Goal: Task Accomplishment & Management: Manage account settings

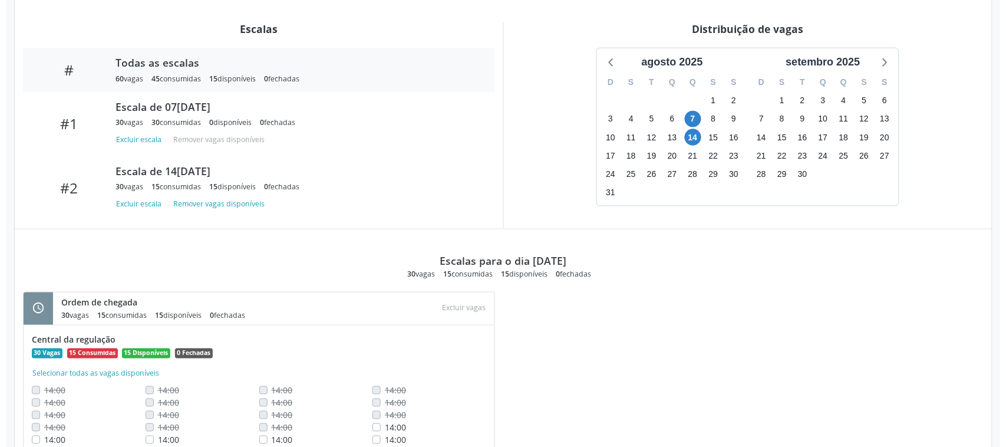
scroll to position [469, 0]
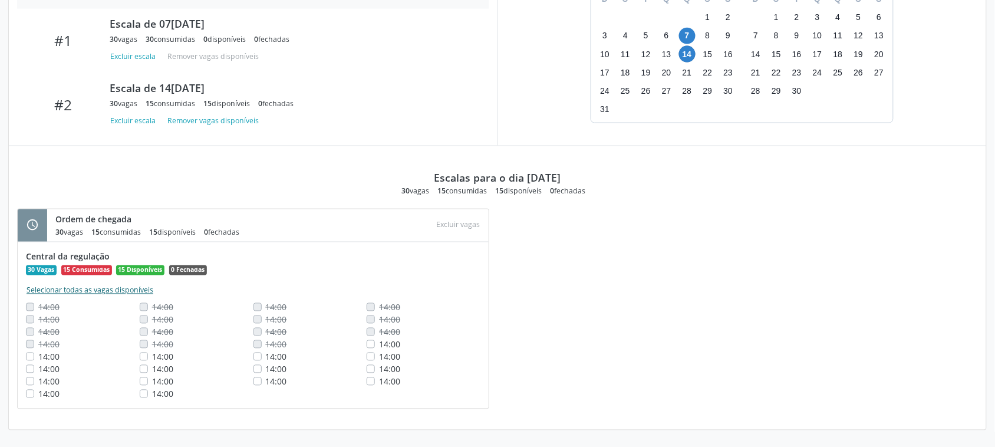
click at [59, 290] on button "Selecionar todas as vagas disponíveis" at bounding box center [90, 291] width 128 height 12
checkbox input "true"
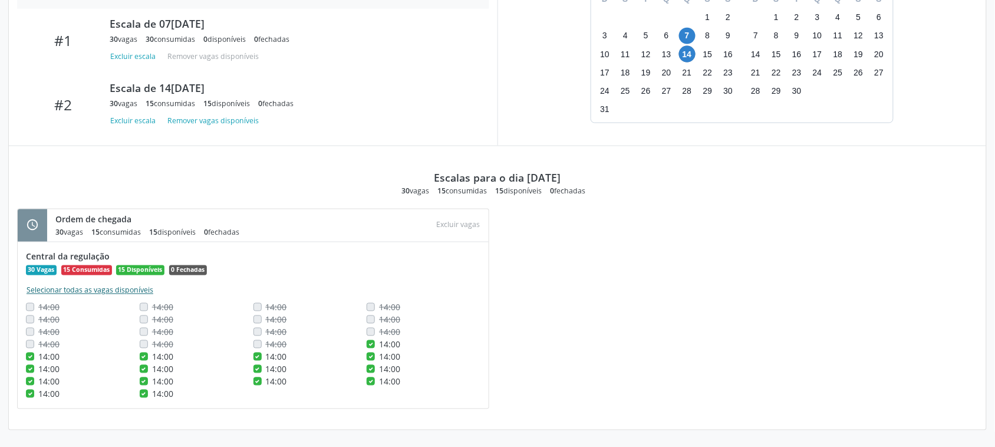
checkbox input "true"
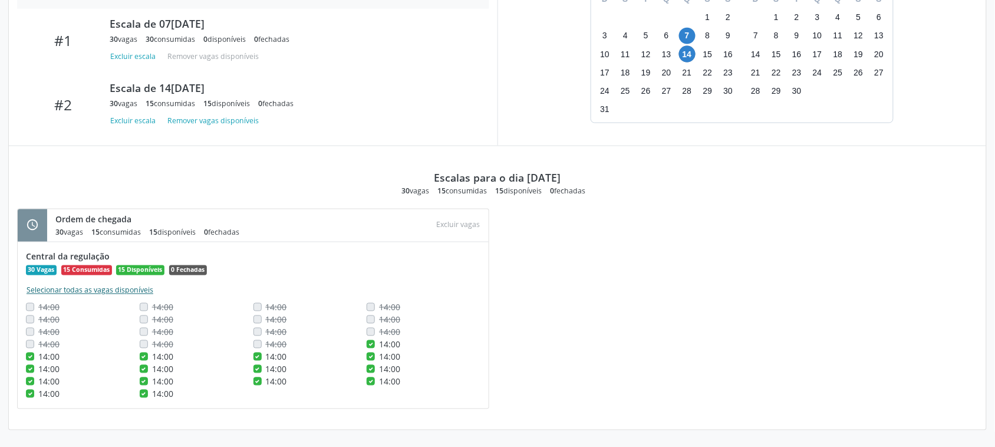
checkbox input "true"
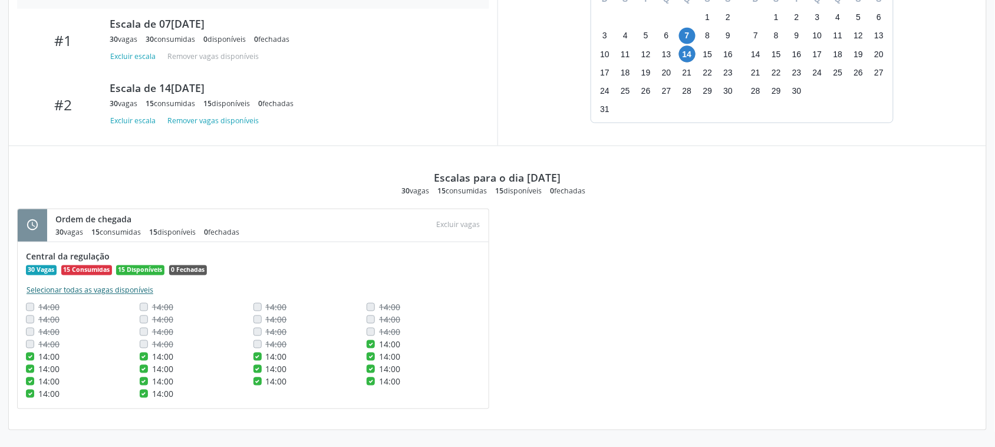
checkbox input "true"
click at [461, 224] on button "Excluir vagas" at bounding box center [458, 226] width 53 height 16
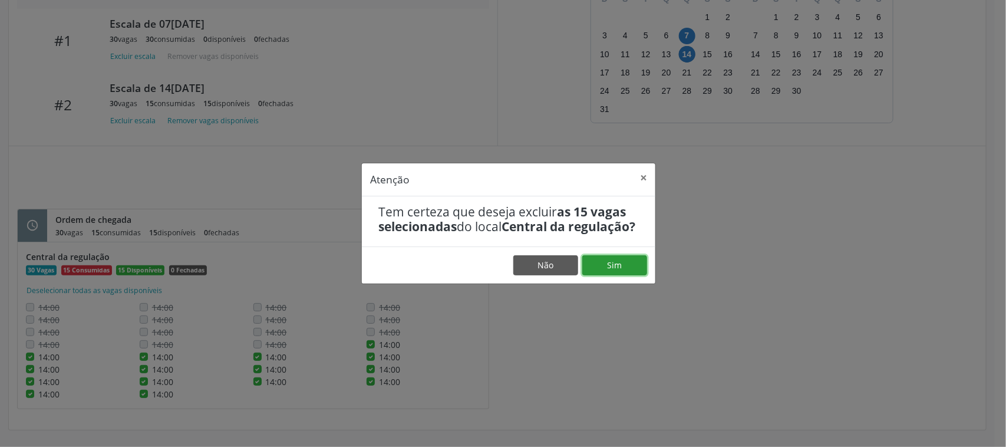
click at [597, 275] on button "Sim" at bounding box center [615, 265] width 65 height 20
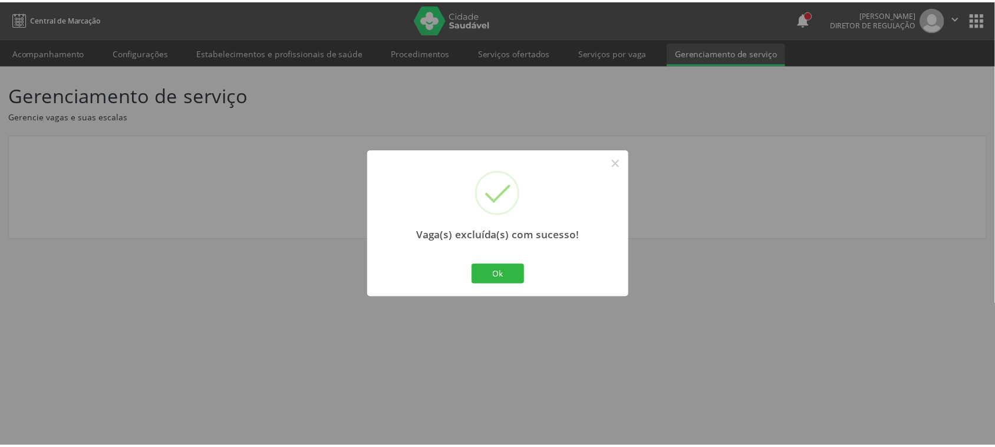
scroll to position [0, 0]
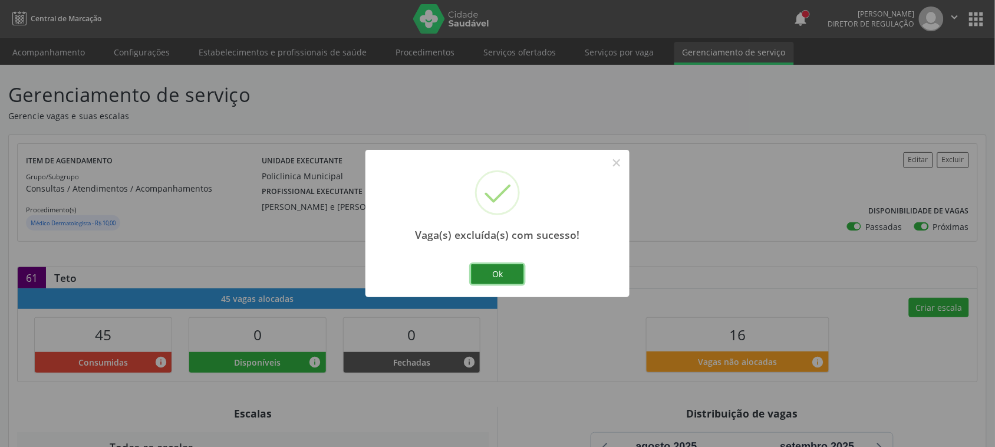
click at [514, 276] on button "Ok" at bounding box center [497, 274] width 53 height 20
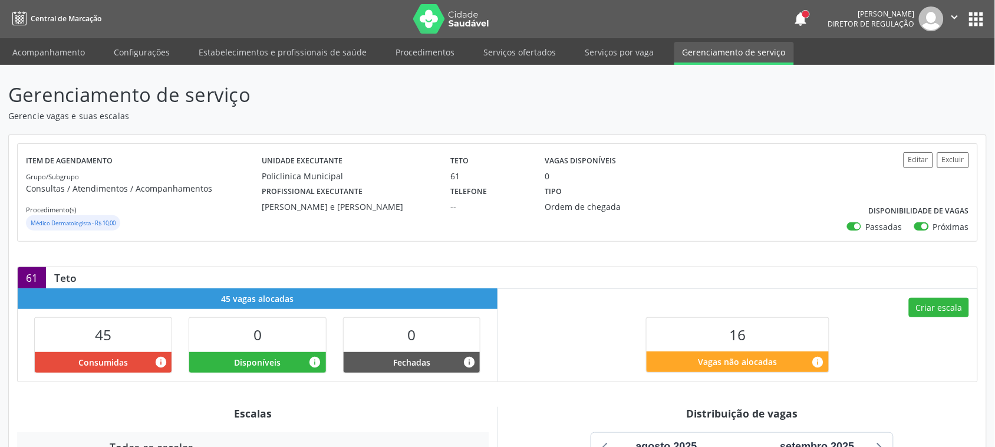
click at [63, 21] on span "Central de Marcação" at bounding box center [66, 19] width 71 height 10
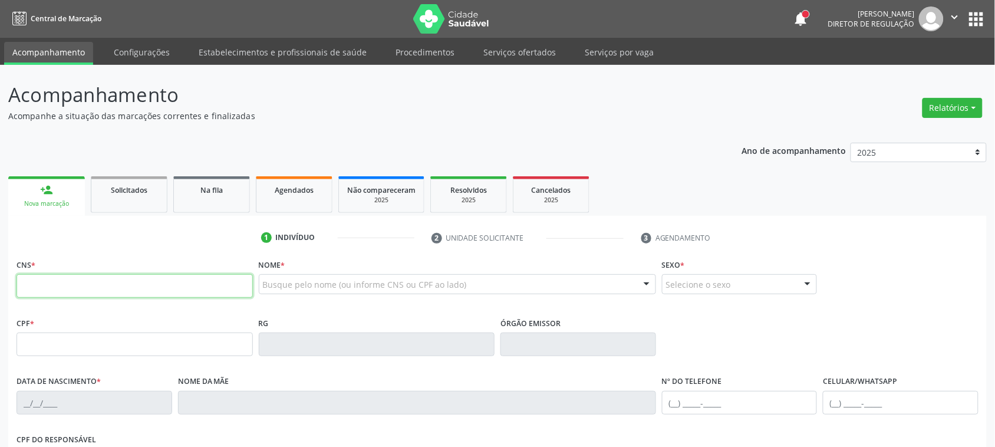
click at [90, 294] on input "text" at bounding box center [135, 286] width 236 height 24
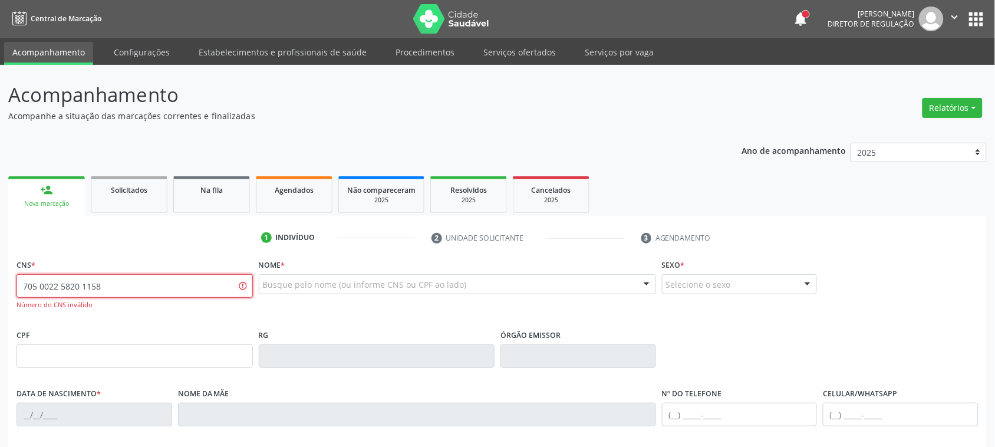
type input "705 0022 5820 1158"
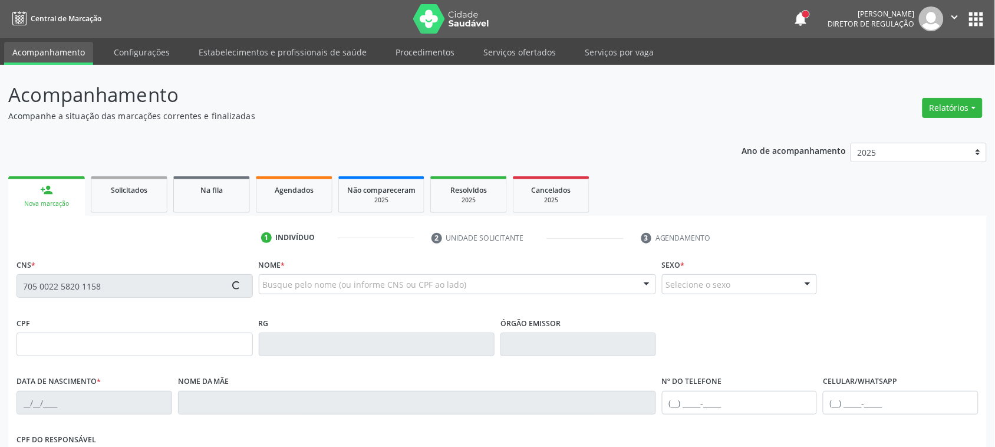
type input "24[DATE]"
type input "[PERSON_NAME]"
type input "[PHONE_NUMBER]"
type input "119.919.074-86"
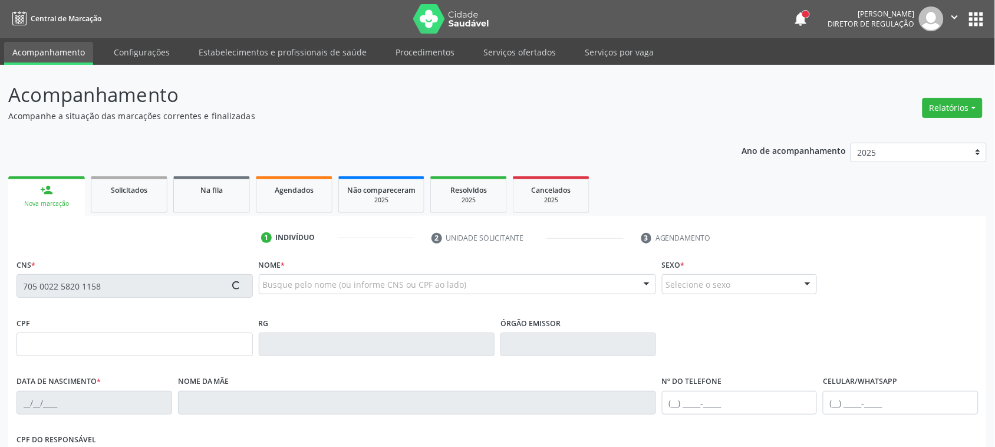
type input "221"
type input "115.284.134-31"
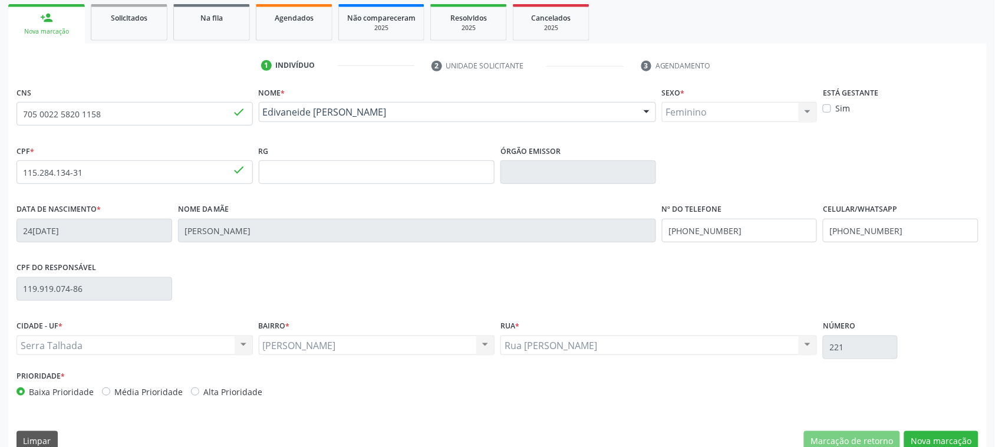
scroll to position [192, 0]
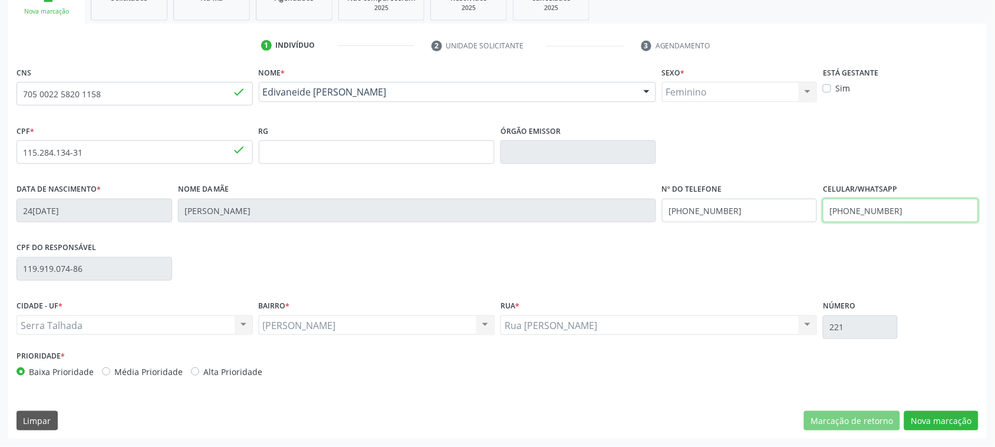
click at [892, 210] on input "(87) 98137-3455" at bounding box center [901, 211] width 156 height 24
click at [759, 212] on input "(87) 98137-3455" at bounding box center [740, 211] width 156 height 24
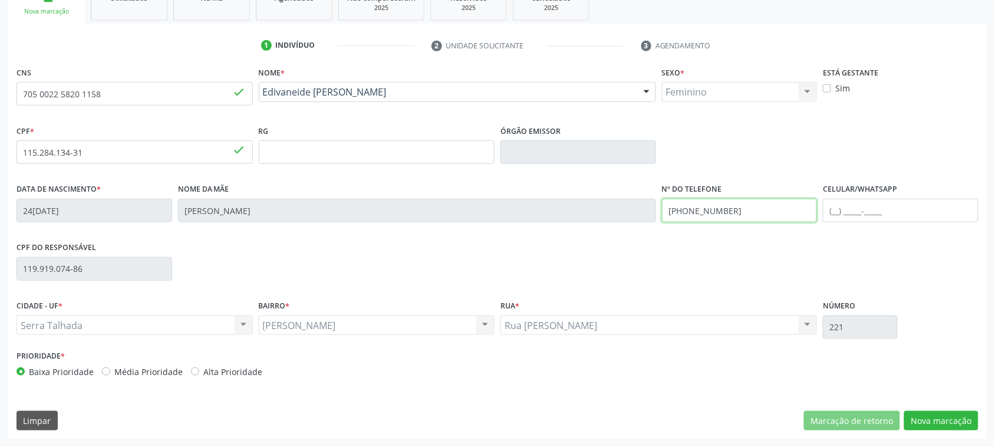
click at [759, 212] on input "(87) 98137-3455" at bounding box center [740, 211] width 156 height 24
click at [956, 420] on button "Nova marcação" at bounding box center [941, 421] width 74 height 20
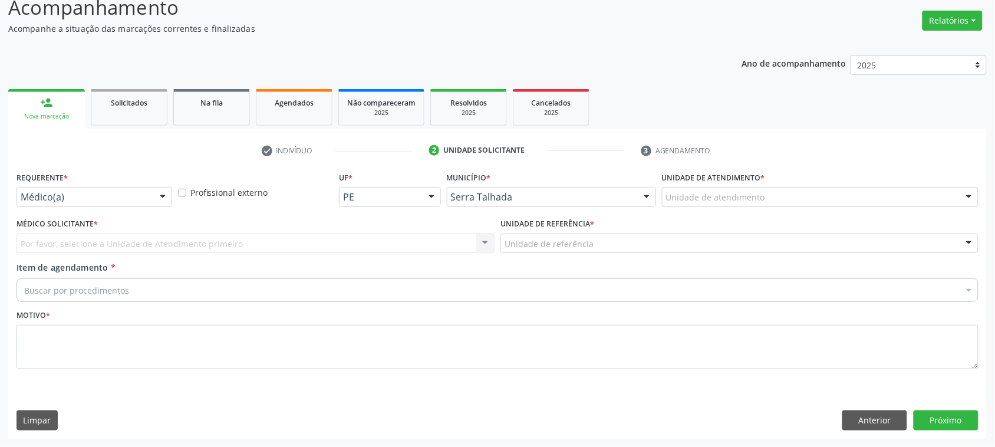
scroll to position [87, 0]
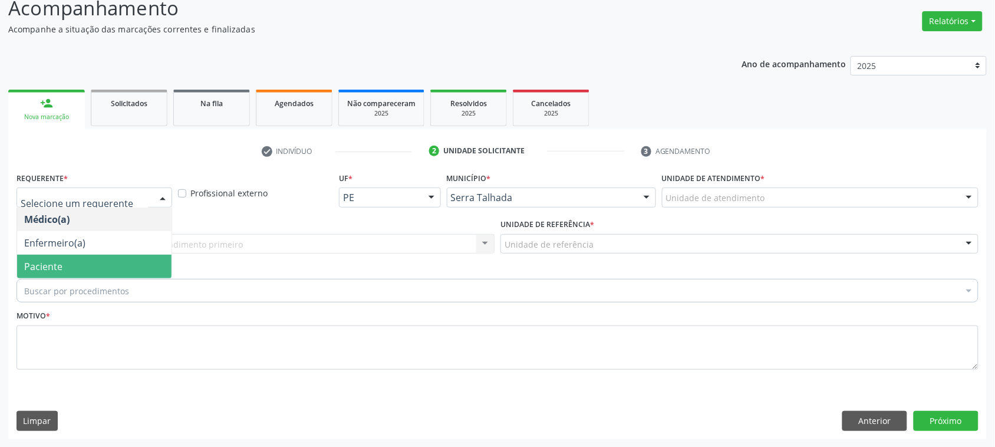
click at [87, 263] on span "Paciente" at bounding box center [94, 267] width 154 height 24
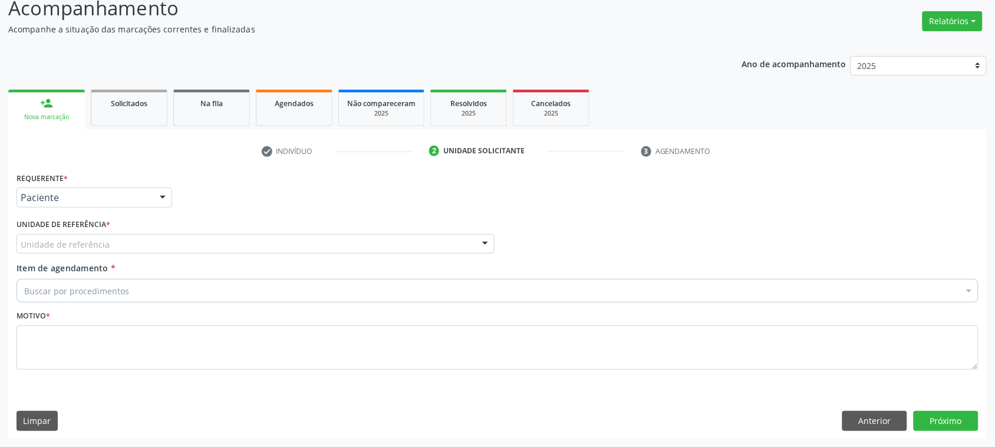
click at [87, 251] on div "Unidade de referência" at bounding box center [256, 244] width 478 height 20
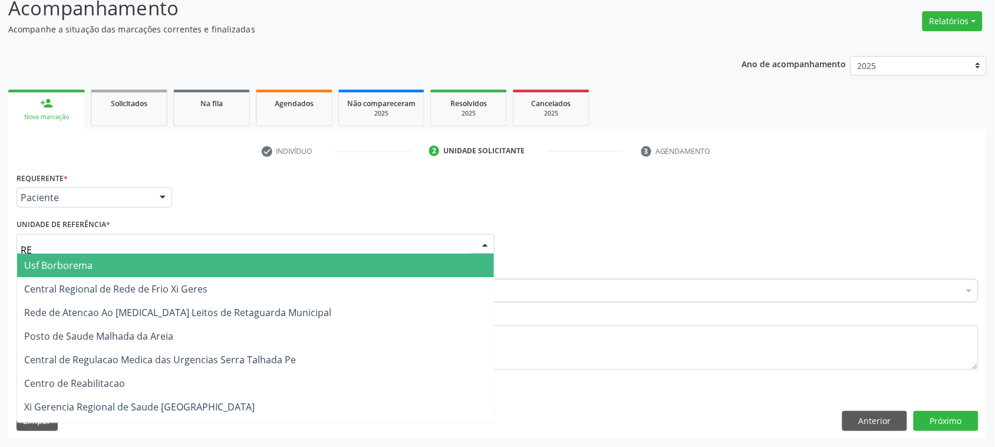
type input "REA"
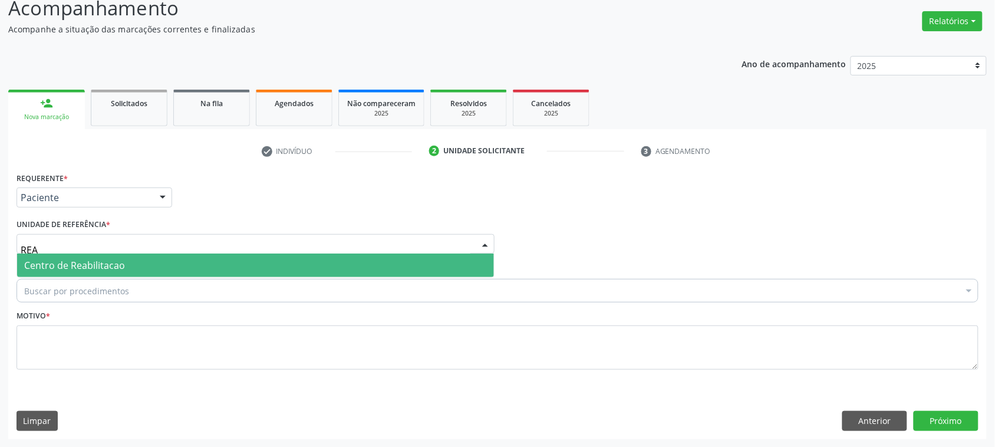
click at [91, 264] on span "Centro de Reabilitacao" at bounding box center [74, 265] width 101 height 13
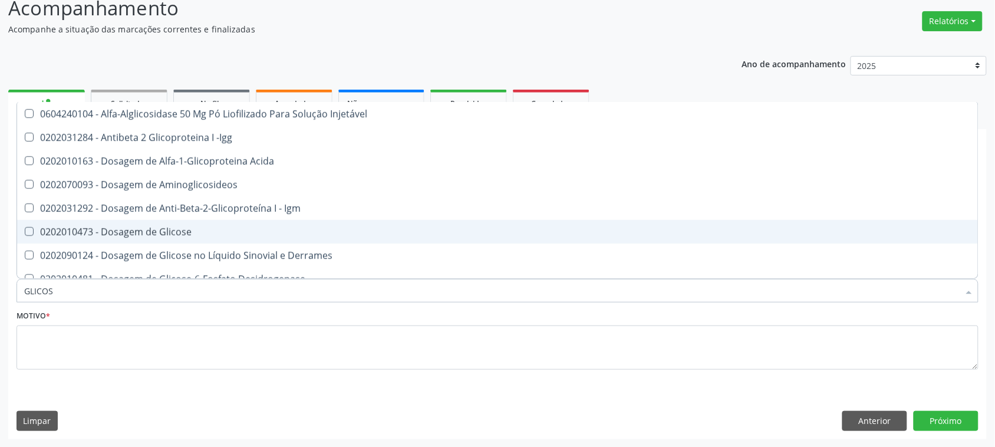
type input "GLICOSE"
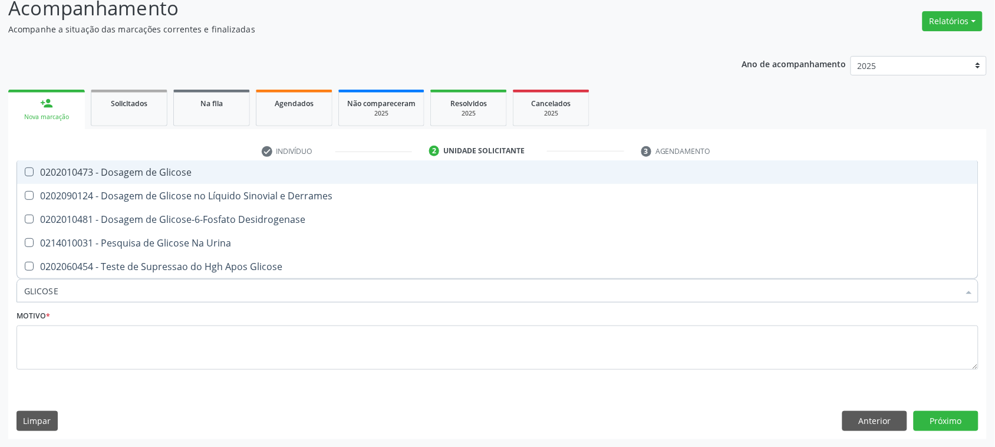
click at [127, 176] on div "0202010473 - Dosagem de Glicose" at bounding box center [497, 171] width 947 height 9
checkbox Glicose "true"
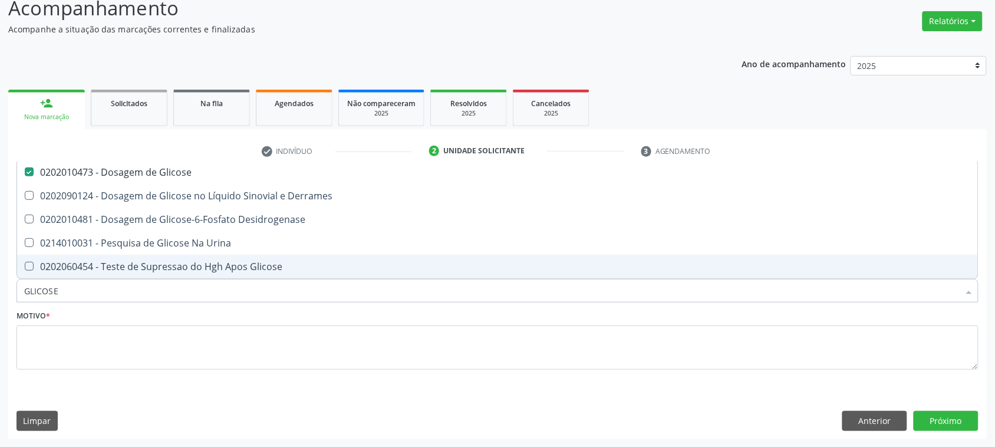
click at [80, 283] on input "GLICOSE" at bounding box center [491, 291] width 935 height 24
checkbox Glicose "false"
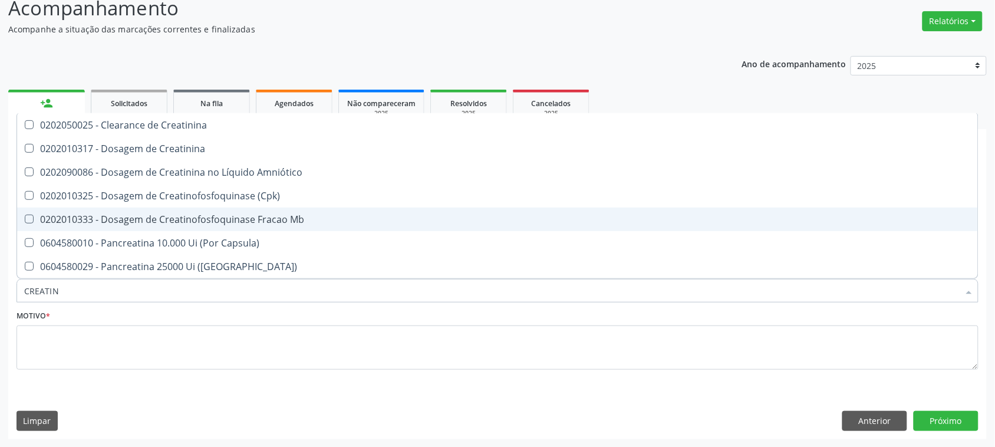
type input "CREATINI"
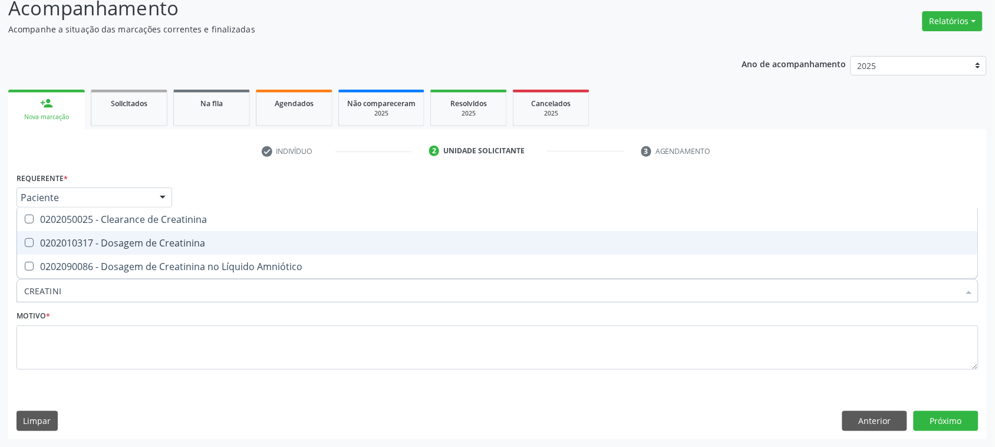
click at [143, 239] on div "0202010317 - Dosagem de Creatinina" at bounding box center [497, 242] width 947 height 9
checkbox Creatinina "true"
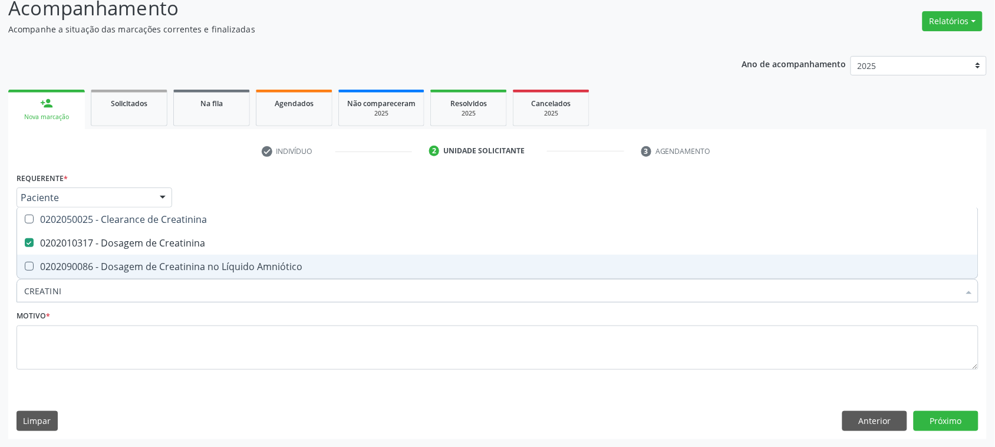
click at [72, 298] on input "CREATINI" at bounding box center [491, 291] width 935 height 24
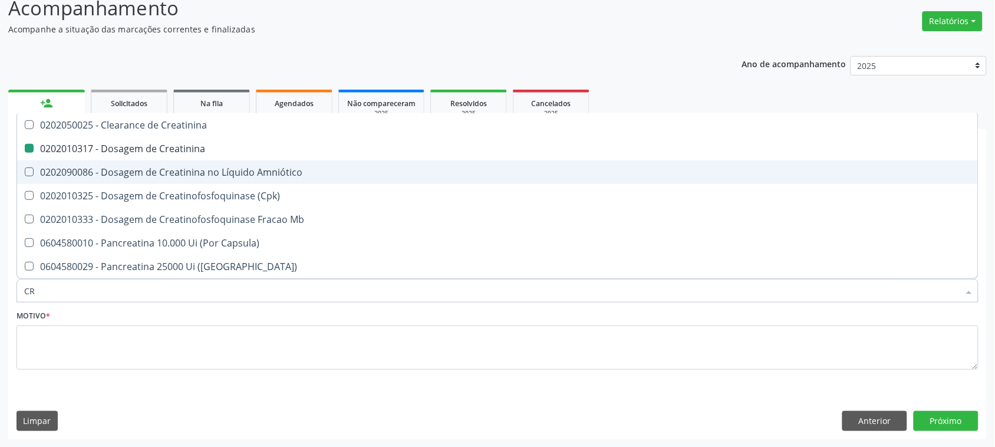
type input "C"
checkbox Creatinina "false"
checkbox \(Cpk\) "false"
checkbox Capsula\) "false"
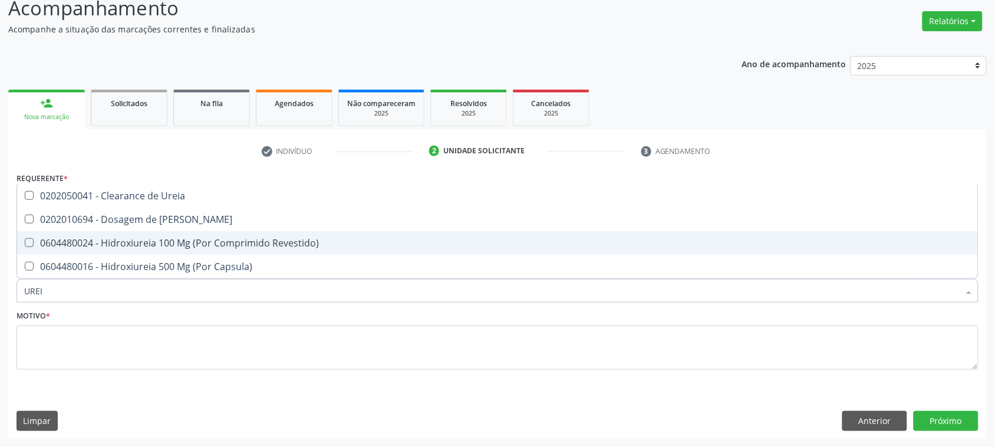
type input "UREIA"
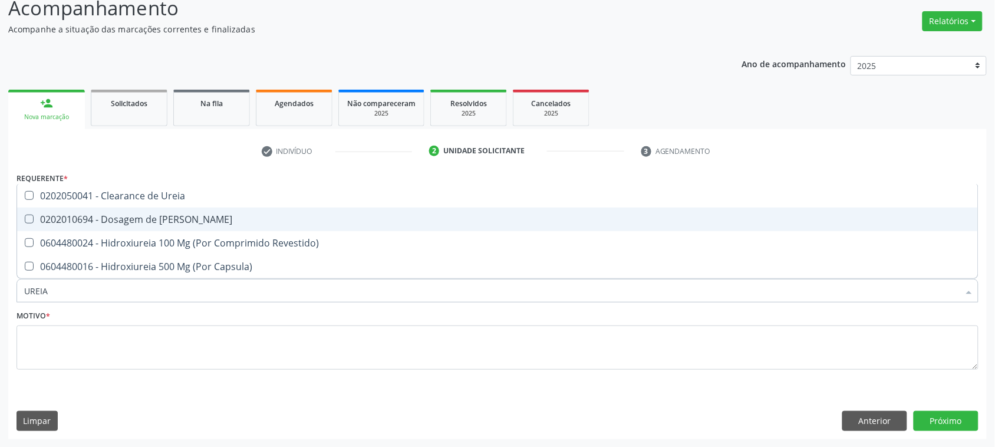
click at [96, 211] on span "0202010694 - Dosagem de Ureia" at bounding box center [497, 220] width 961 height 24
checkbox Ureia "true"
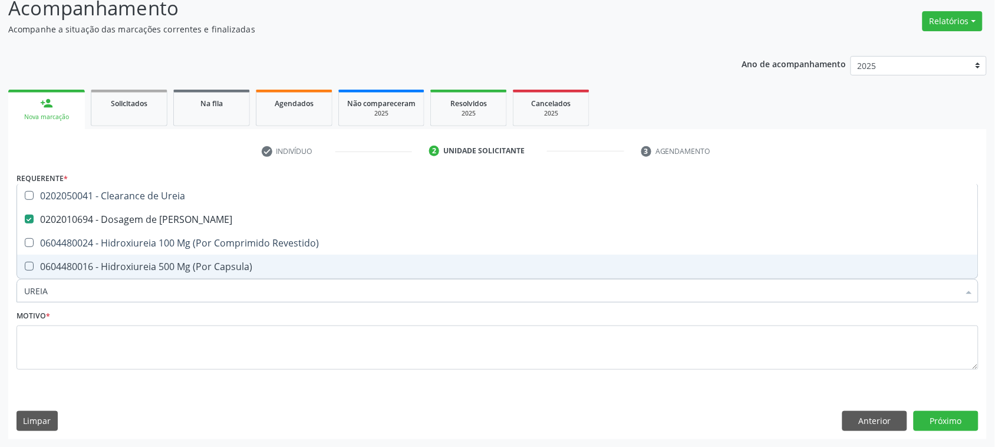
click at [51, 287] on input "UREIA" at bounding box center [491, 291] width 935 height 24
checkbox Ureia "false"
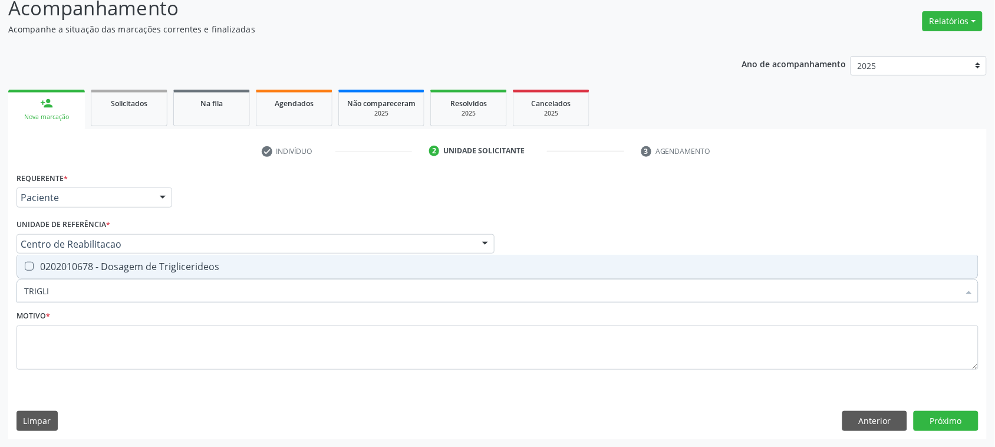
type input "TRIGLIC"
click at [122, 269] on div "0202010678 - Dosagem de Triglicerideos" at bounding box center [497, 266] width 947 height 9
checkbox Triglicerideos "true"
click at [104, 298] on input "TRIGLIC" at bounding box center [491, 291] width 935 height 24
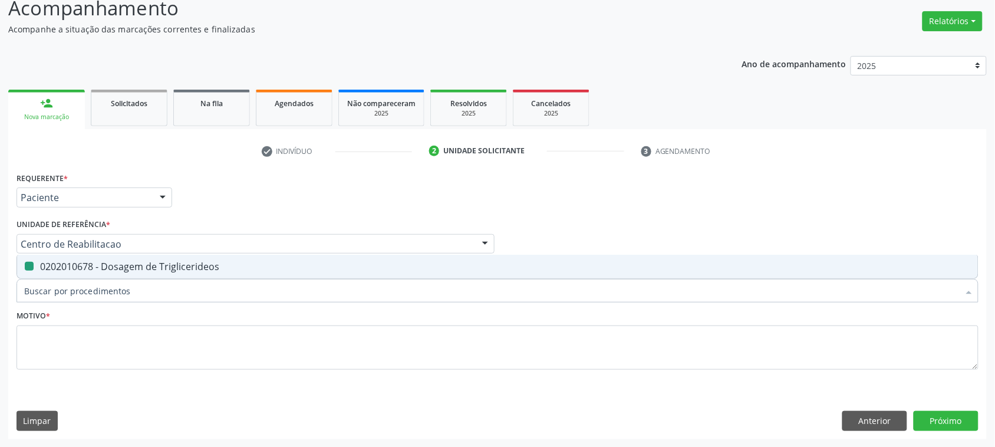
checkbox Triglicerideos "false"
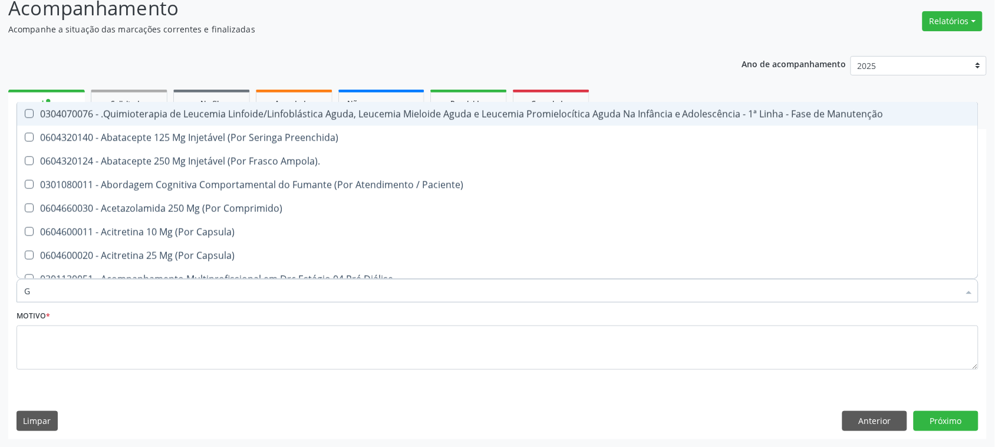
type input "GL"
checkbox Oftalmológica "true"
checkbox Pé "true"
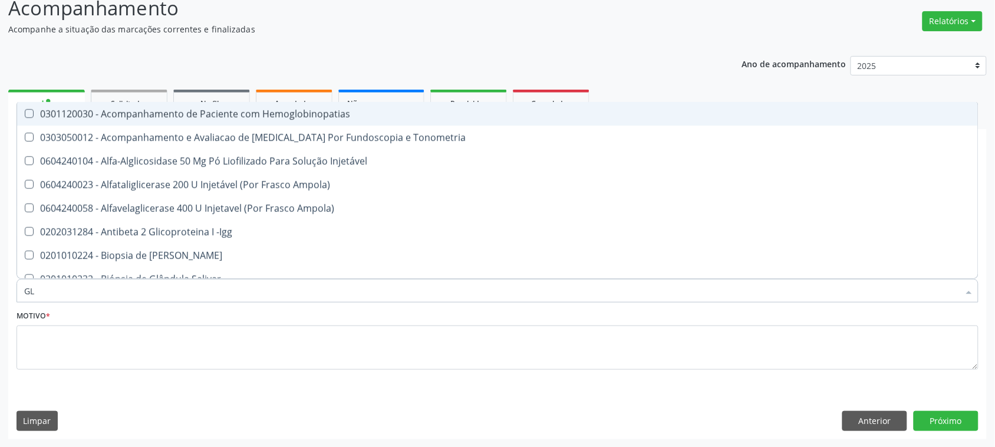
type input "GLI"
checkbox \(Confirmatorio\) "true"
checkbox Glomerular "true"
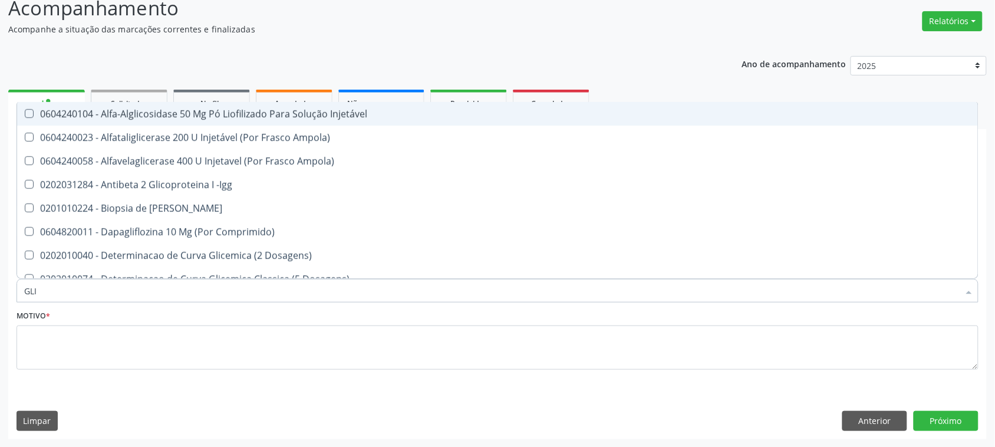
type input "GLIC"
checkbox Aminoglicosideos "true"
checkbox Glicose "false"
checkbox Derrames "true"
checkbox Triglicerideos "false"
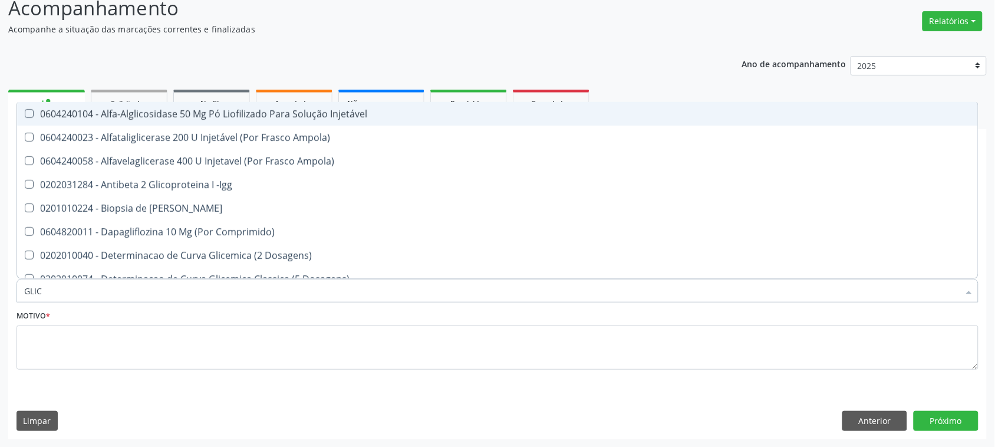
type input "GLICO"
checkbox Comprimido\) "true"
checkbox Aminoglicosideos "false"
type input "GLICOS"
checkbox Acida "true"
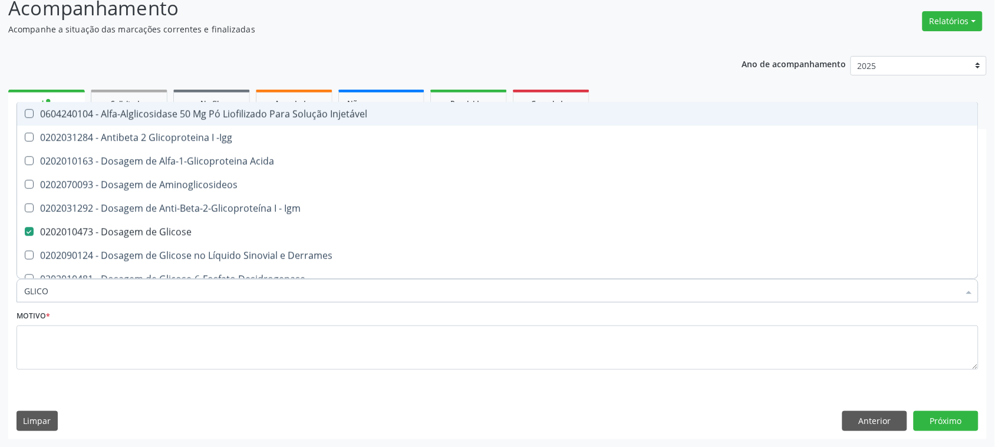
checkbox Glicose "false"
type input "GLICOSI"
checkbox Acida "false"
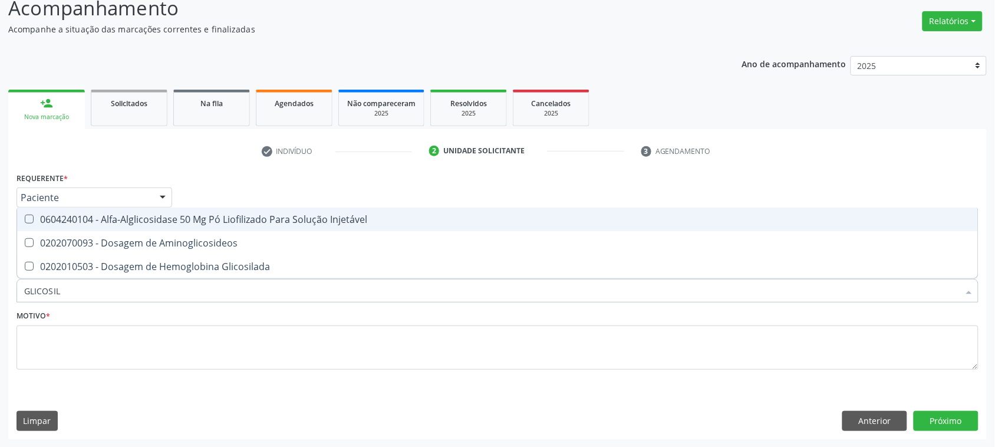
type input "GLICOSILA"
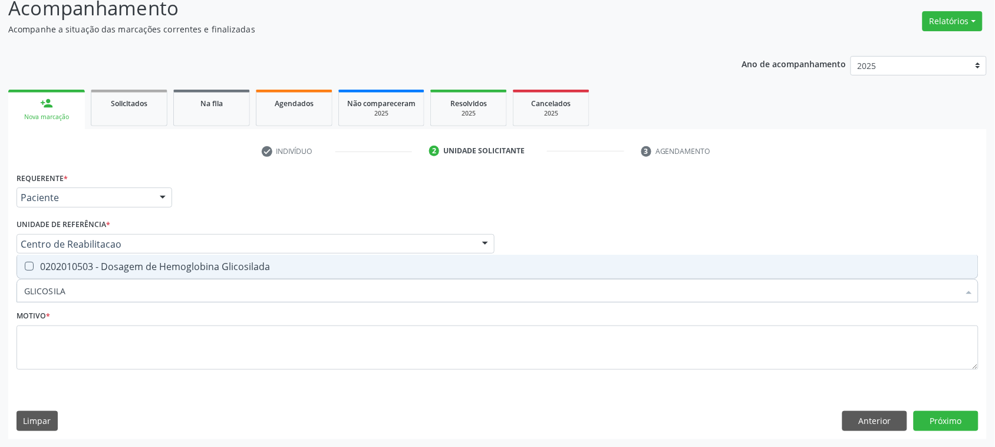
click at [105, 262] on div "0202010503 - Dosagem de Hemoglobina Glicosilada" at bounding box center [497, 266] width 947 height 9
checkbox Glicosilada "true"
type input "G"
checkbox Glicosilada "false"
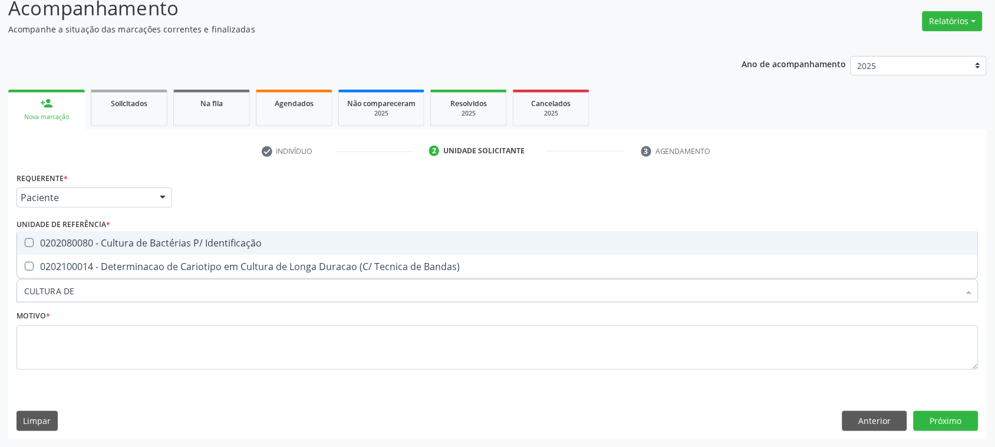
type input "CULTURA DE"
click at [155, 234] on span "0202080080 - Cultura de Bactérias P/ Identificação" at bounding box center [497, 243] width 961 height 24
click at [118, 244] on div "0202080080 - Cultura de Bactérias P/ Identificação" at bounding box center [497, 242] width 947 height 9
checkbox Identificação "false"
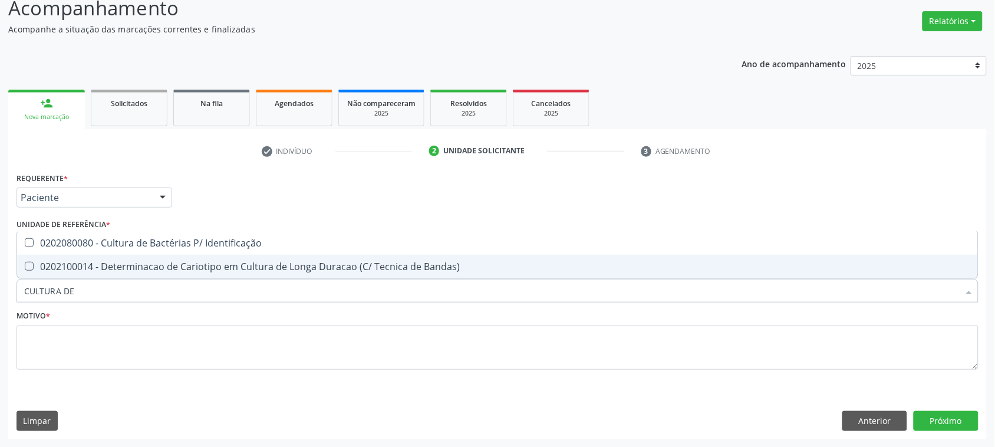
click at [98, 292] on input "CULTURA DE" at bounding box center [491, 291] width 935 height 24
type input "ANALISE DE CA"
click at [133, 258] on span "0202050017 - Analise de Caracteres Fisicos, Elementos e Sedimento da Urina" at bounding box center [497, 267] width 961 height 24
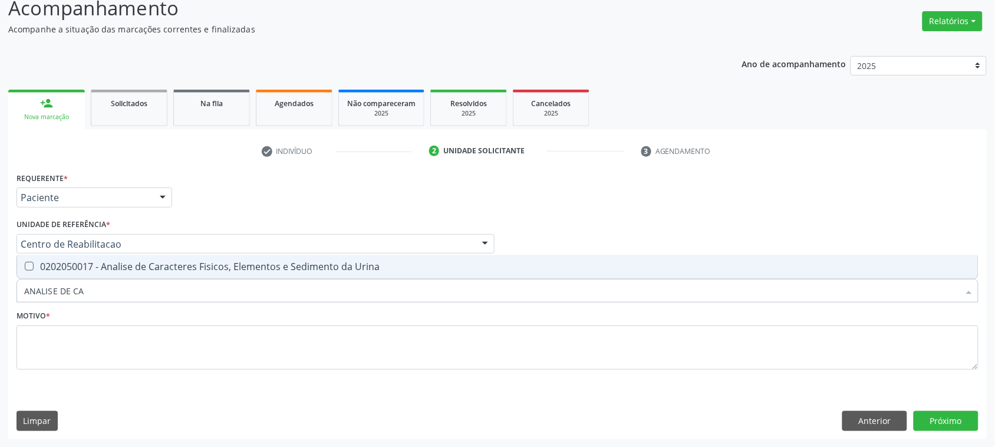
checkbox Urina "true"
click at [105, 286] on input "ANALISE DE CA" at bounding box center [491, 291] width 935 height 24
checkbox Urina "false"
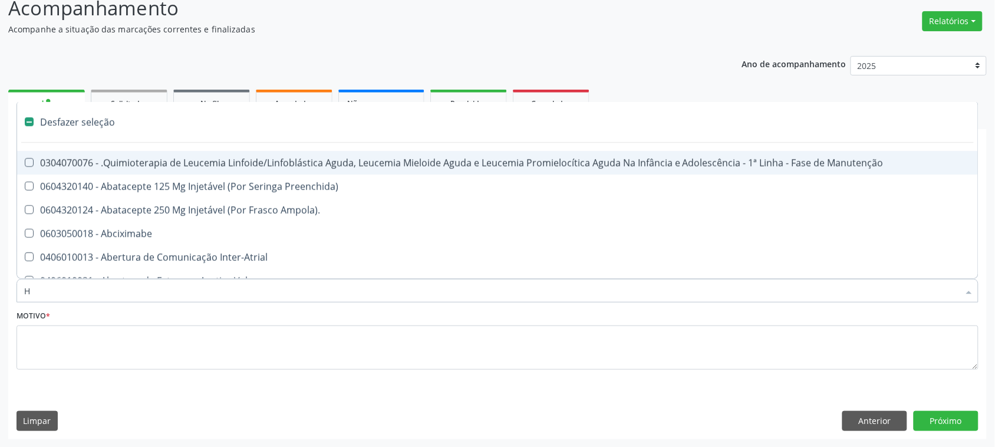
type input "HE"
checkbox Cística "true"
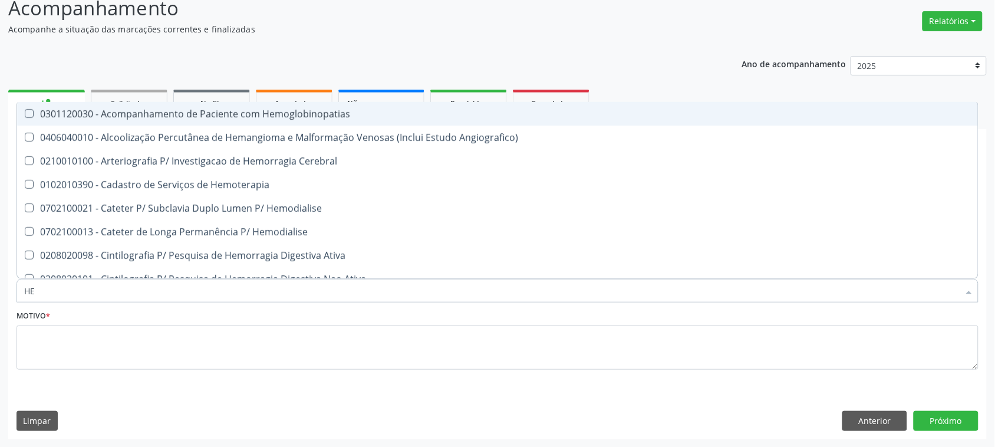
type input "HEM"
checkbox Glicosilada "true"
checkbox Hematocrito "false"
type input "HEMO"
checkbox Hemacias "true"
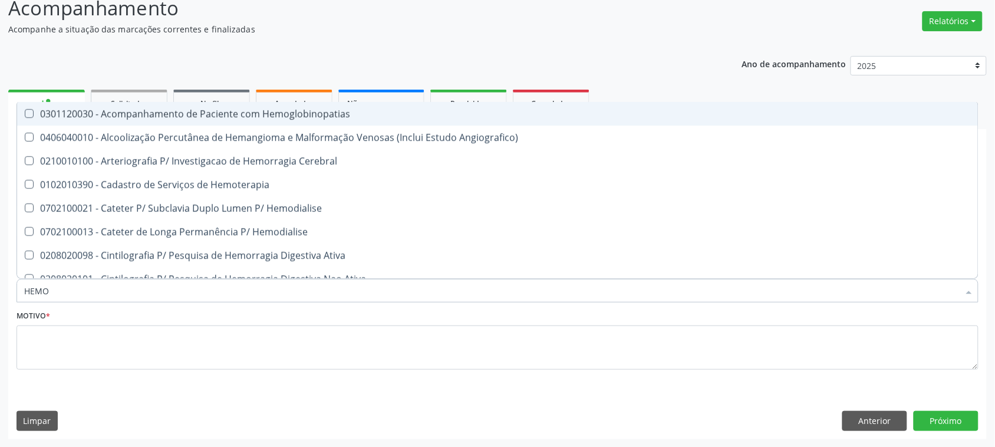
checkbox Glicosilada "false"
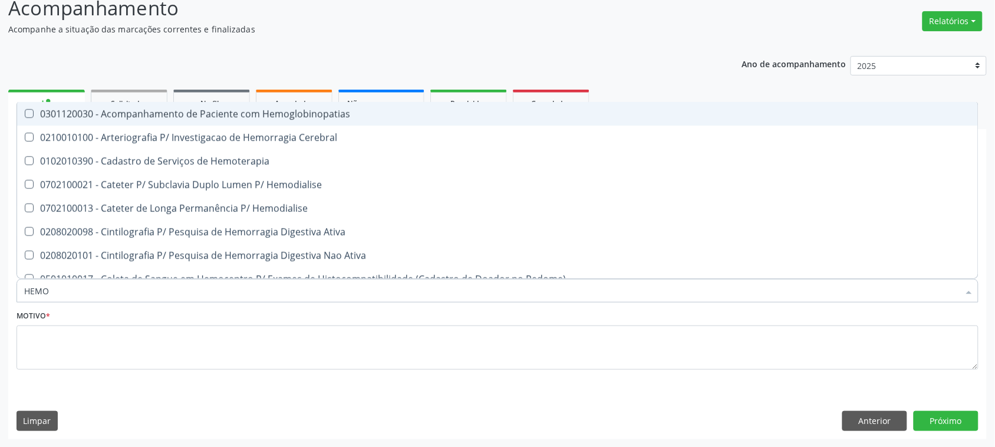
type input "HEMOG"
checkbox Tardio\) "true"
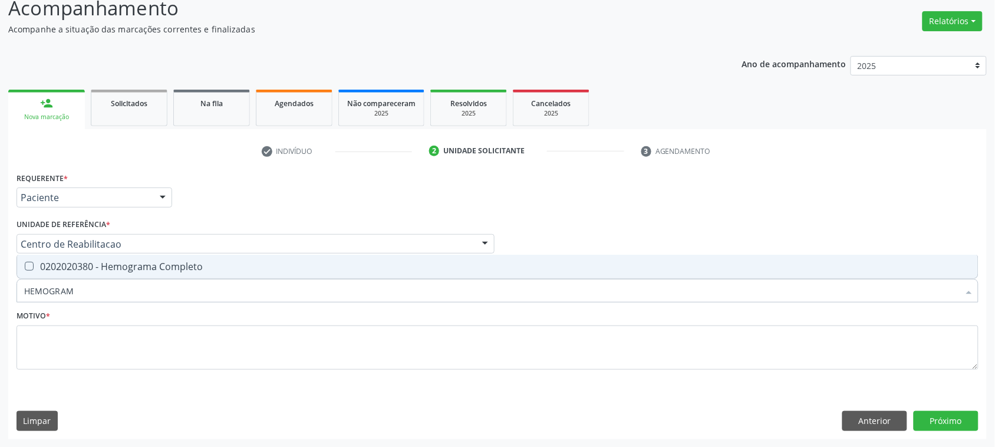
type input "HEMOGRAMA"
click at [83, 272] on span "0202020380 - Hemograma Completo" at bounding box center [497, 267] width 961 height 24
checkbox Completo "true"
click at [119, 317] on div "Motivo *" at bounding box center [498, 338] width 962 height 63
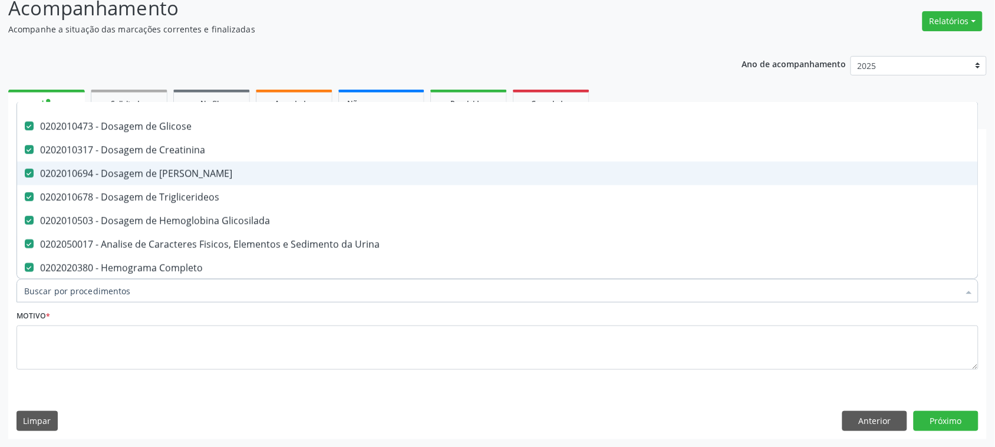
scroll to position [74, 0]
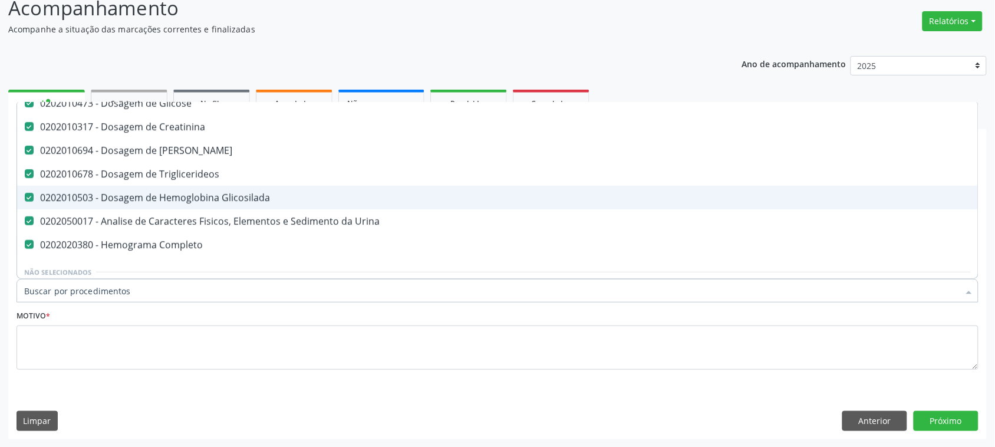
click at [248, 198] on div "0202010503 - Dosagem de Hemoglobina Glicosilada" at bounding box center [497, 197] width 947 height 9
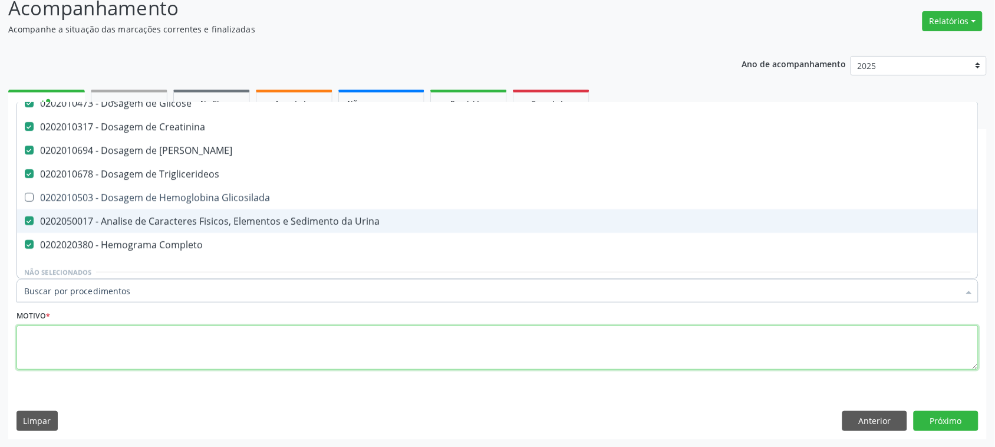
click at [160, 337] on textarea at bounding box center [498, 347] width 962 height 45
checkbox Glicosilada "true"
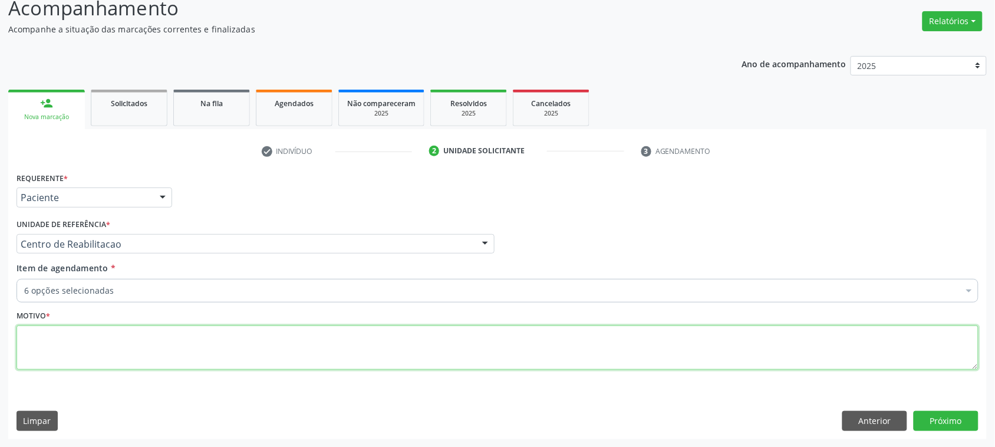
scroll to position [0, 0]
type textarea "Q"
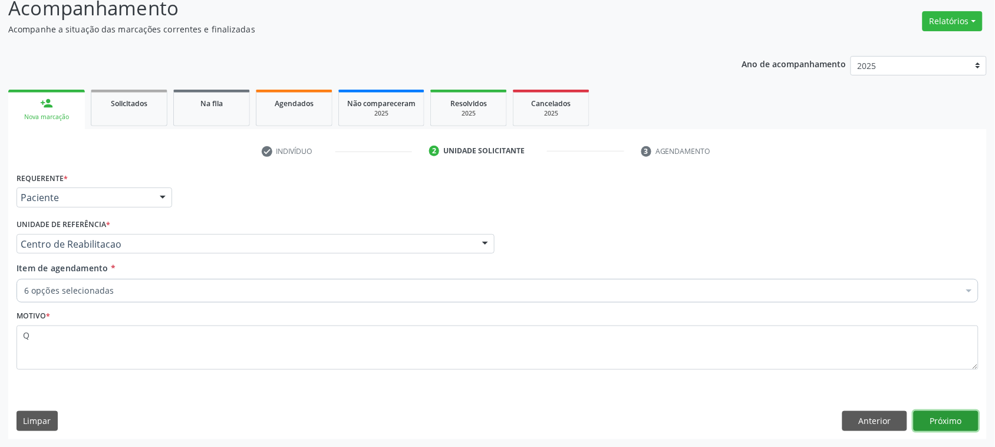
click at [935, 422] on button "Próximo" at bounding box center [946, 421] width 65 height 20
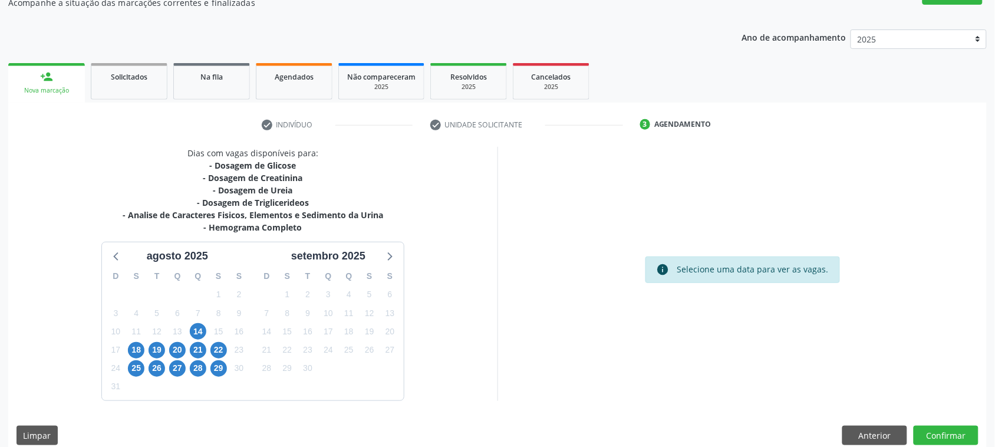
scroll to position [128, 0]
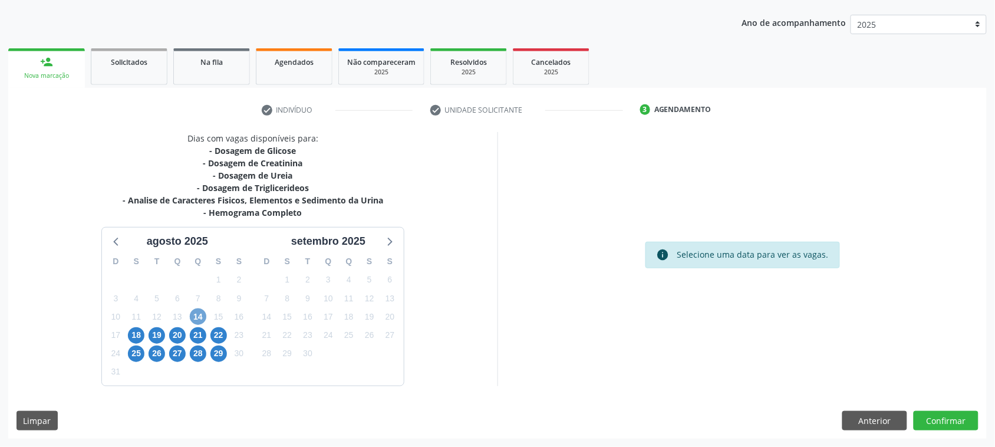
click at [200, 314] on span "14" at bounding box center [198, 316] width 17 height 17
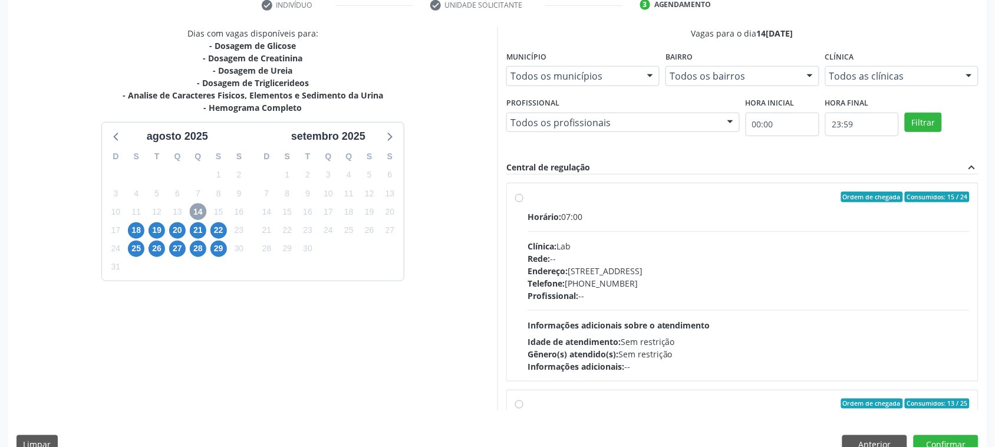
scroll to position [257, 0]
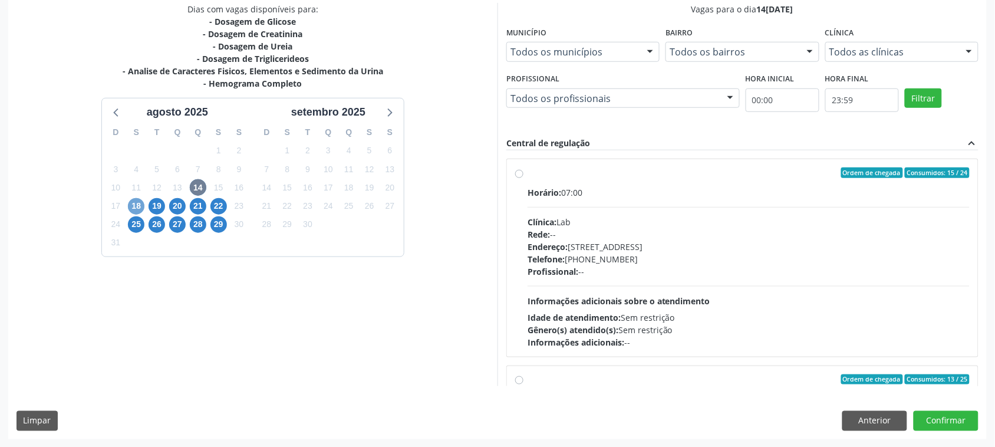
click at [142, 205] on span "18" at bounding box center [136, 206] width 17 height 17
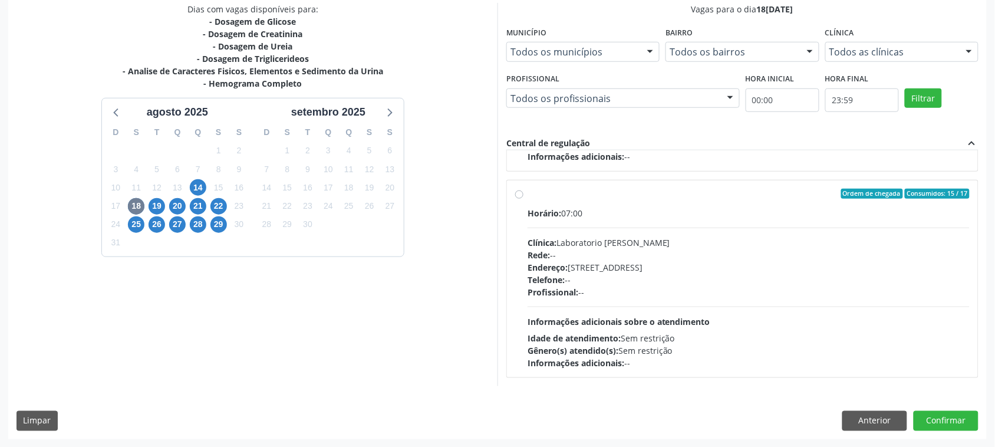
click at [694, 239] on div "Clínica: Laboratorio Jose Paulo Terto" at bounding box center [749, 242] width 442 height 12
click at [524, 199] on input "Ordem de chegada Consumidos: 15 / 17 Horário: 07:00 Clínica: Laboratorio Jose P…" at bounding box center [519, 194] width 8 height 11
radio input "true"
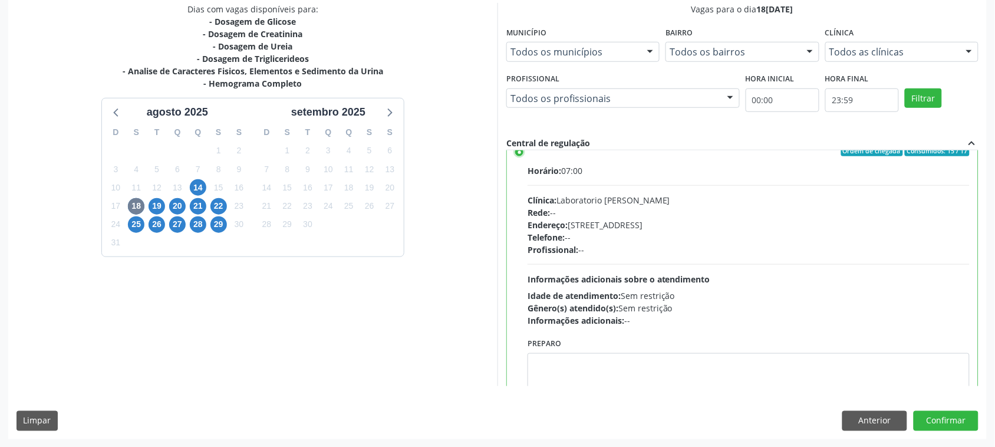
scroll to position [266, 0]
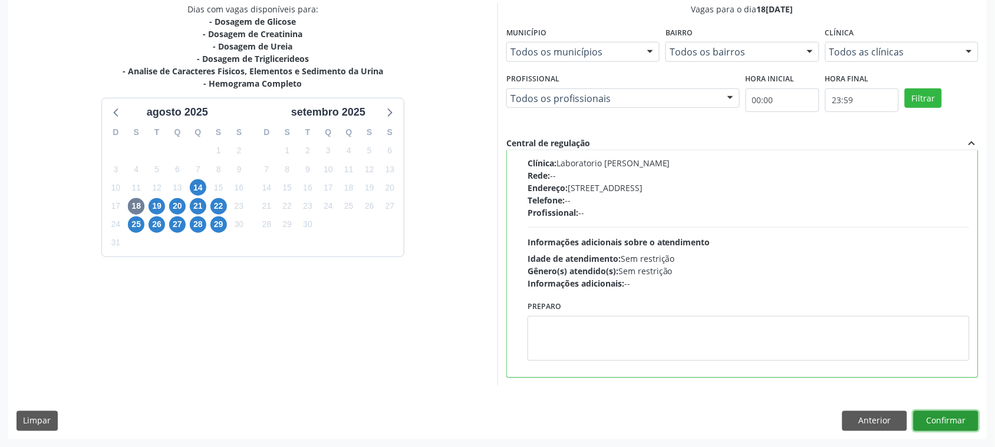
click at [951, 423] on button "Confirmar" at bounding box center [946, 421] width 65 height 20
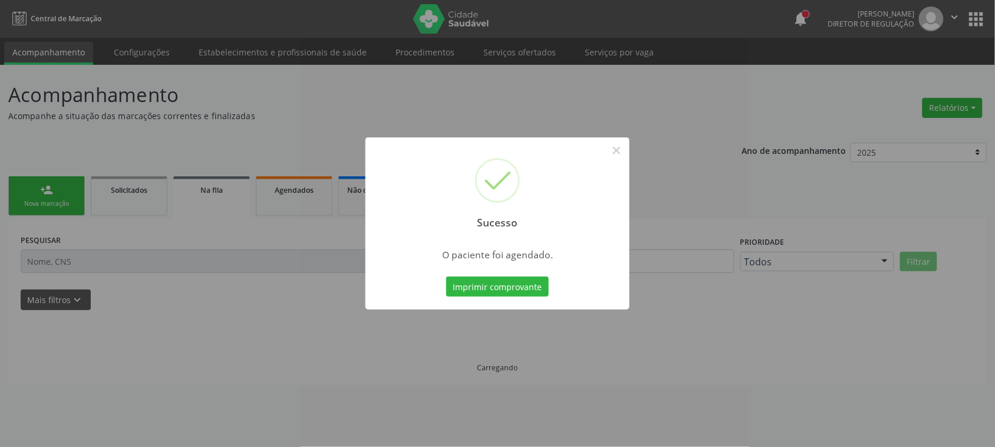
scroll to position [0, 0]
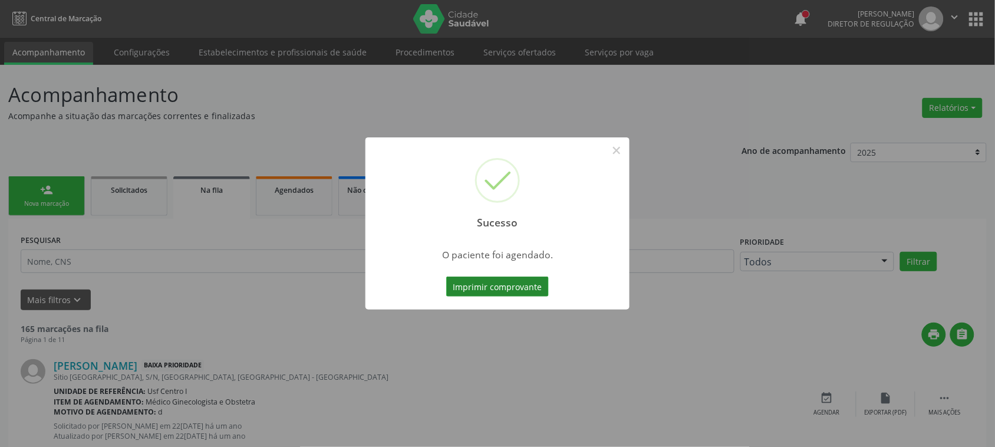
click at [479, 294] on button "Imprimir comprovante" at bounding box center [497, 287] width 103 height 20
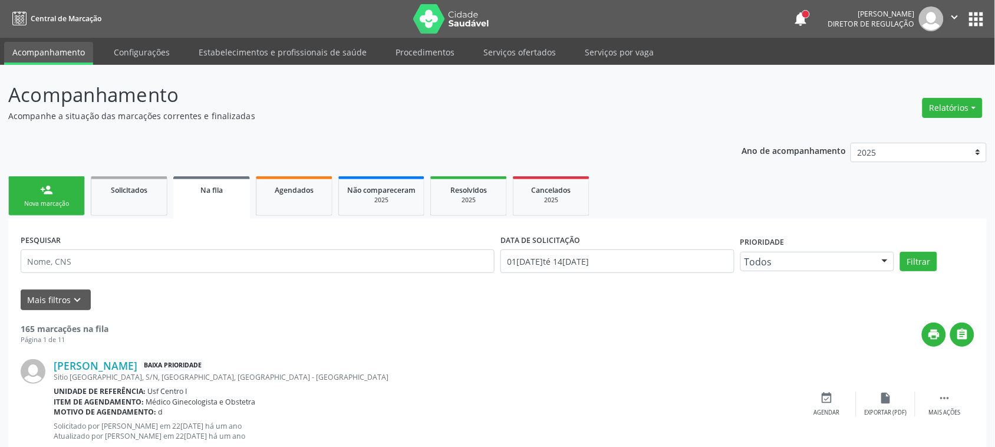
click at [34, 208] on div "Nova marcação" at bounding box center [46, 203] width 59 height 9
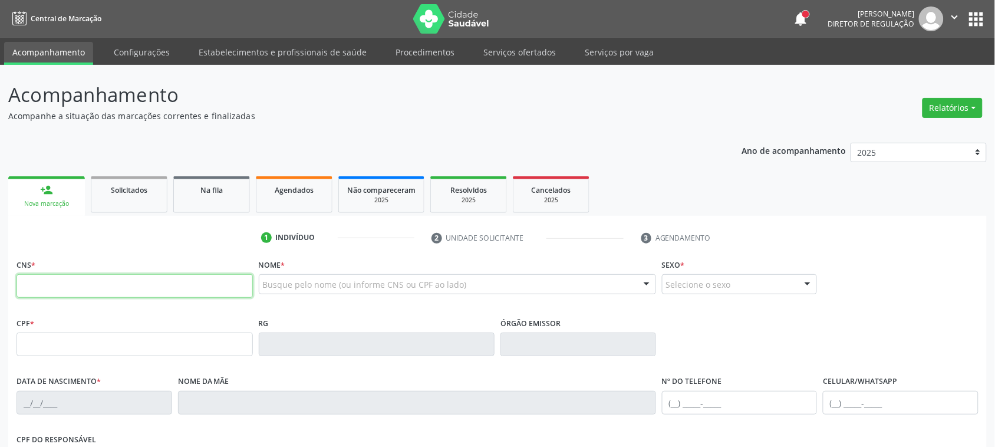
click at [112, 278] on input "text" at bounding box center [135, 286] width 236 height 24
paste input "705 0022 5820 1158"
type input "705 0022 5820 1158"
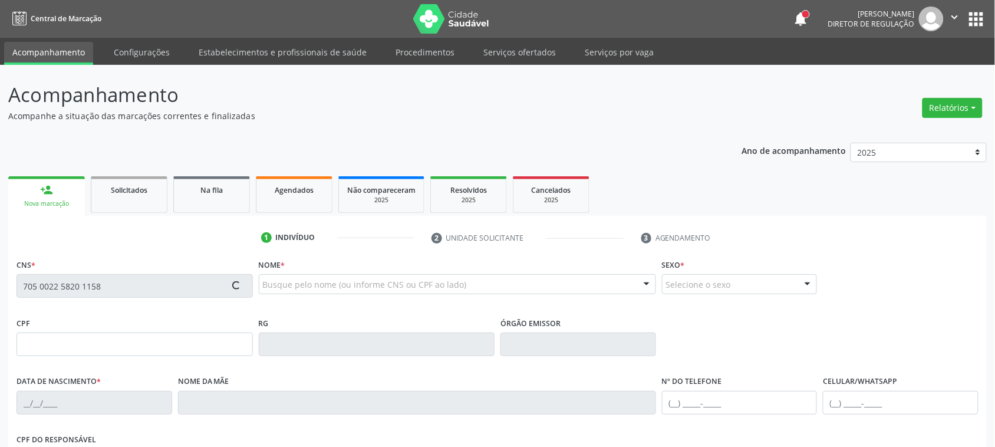
type input "115.284.134-31"
type input "24/12/1994"
type input "Zeneide Ferreira da Silva Santos"
type input "(87) 98137-3455"
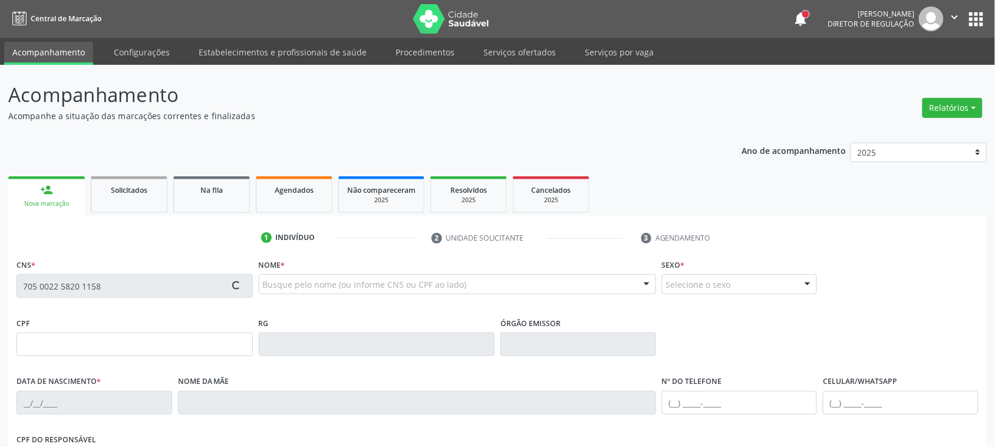
type input "119.919.074-86"
type input "221"
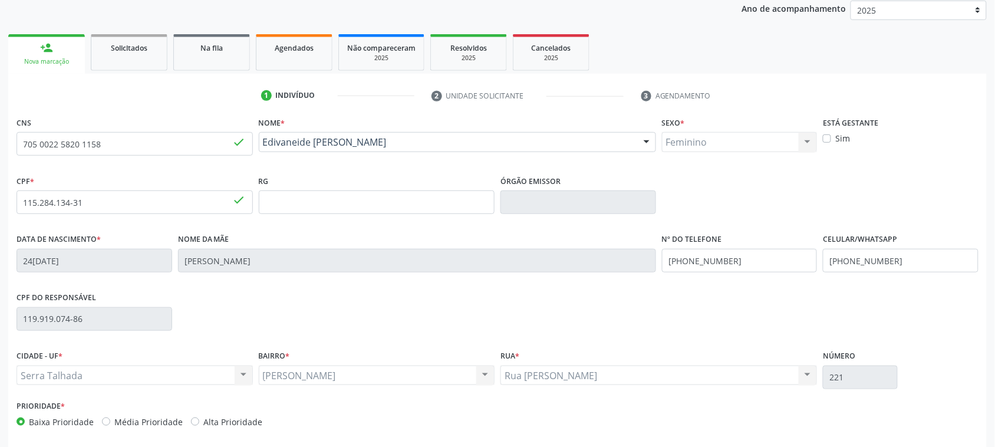
scroll to position [192, 0]
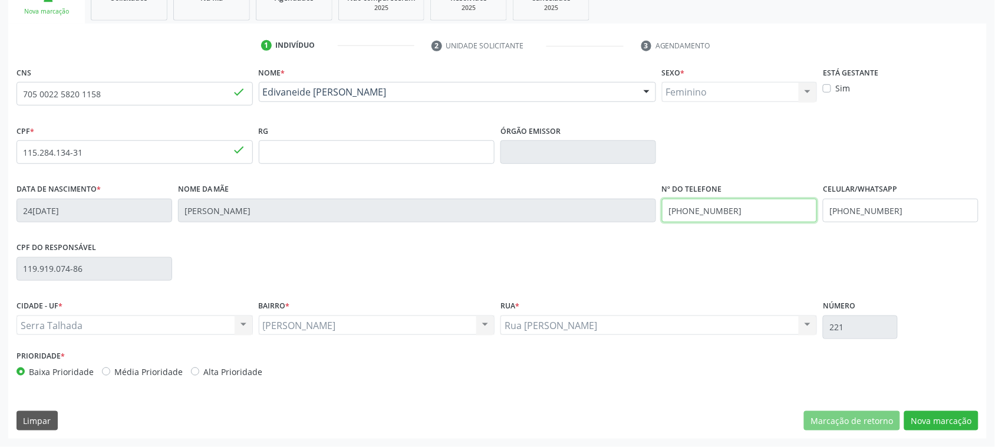
click at [765, 205] on input "(87) 98137-3455" at bounding box center [740, 211] width 156 height 24
click at [914, 218] on input "(87) 98137-3455" at bounding box center [901, 211] width 156 height 24
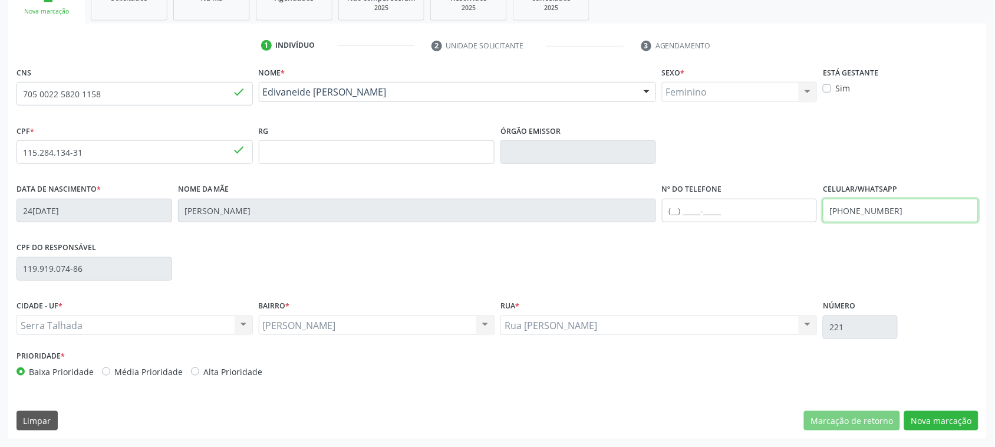
type input "(87) 9813-7"
click at [914, 218] on input "(87) 9813-7" at bounding box center [901, 211] width 156 height 24
click at [920, 419] on button "Nova marcação" at bounding box center [941, 421] width 74 height 20
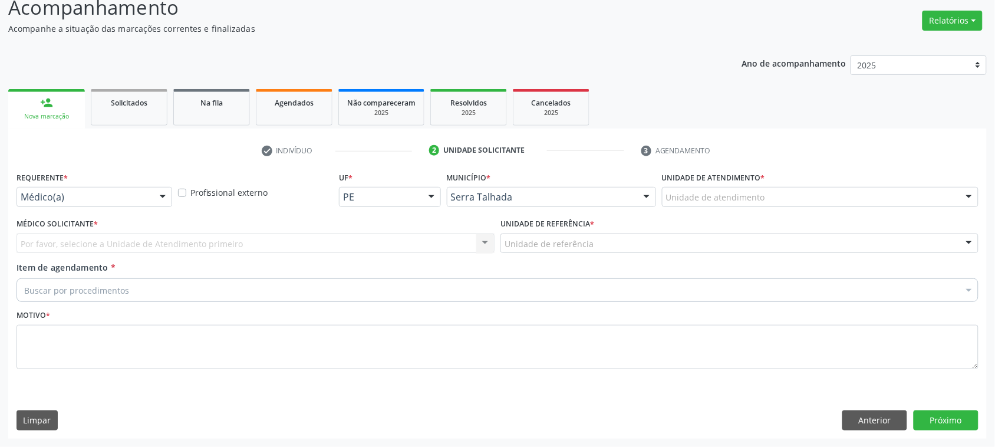
scroll to position [87, 0]
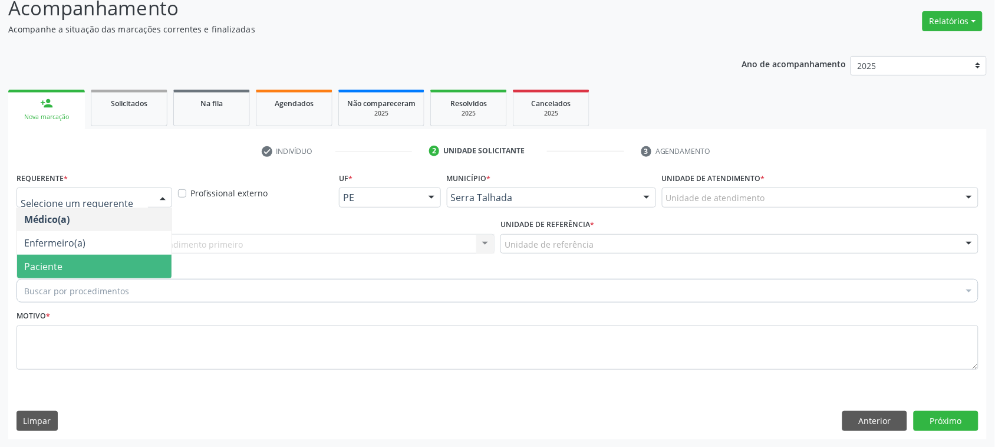
click at [84, 265] on span "Paciente" at bounding box center [94, 267] width 154 height 24
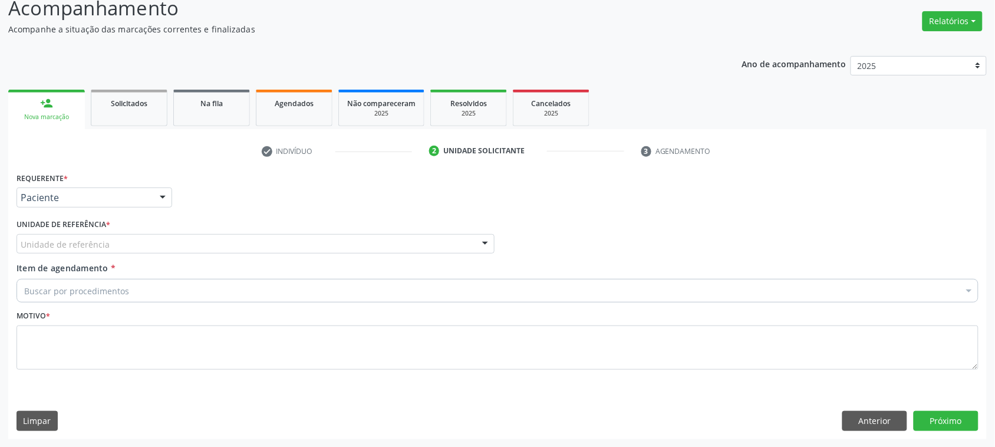
click at [90, 234] on div "Unidade de referência" at bounding box center [256, 244] width 478 height 20
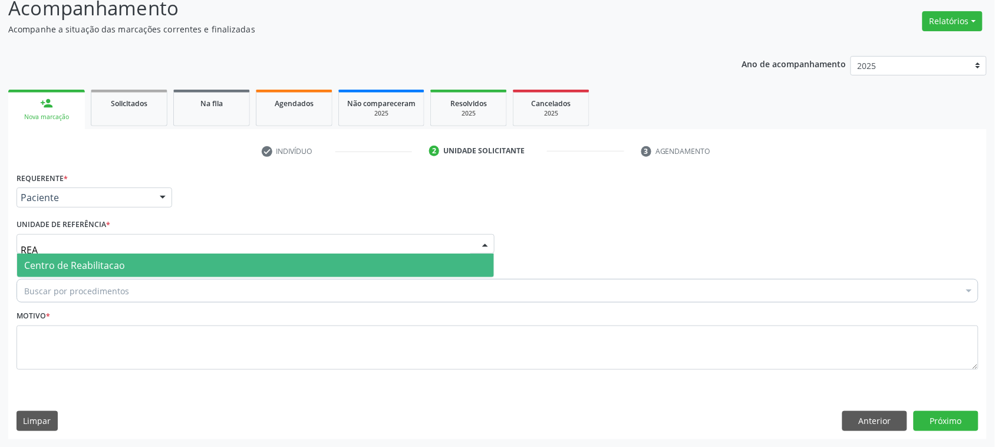
type input "REAB"
click at [104, 267] on span "Centro de Reabilitacao" at bounding box center [74, 265] width 101 height 13
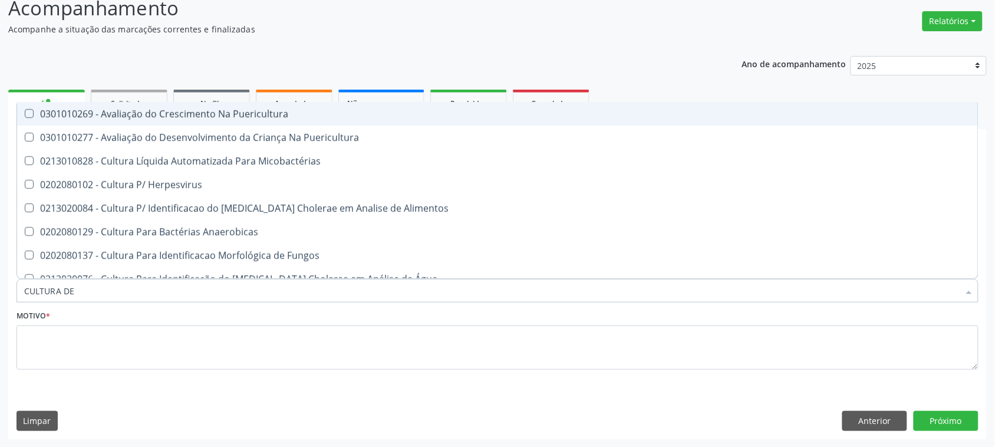
type input "CULTURA DE"
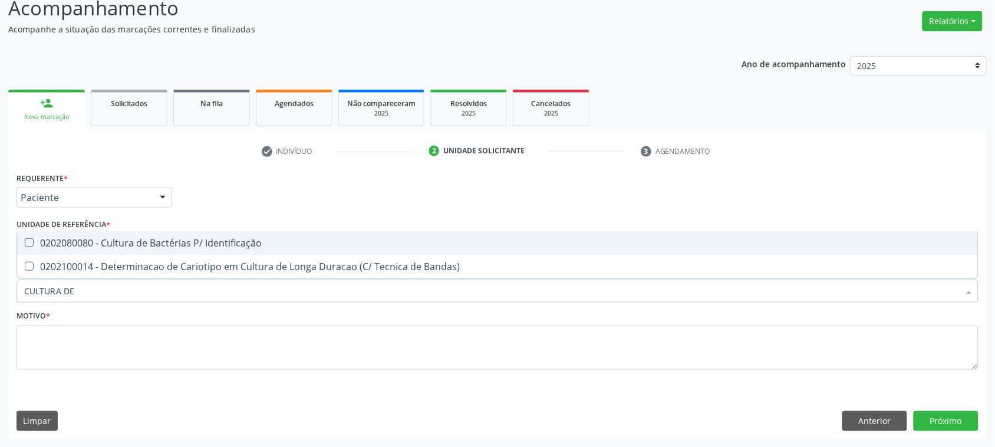
click at [168, 240] on div "0202080080 - Cultura de Bactérias P/ Identificação" at bounding box center [497, 242] width 947 height 9
checkbox Identificação "true"
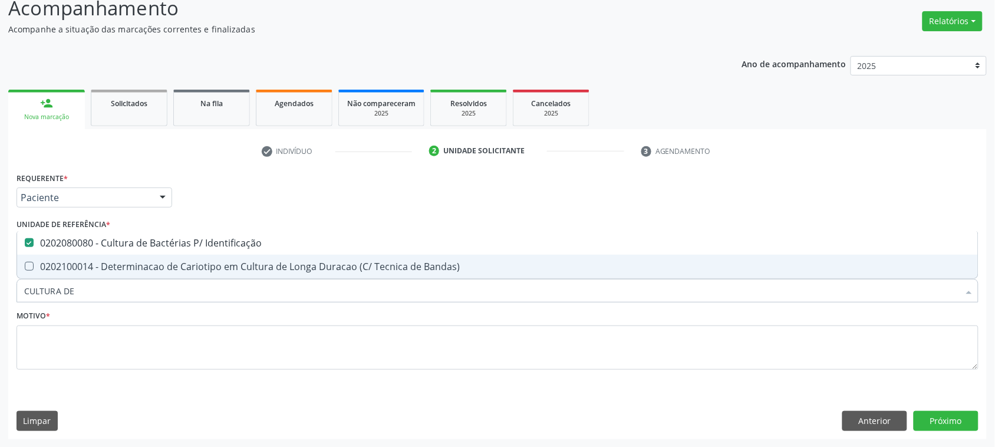
click at [115, 283] on input "CULTURA DE" at bounding box center [491, 291] width 935 height 24
type input "TO"
checkbox Identificação "false"
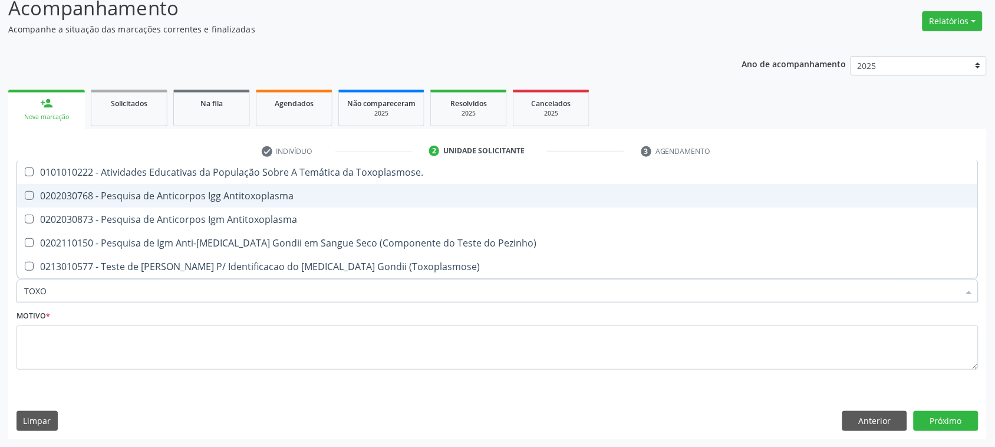
type input "TOXOP"
click at [213, 199] on div "0202030768 - Pesquisa de Anticorpos Igg Antitoxoplasma" at bounding box center [497, 195] width 947 height 9
checkbox Antitoxoplasma "true"
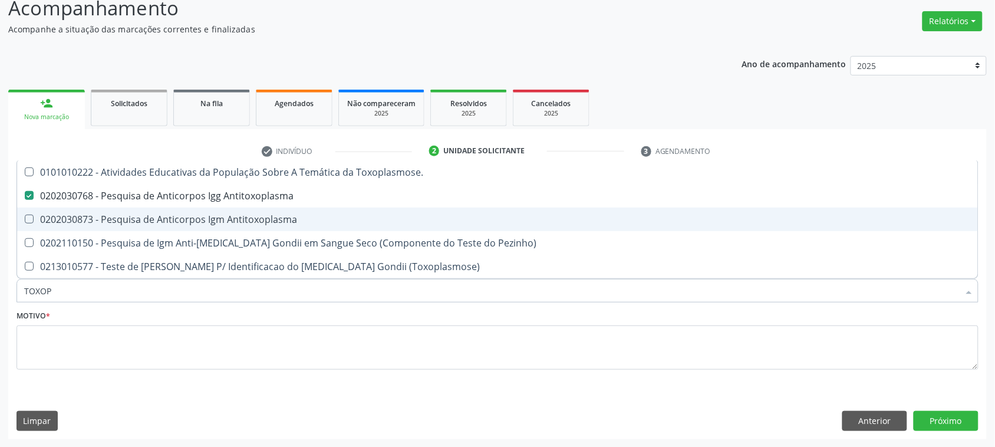
click at [213, 221] on div "0202030873 - Pesquisa de Anticorpos Igm Antitoxoplasma" at bounding box center [497, 219] width 947 height 9
checkbox Antitoxoplasma "true"
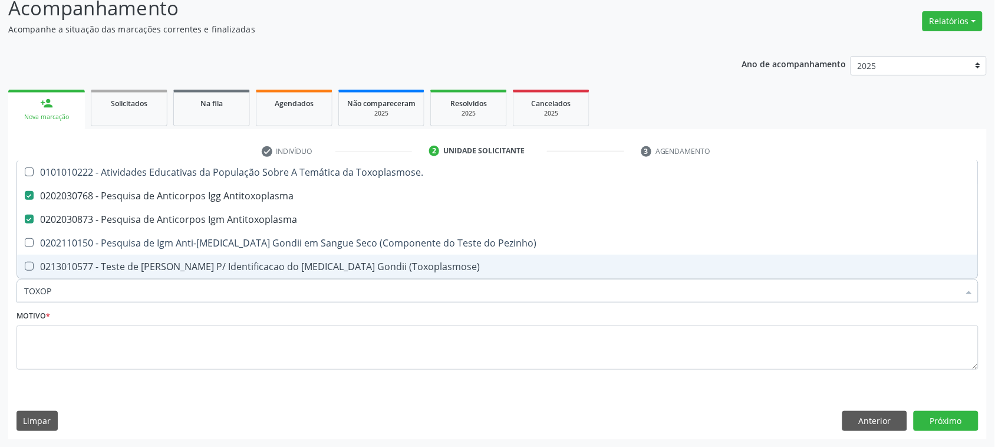
click at [63, 297] on input "TOXOP" at bounding box center [491, 291] width 935 height 24
type input "GL"
checkbox Antitoxoplasma "false"
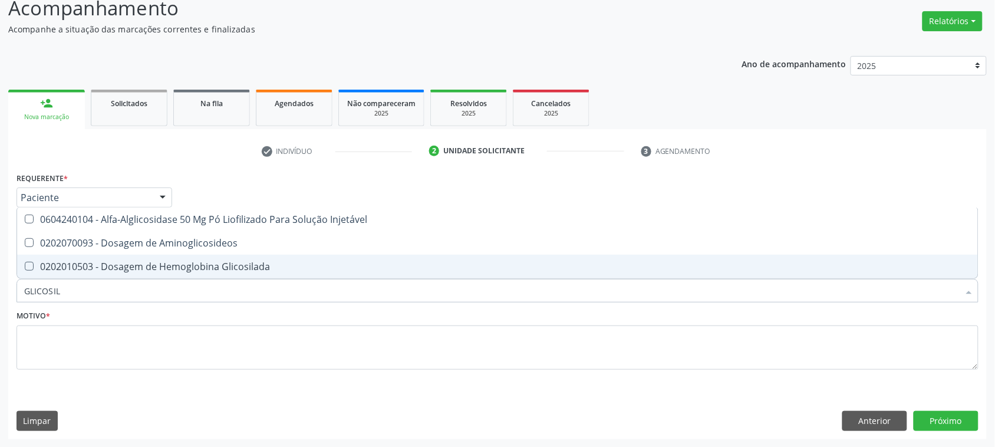
type input "GLICOSILA"
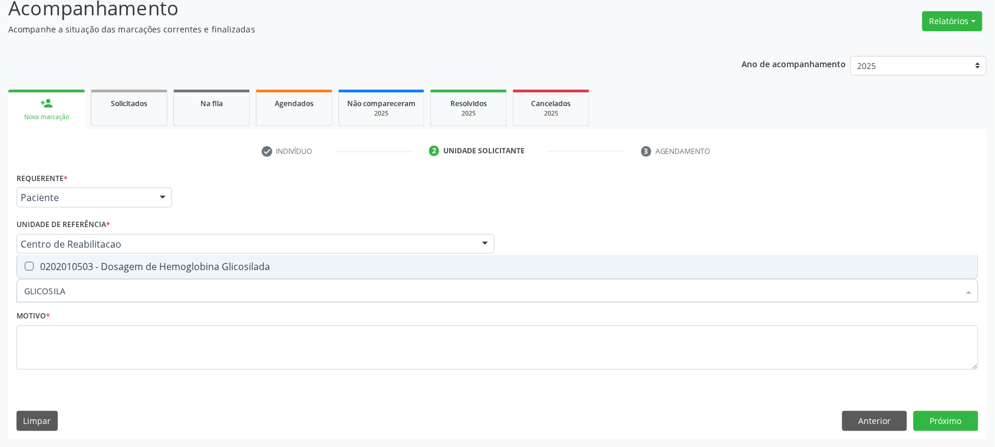
click at [101, 268] on div "0202010503 - Dosagem de Hemoglobina Glicosilada" at bounding box center [497, 266] width 947 height 9
checkbox Glicosilada "true"
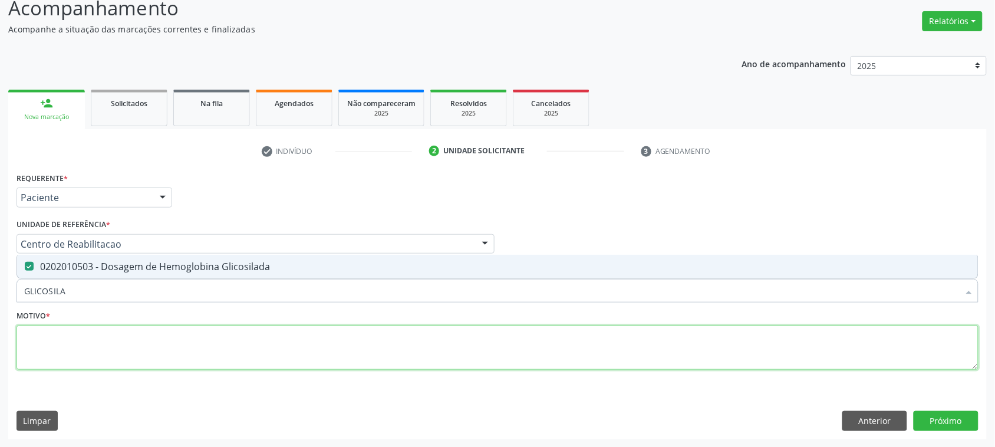
click at [65, 354] on textarea at bounding box center [498, 347] width 962 height 45
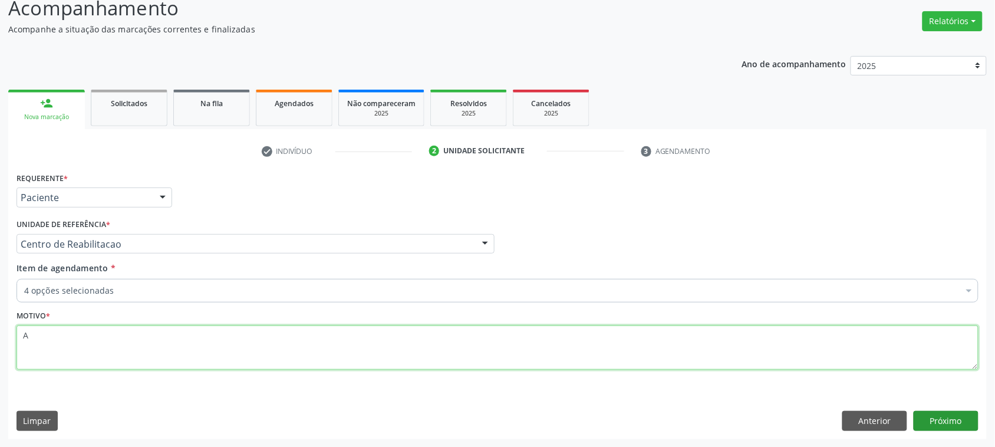
type textarea "A"
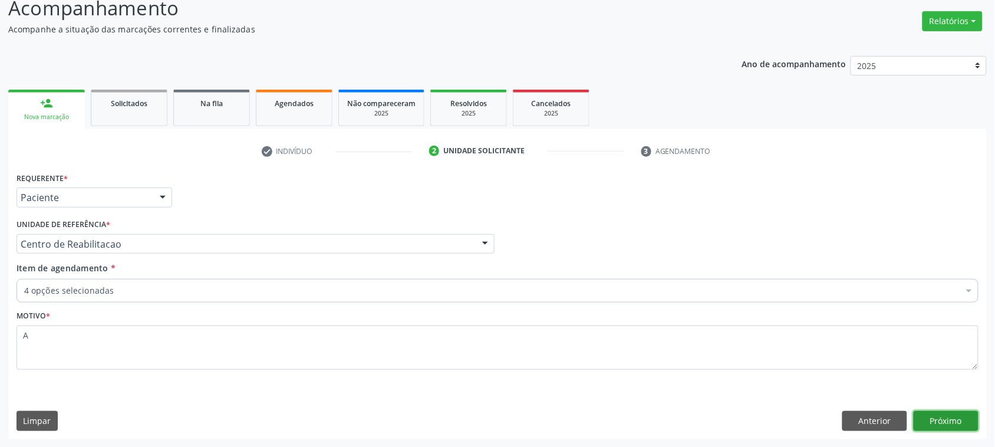
click at [939, 426] on button "Próximo" at bounding box center [946, 421] width 65 height 20
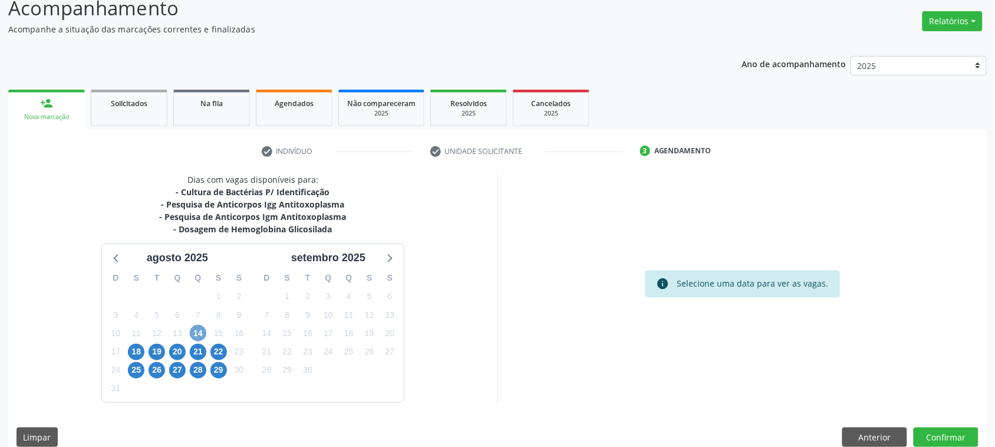
click at [202, 333] on span "14" at bounding box center [198, 333] width 17 height 17
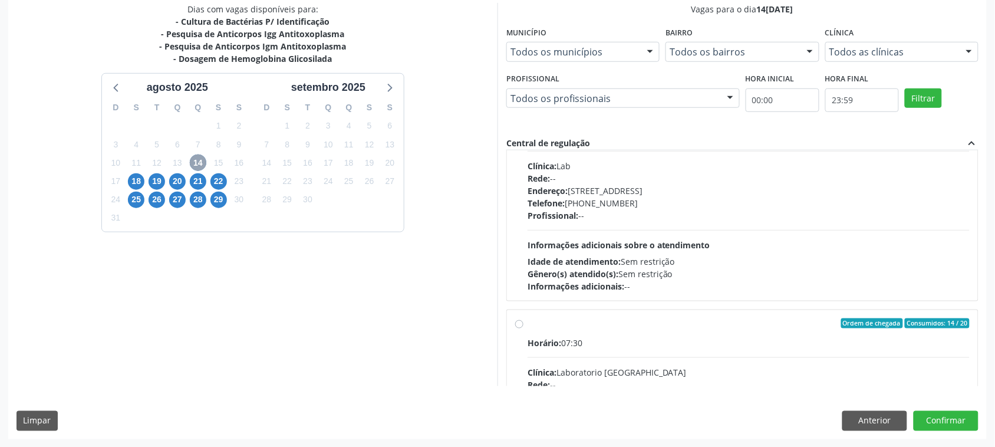
scroll to position [0, 0]
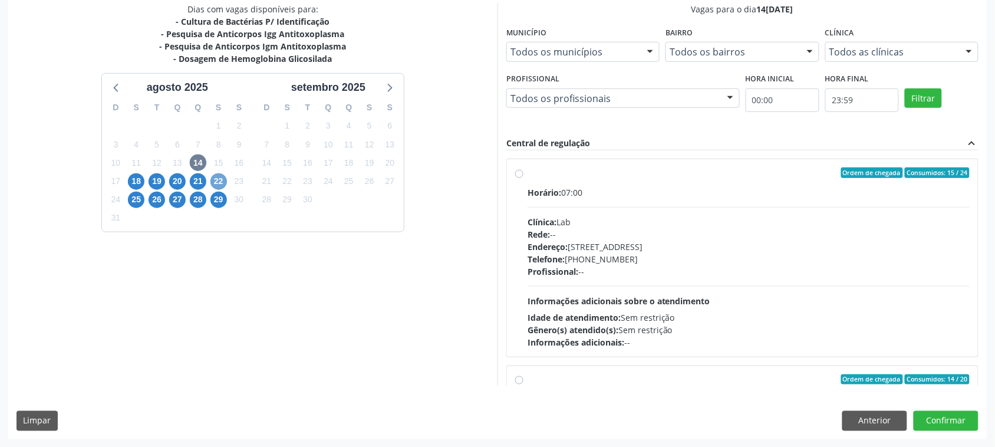
click at [218, 182] on span "22" at bounding box center [218, 181] width 17 height 17
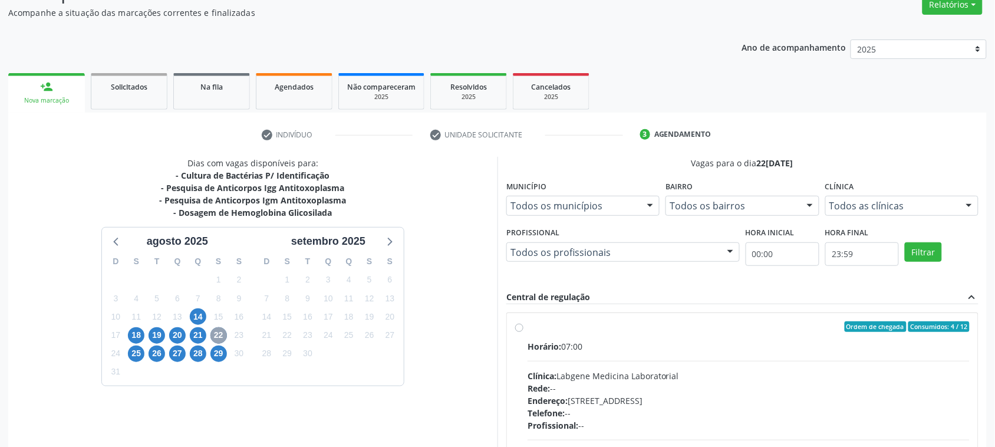
scroll to position [236, 0]
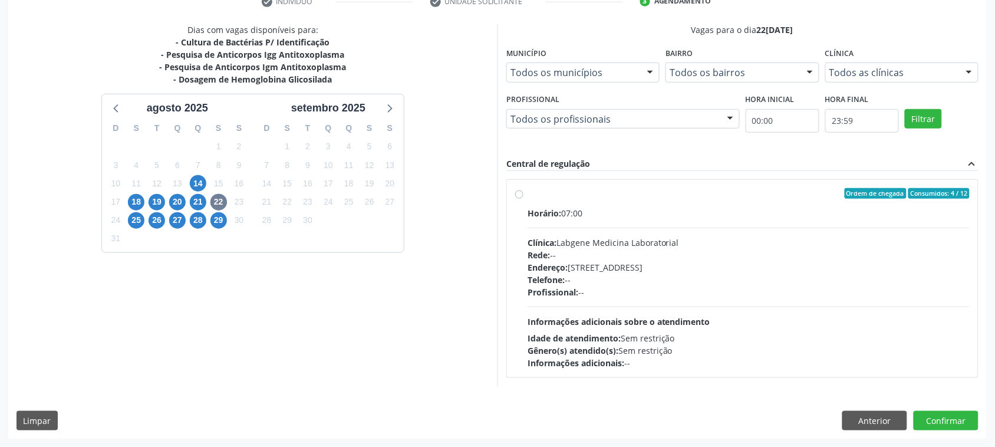
click at [631, 225] on div "Horário: 07:00 Clínica: Labgene Medicina Laboratorial Rede: -- Endereço: nº 531…" at bounding box center [749, 288] width 442 height 162
click at [524, 199] on input "Ordem de chegada Consumidos: 4 / 12 Horário: 07:00 Clínica: Labgene Medicina La…" at bounding box center [519, 193] width 8 height 11
radio input "true"
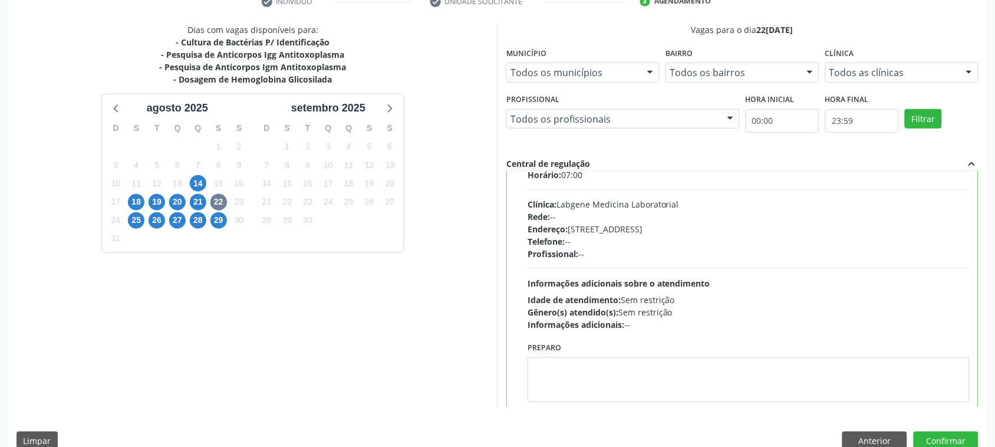
scroll to position [59, 0]
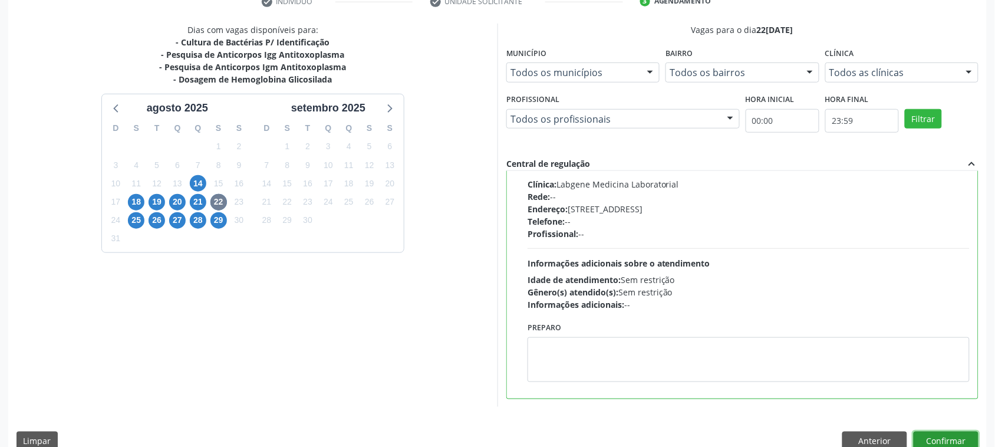
click at [948, 438] on button "Confirmar" at bounding box center [946, 442] width 65 height 20
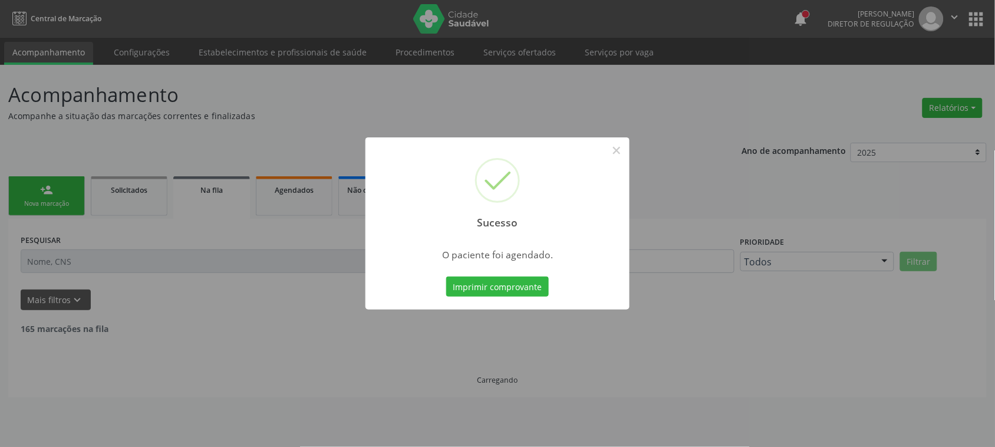
scroll to position [0, 0]
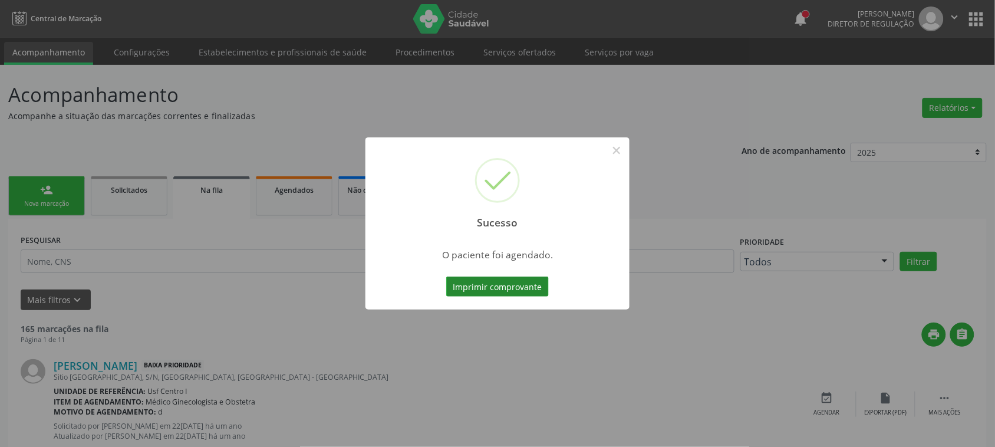
click at [506, 290] on button "Imprimir comprovante" at bounding box center [497, 287] width 103 height 20
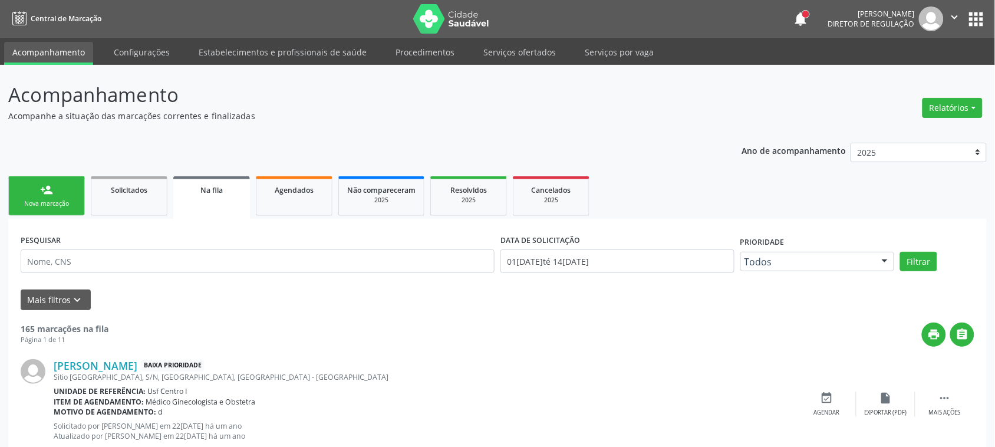
click at [52, 205] on div "Nova marcação" at bounding box center [46, 203] width 59 height 9
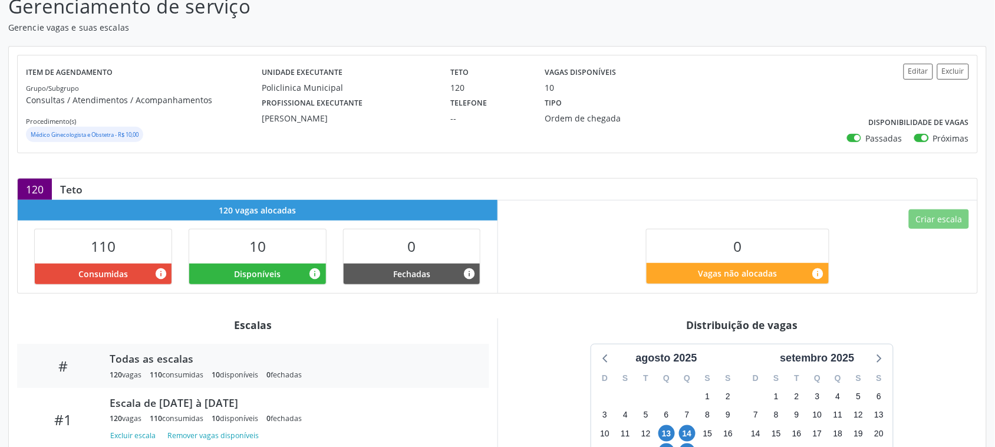
scroll to position [177, 0]
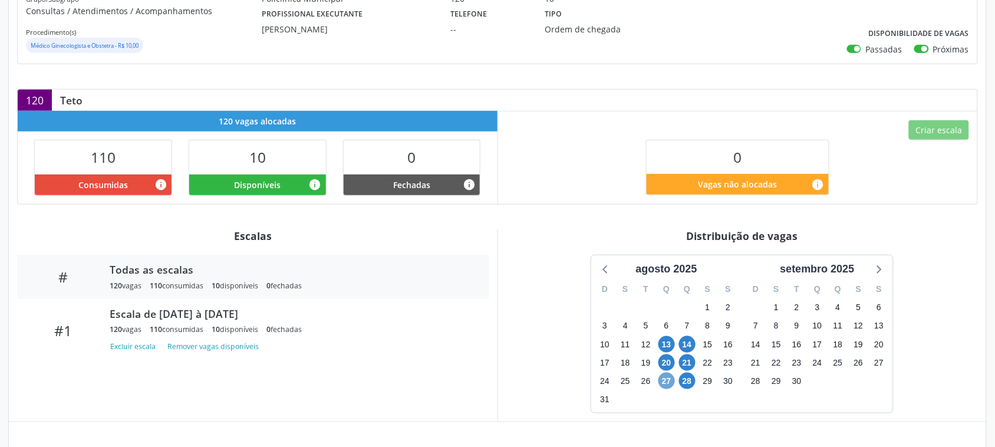
click at [664, 381] on span "27" at bounding box center [667, 381] width 17 height 17
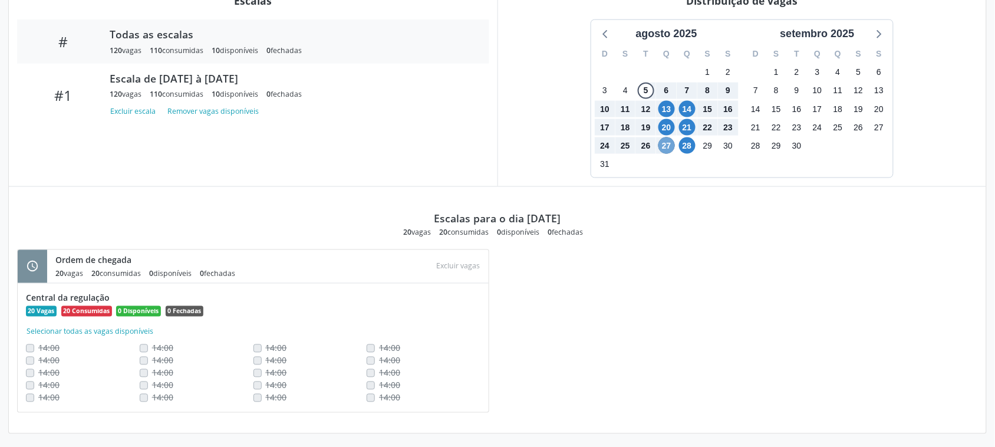
scroll to position [417, 0]
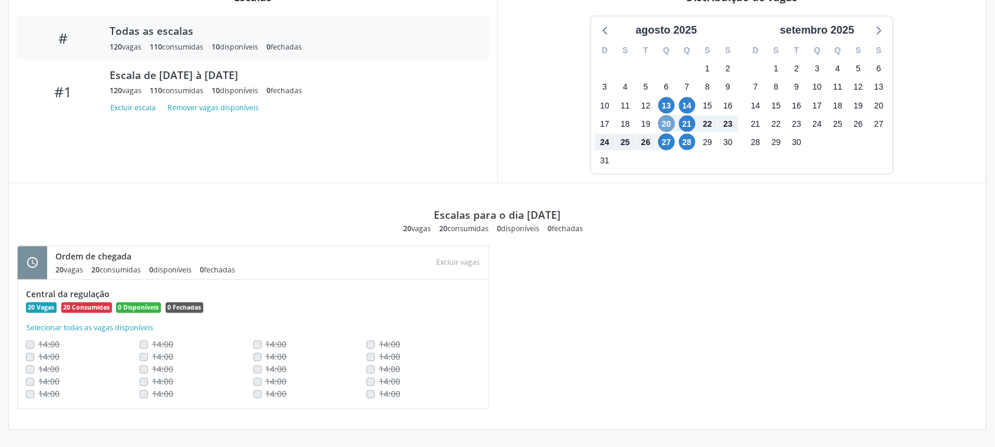
click at [662, 122] on span "20" at bounding box center [667, 124] width 17 height 17
click at [665, 118] on span "20" at bounding box center [667, 123] width 17 height 17
click at [688, 146] on span "28" at bounding box center [687, 141] width 17 height 17
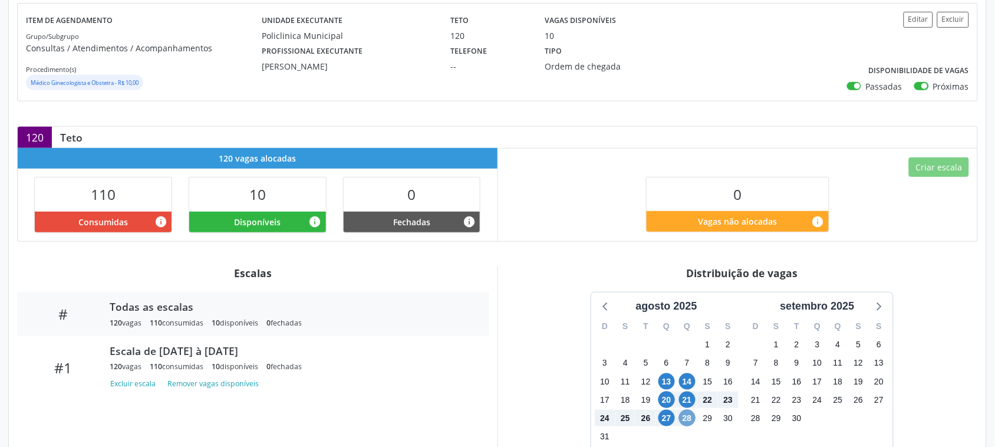
scroll to position [0, 0]
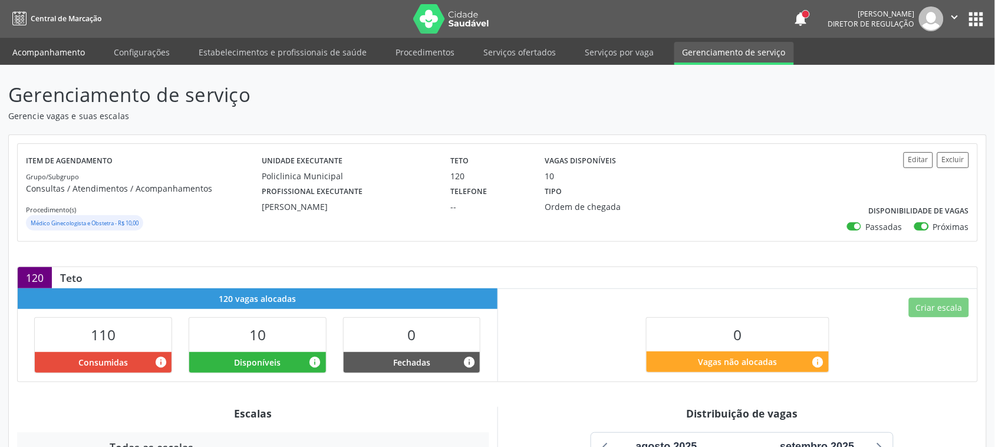
click at [34, 48] on link "Acompanhamento" at bounding box center [48, 52] width 89 height 21
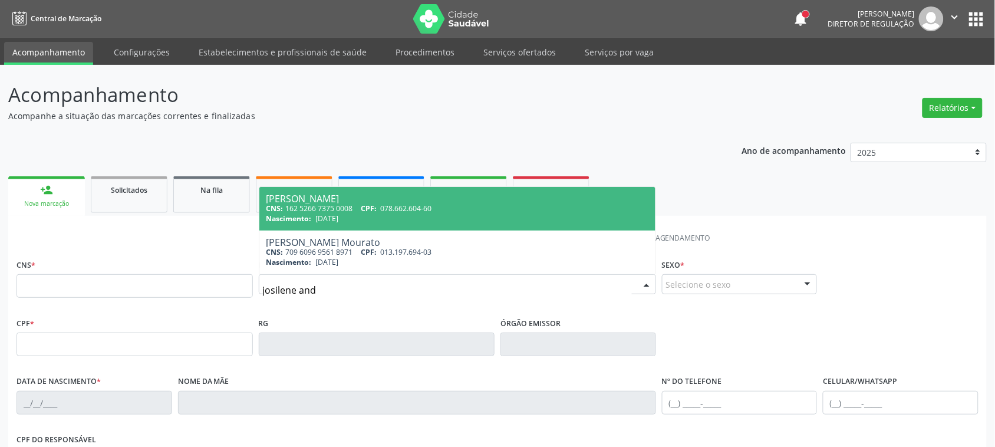
type input "josilene andr"
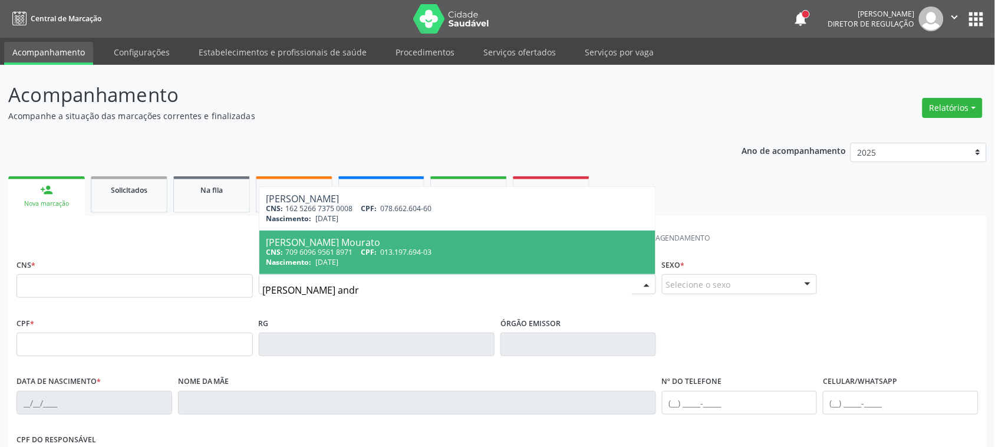
click at [406, 262] on div "Nascimento: 15/12/1979" at bounding box center [458, 262] width 382 height 10
type input "709 6096 9561 8971"
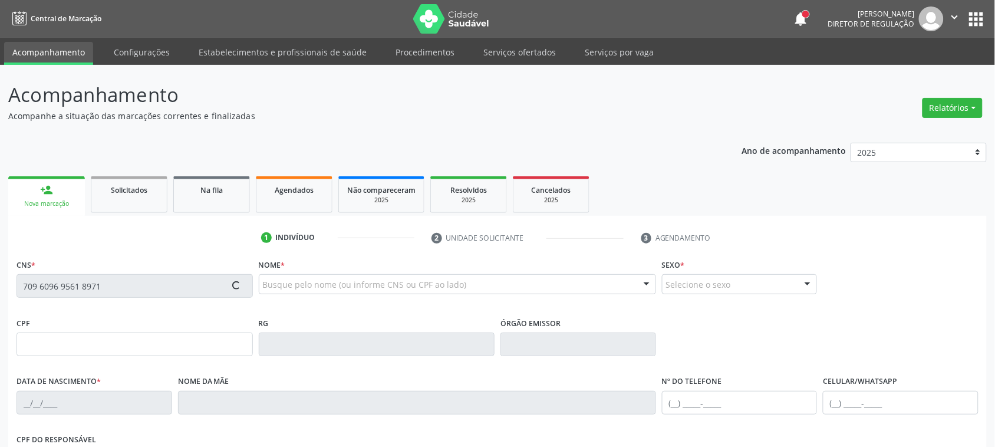
type input "15/12/1979"
type input "Antonia Maria do Nascimento de Lima"
type input "(87) 99927-6686"
type input "1030"
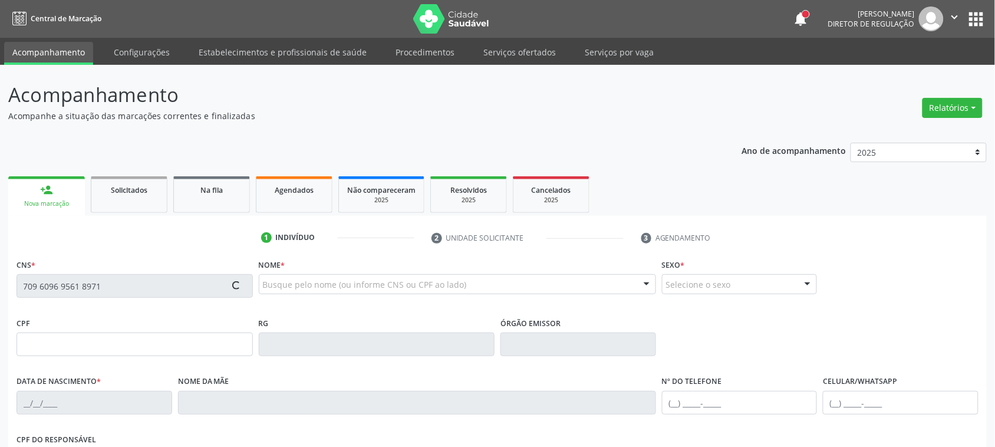
type input "013.197.694-03"
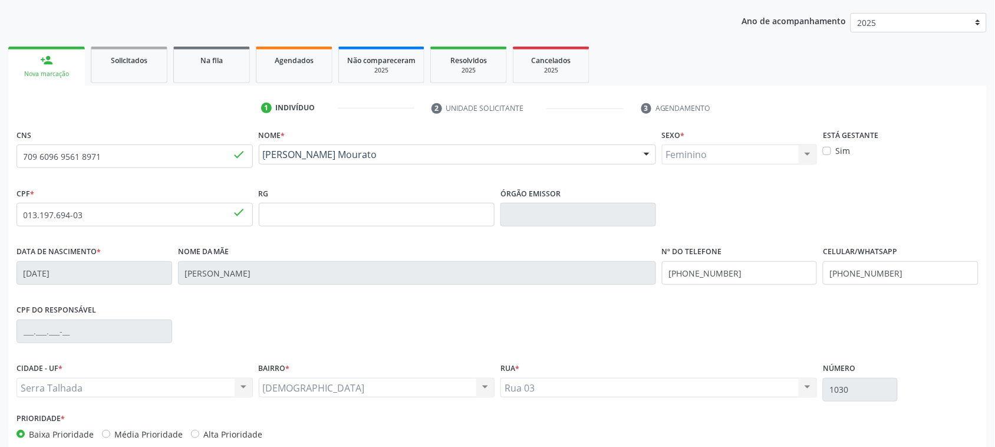
scroll to position [147, 0]
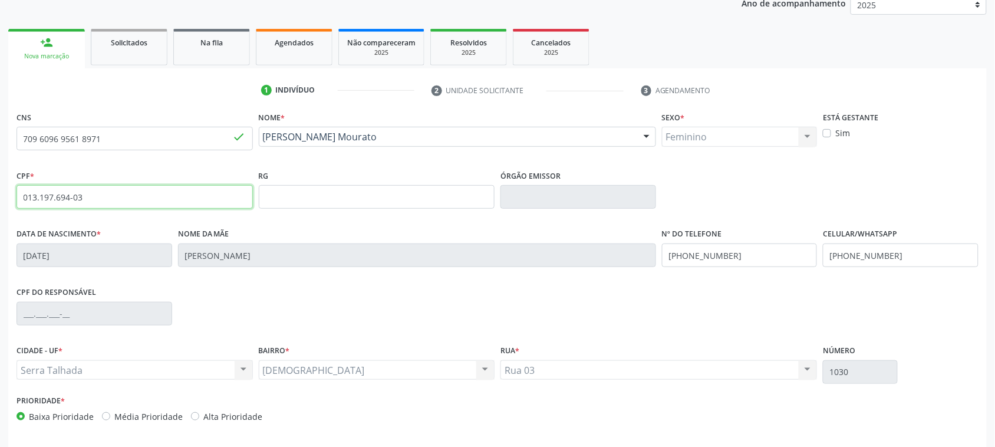
click at [98, 201] on input "013.197.694-03" at bounding box center [135, 197] width 236 height 24
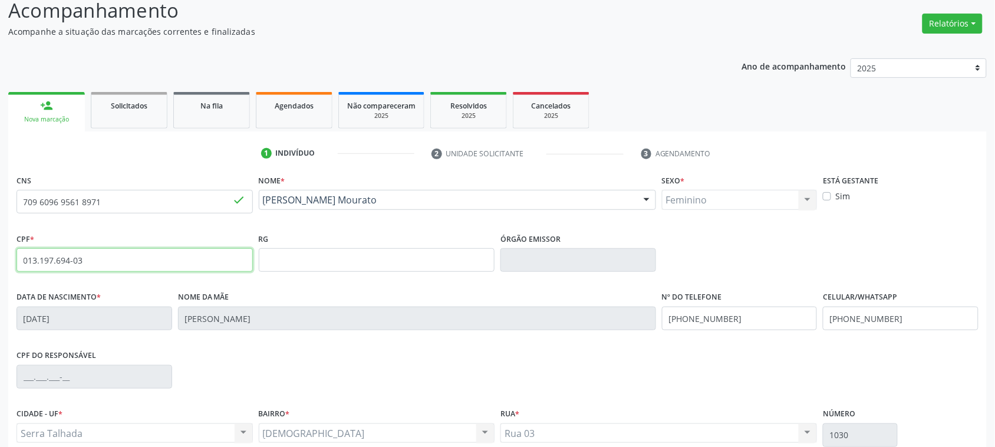
scroll to position [0, 0]
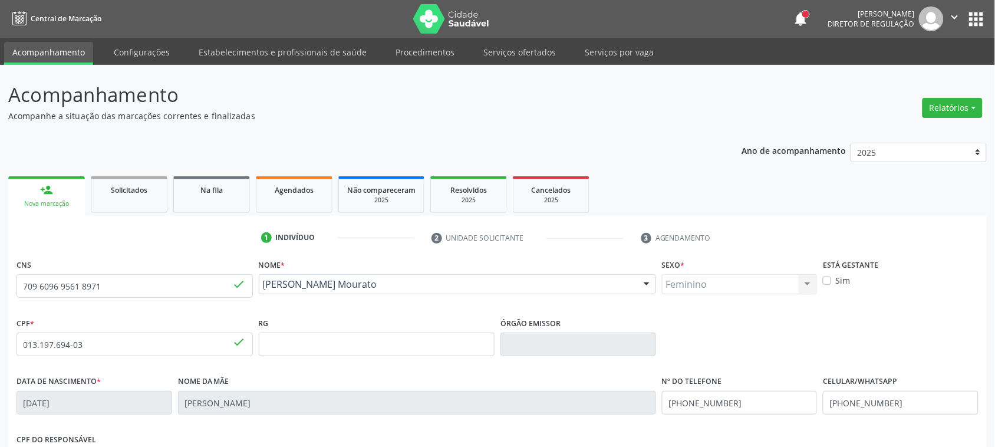
click at [492, 52] on link "Serviços ofertados" at bounding box center [519, 52] width 89 height 21
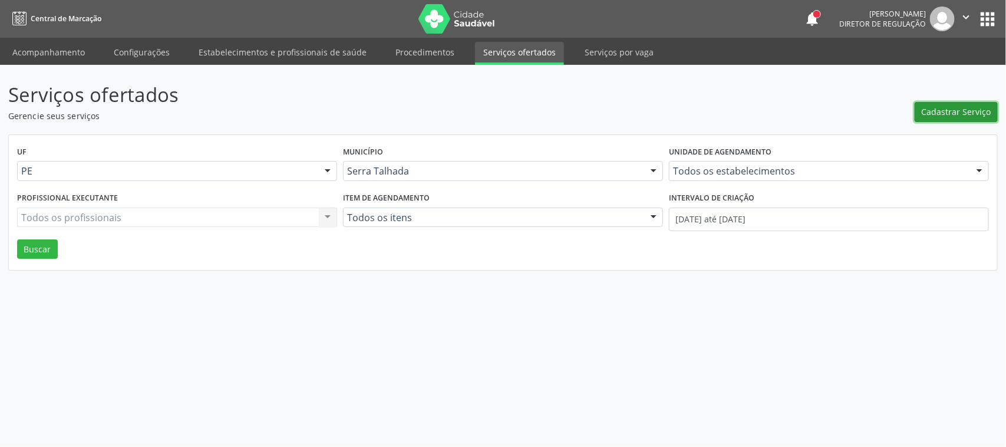
click at [969, 103] on button "Cadastrar Serviço" at bounding box center [956, 112] width 83 height 20
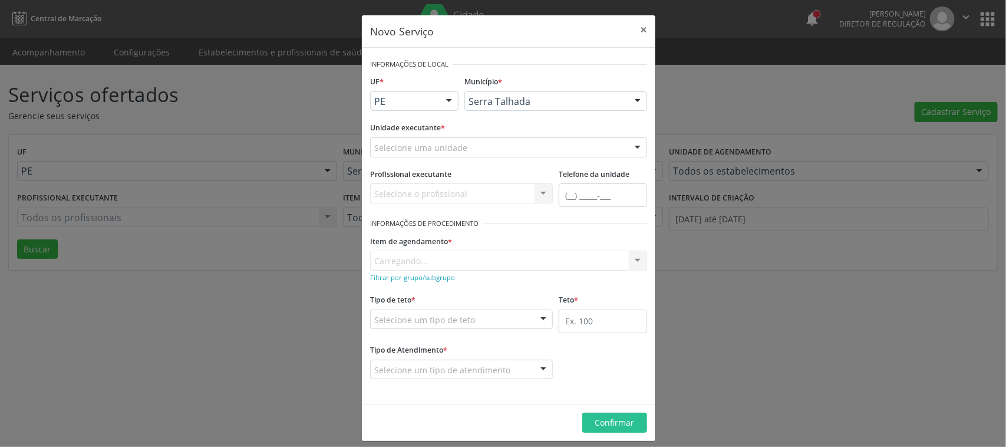
click at [295, 119] on div "Novo Serviço × Informações de Local UF * PE PE Nenhum resultado encontrado para…" at bounding box center [503, 223] width 1006 height 447
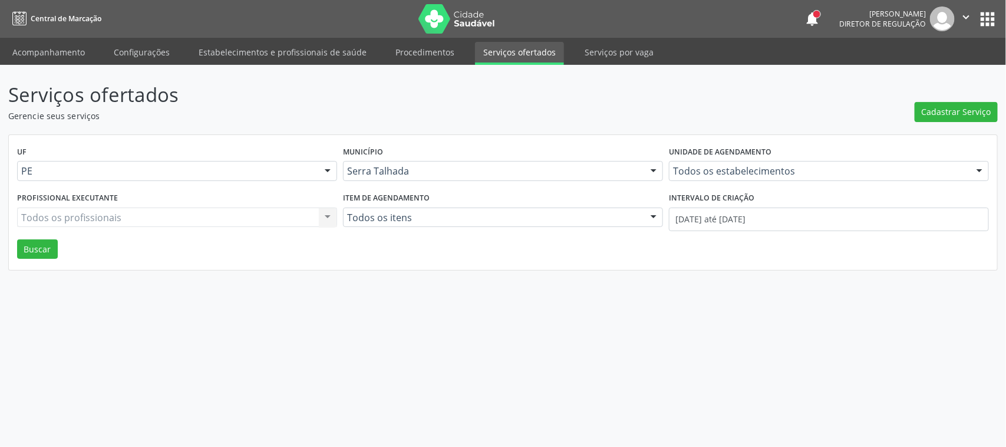
click at [710, 161] on div "Todos os estabelecimentos" at bounding box center [829, 171] width 320 height 20
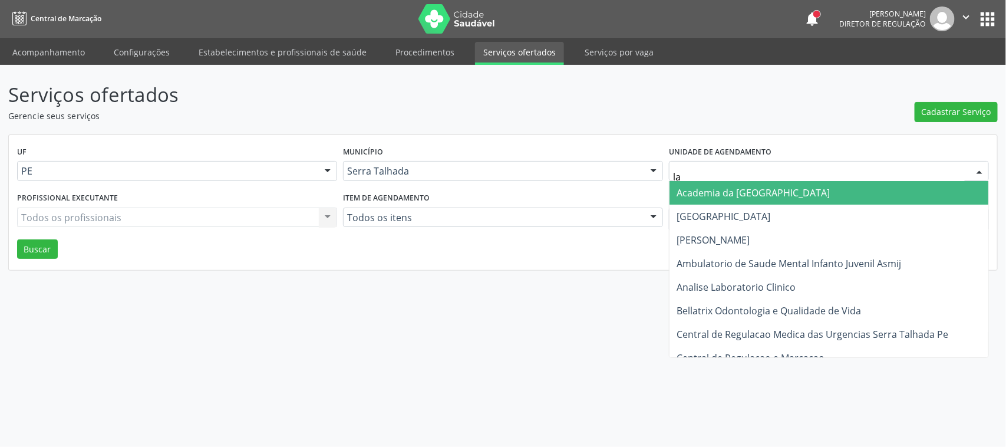
type input "lab"
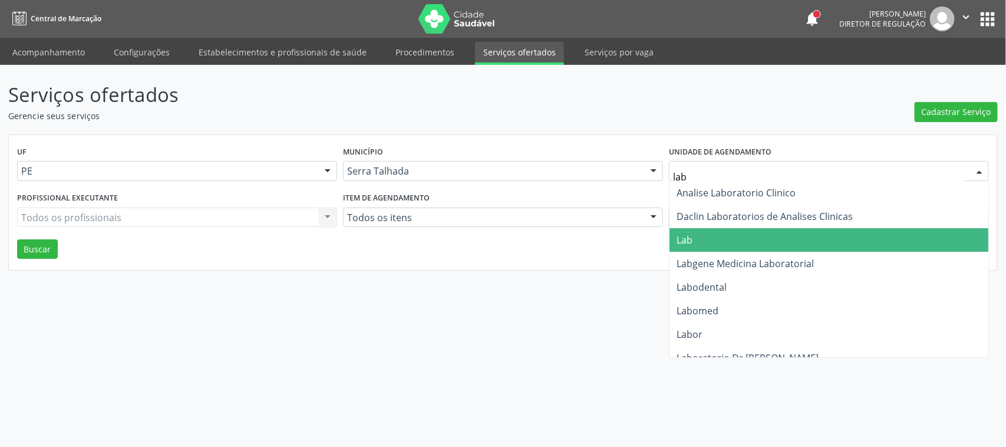
click at [687, 235] on span "Lab" at bounding box center [685, 239] width 16 height 13
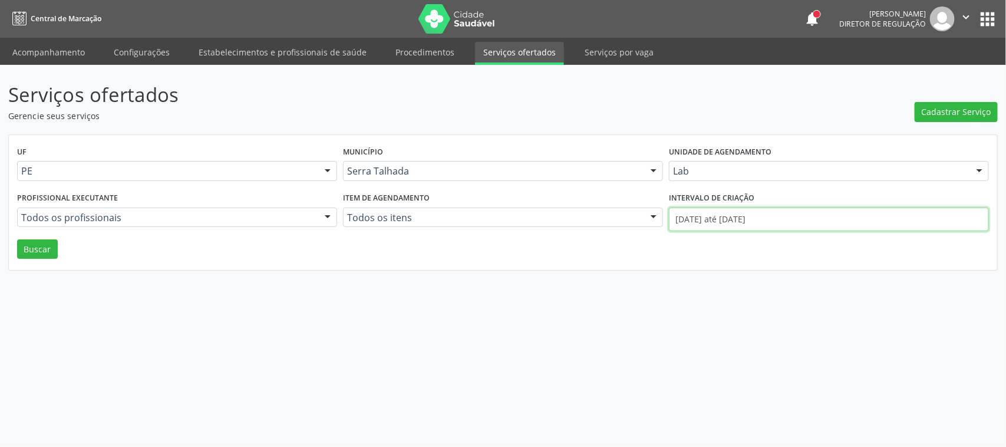
click at [712, 225] on input "01/08/2025 até 14/08/2025" at bounding box center [829, 220] width 320 height 24
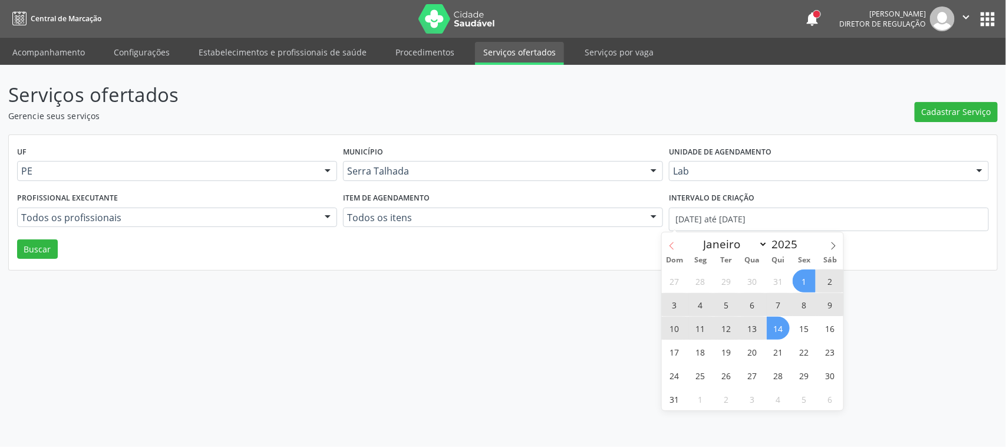
click at [671, 245] on icon at bounding box center [672, 246] width 8 height 8
select select "6"
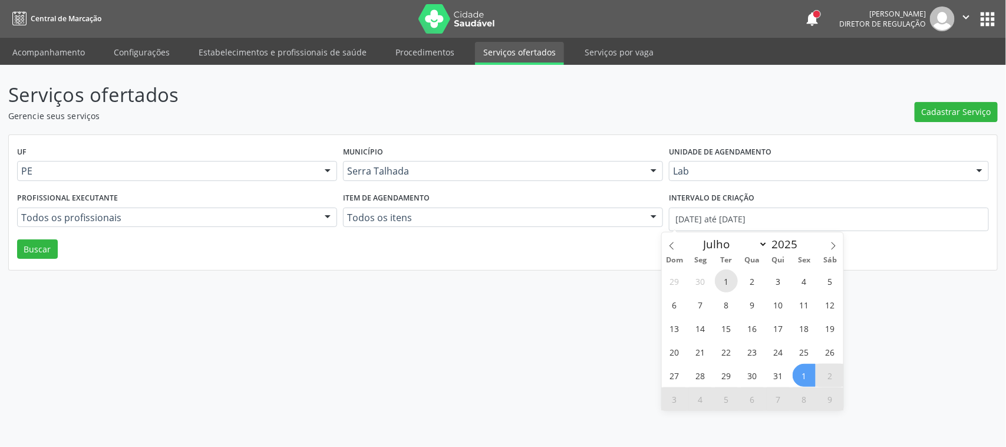
click at [729, 280] on span "1" at bounding box center [726, 280] width 23 height 23
type input "01/07/2025"
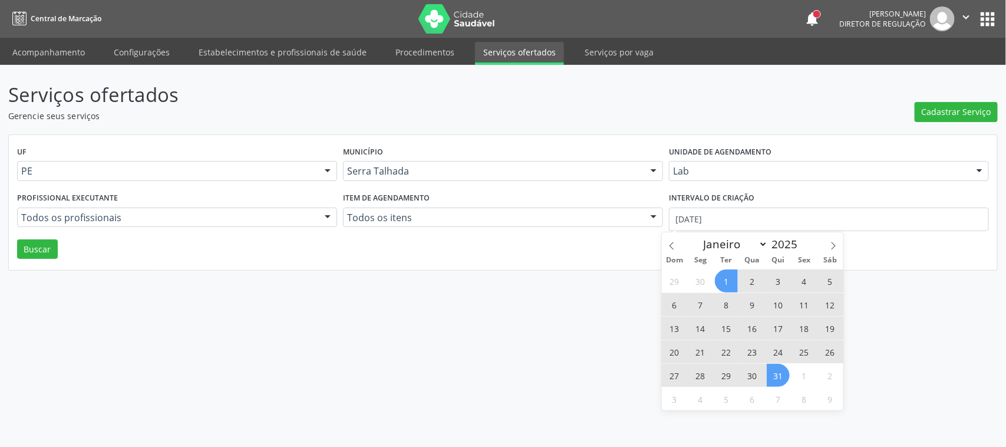
click at [779, 372] on span "31" at bounding box center [778, 375] width 23 height 23
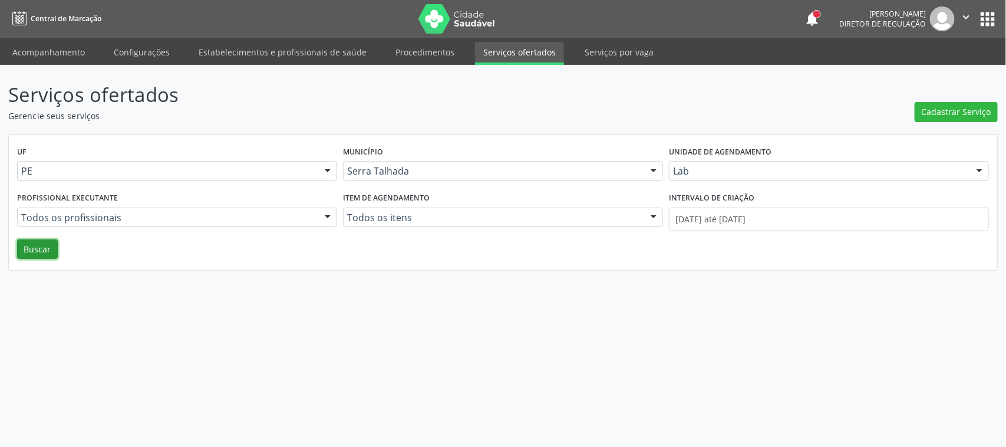
click at [36, 248] on button "Buscar" at bounding box center [37, 249] width 41 height 20
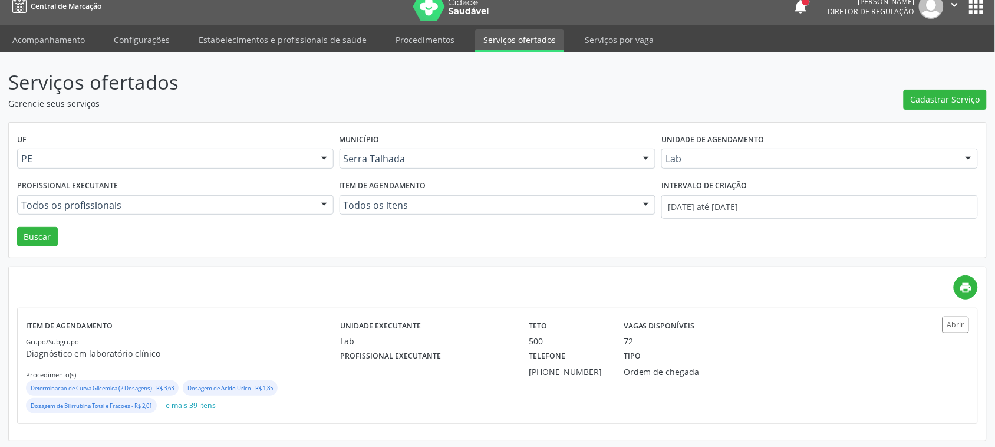
scroll to position [15, 0]
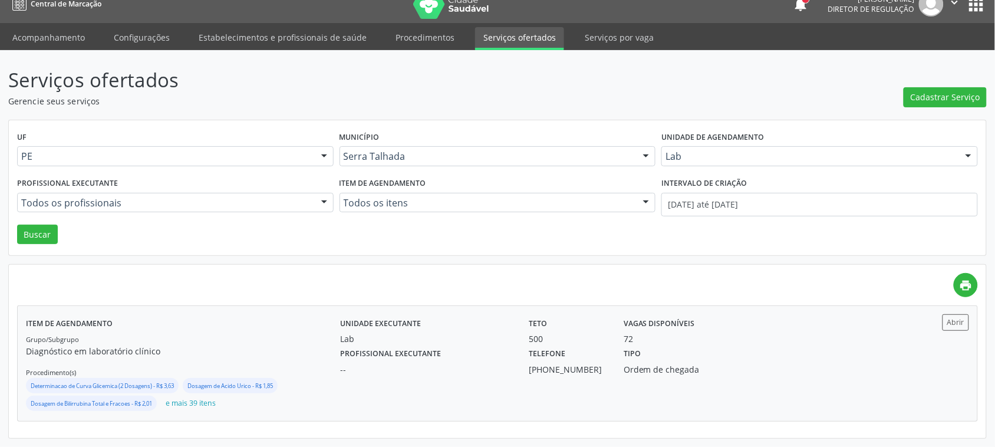
click at [538, 404] on div "Unidade executante Lab Teto 500 Vagas disponíveis 72 Profissional executante --…" at bounding box center [615, 363] width 550 height 98
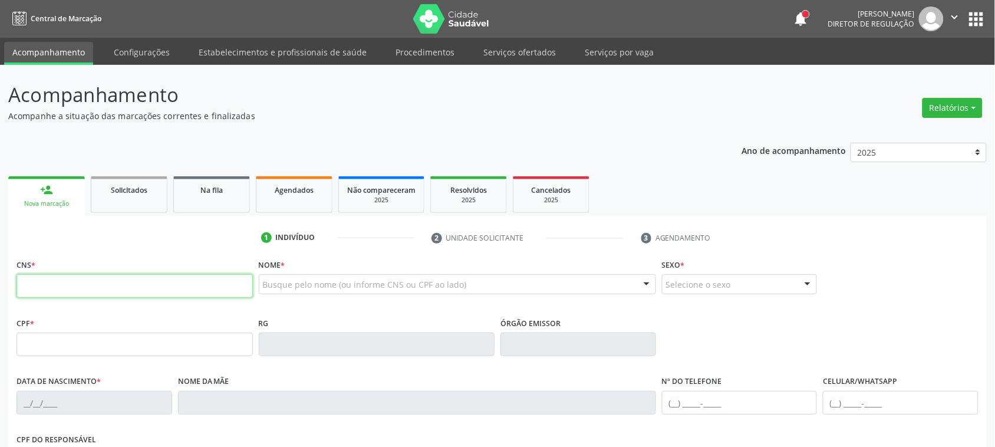
click at [89, 280] on input "text" at bounding box center [135, 286] width 236 height 24
paste input "705 0022 5820 1158"
type input "705 0022 5820 1158"
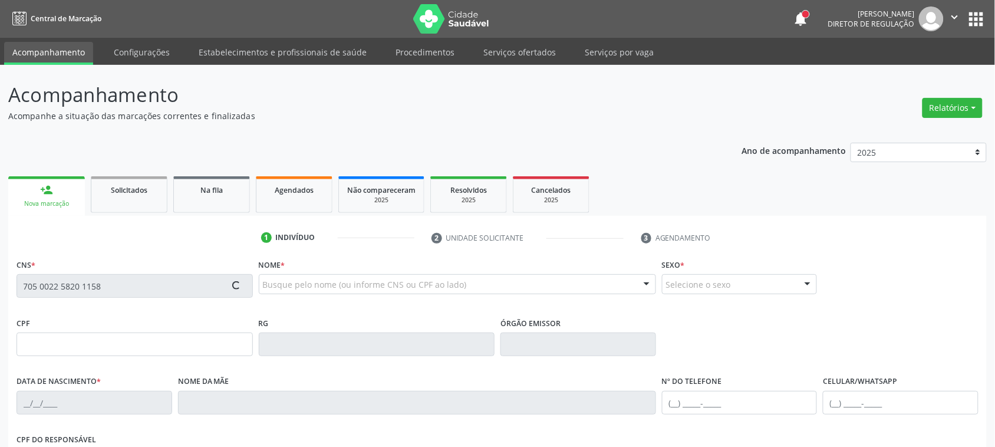
type input "115.284.134-31"
type input "24[DATE]"
type input "[PERSON_NAME]"
type input "[PHONE_NUMBER]"
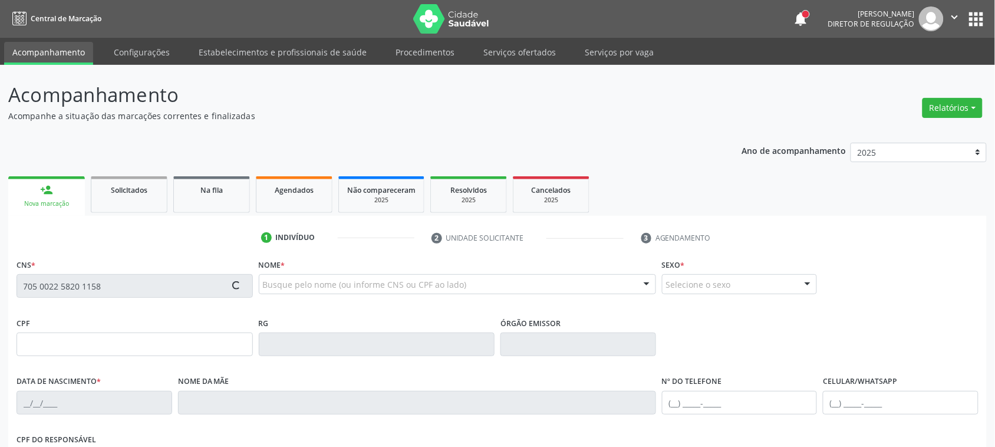
type input "119.919.074-86"
type input "221"
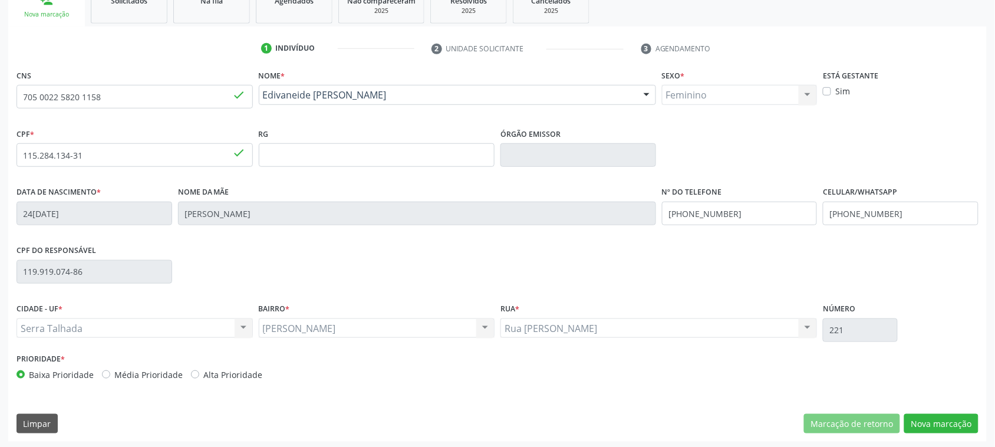
scroll to position [192, 0]
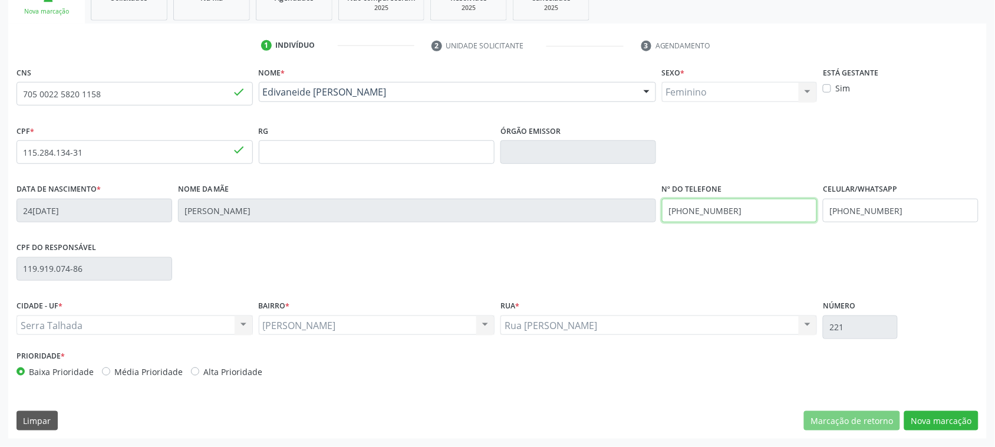
click at [750, 206] on input "[PHONE_NUMBER]" at bounding box center [740, 211] width 156 height 24
type input "(87) 9813-7"
click at [918, 212] on input "[PHONE_NUMBER]" at bounding box center [901, 211] width 156 height 24
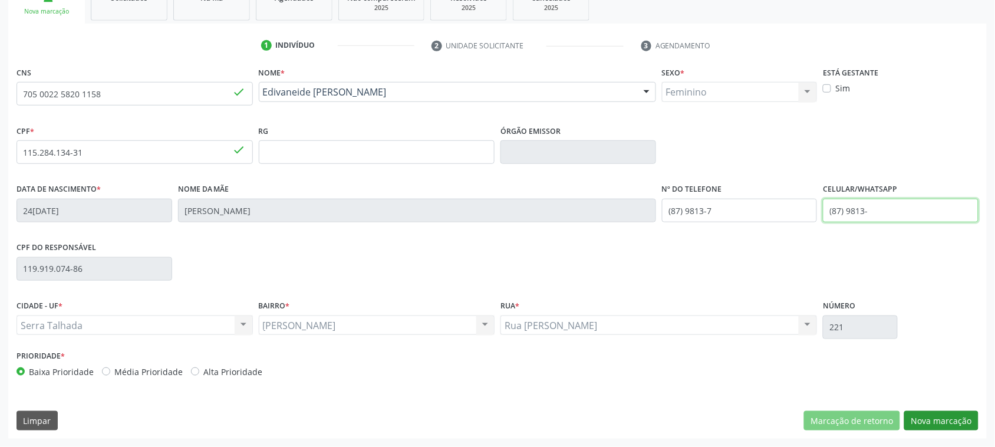
type input "(87) 9813-"
click at [942, 425] on button "Nova marcação" at bounding box center [941, 421] width 74 height 20
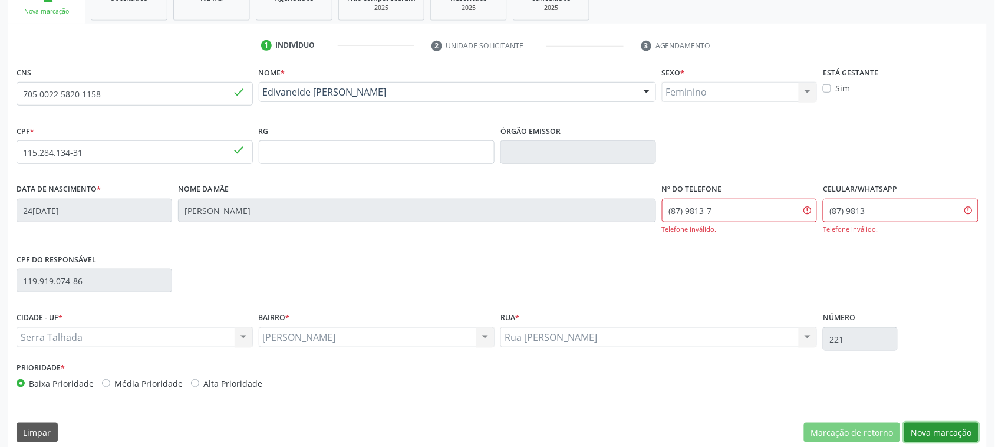
click at [942, 425] on button "Nova marcação" at bounding box center [941, 433] width 74 height 20
click at [712, 215] on input "(87) 9813-7" at bounding box center [740, 211] width 156 height 24
click at [883, 216] on input "(87) 9813-" at bounding box center [901, 211] width 156 height 24
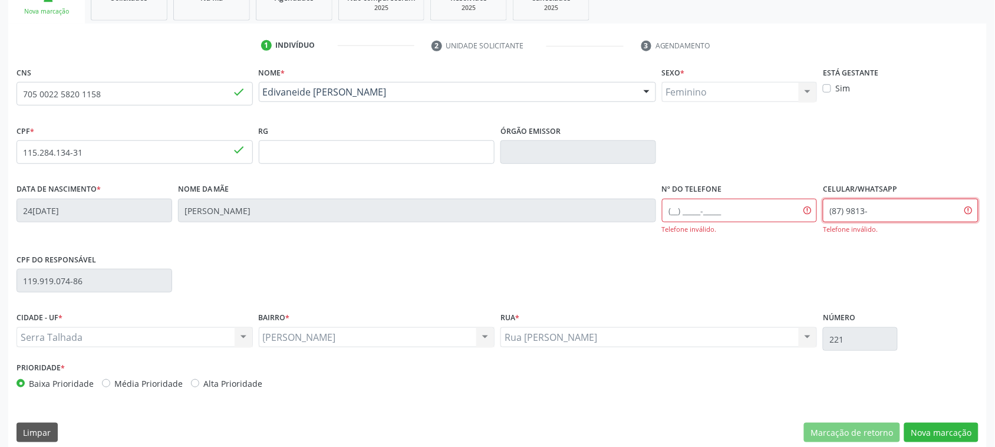
click at [883, 216] on input "(87) 9813-" at bounding box center [901, 211] width 156 height 24
click at [886, 218] on input "(87) 9813-" at bounding box center [901, 211] width 156 height 24
drag, startPoint x: 883, startPoint y: 216, endPoint x: 820, endPoint y: 212, distance: 63.2
click at [820, 212] on div "Data de nascimento * 24/12/1994 Nome da mãe Zeneide Ferreira da Silva Santos Nº…" at bounding box center [498, 215] width 968 height 70
click at [939, 435] on button "Nova marcação" at bounding box center [941, 433] width 74 height 20
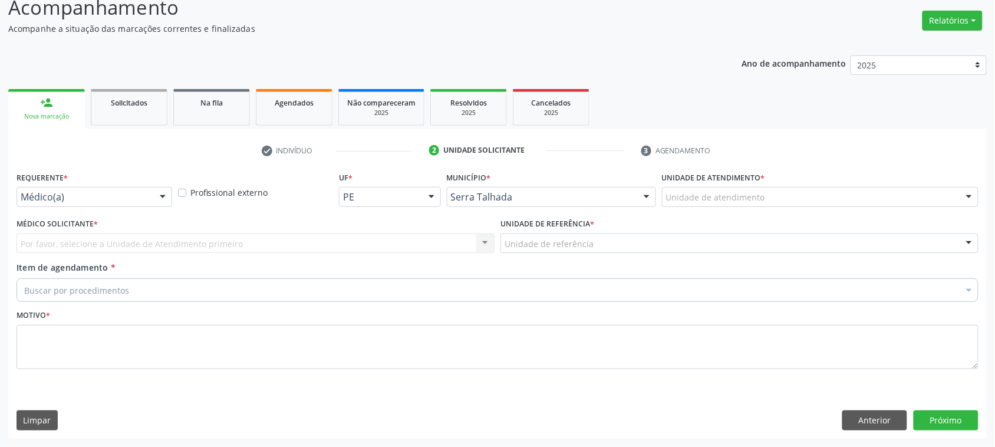
scroll to position [87, 0]
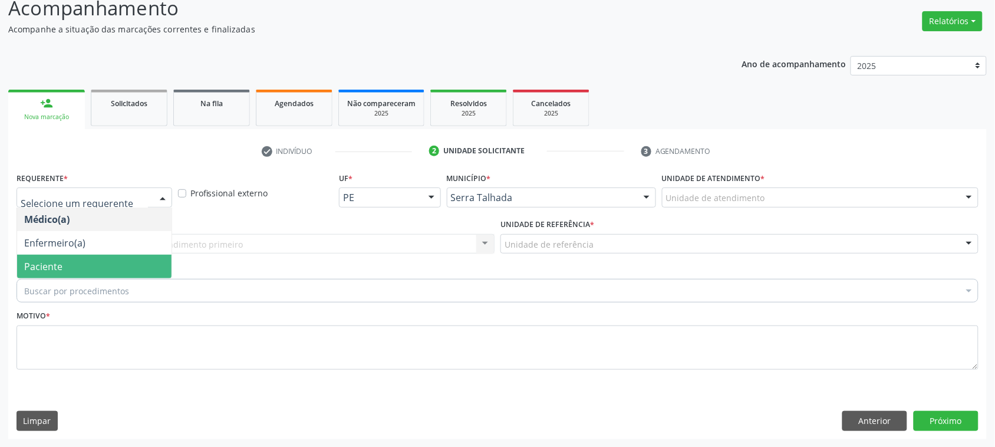
click at [75, 270] on span "Paciente" at bounding box center [94, 267] width 154 height 24
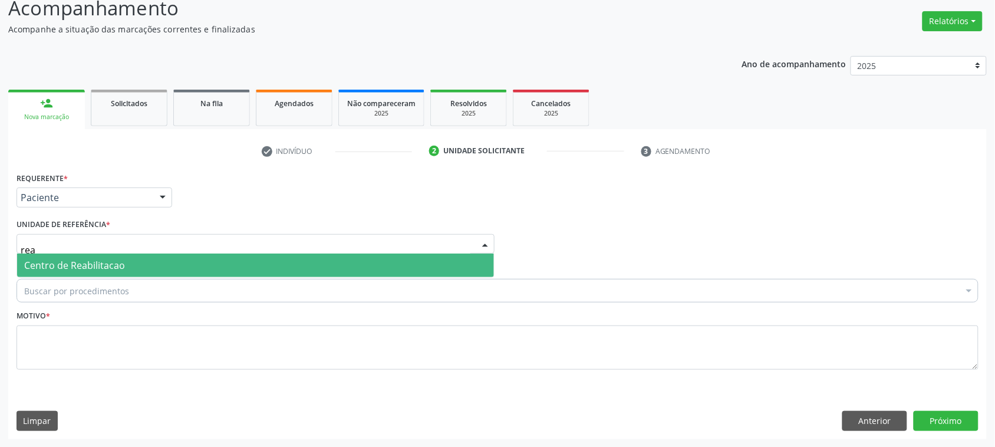
type input "reab"
click at [154, 264] on span "Centro de Reabilitacao" at bounding box center [255, 266] width 477 height 24
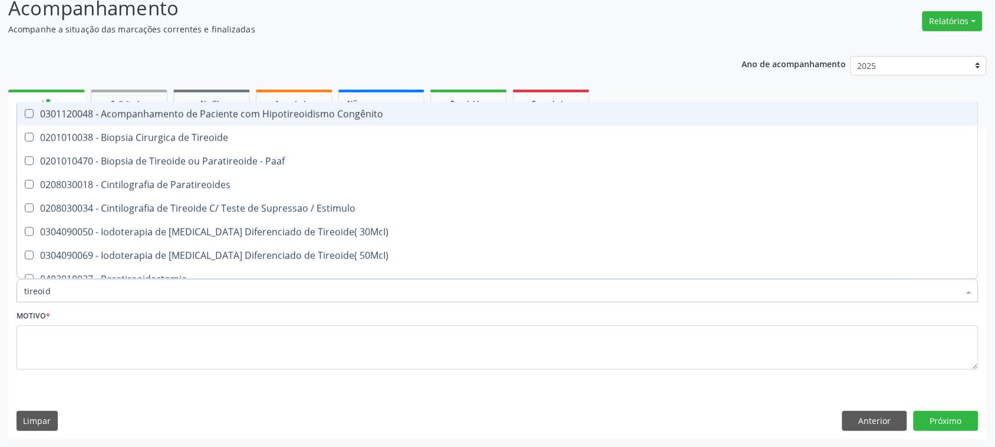
type input "tireoide"
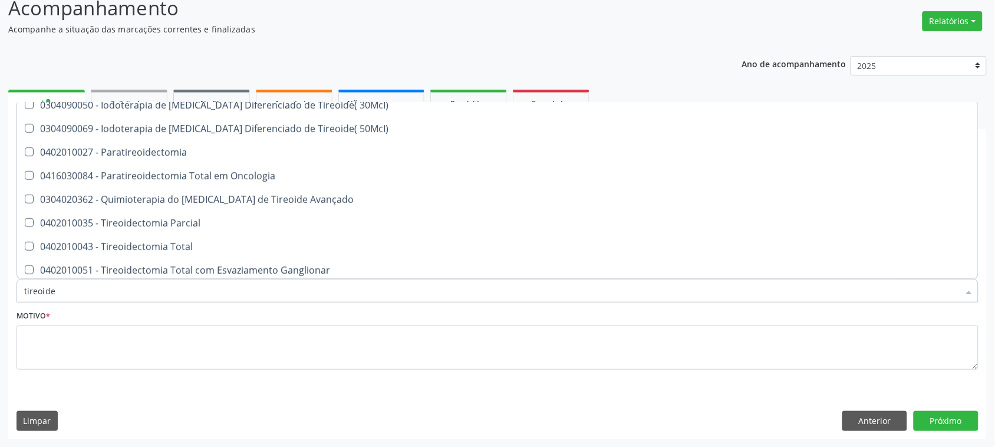
scroll to position [201, 0]
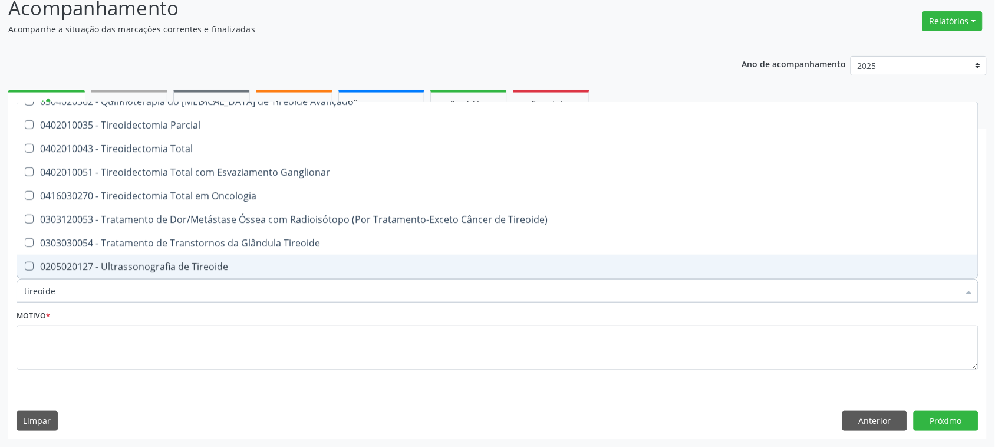
click at [192, 256] on span "0205020127 - Ultrassonografia de Tireoide" at bounding box center [497, 267] width 961 height 24
checkbox Tireoide "true"
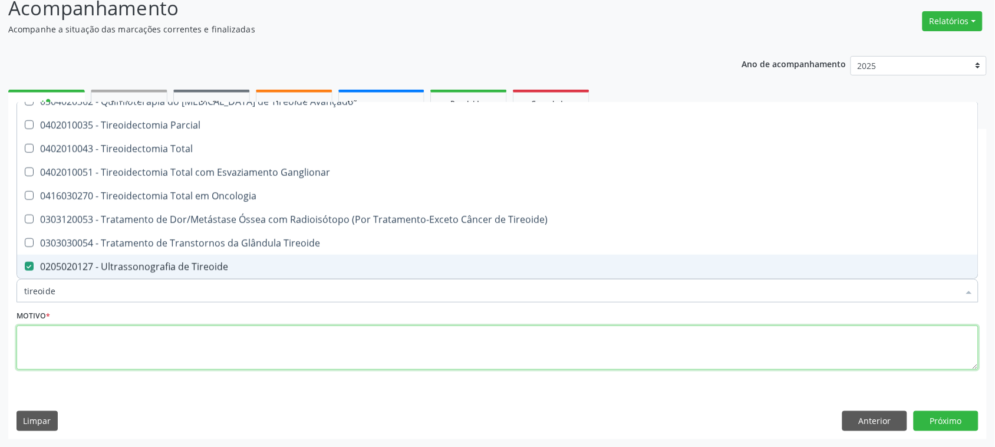
click at [146, 353] on textarea at bounding box center [498, 347] width 962 height 45
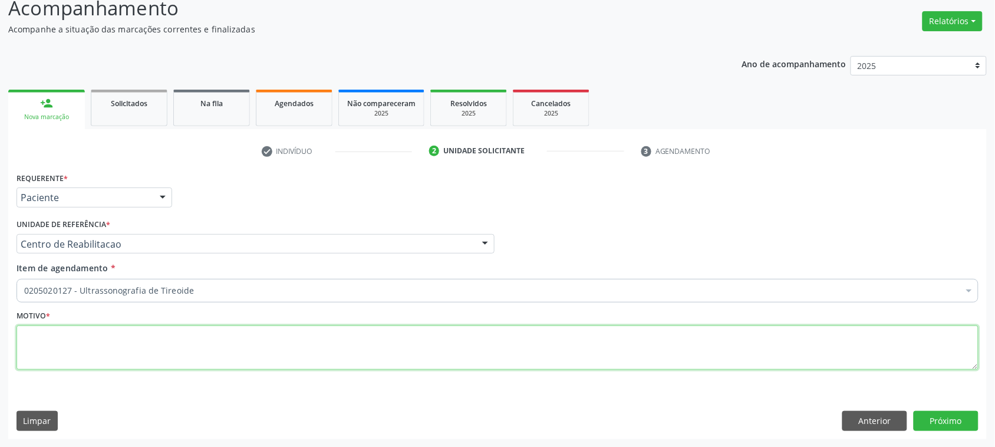
scroll to position [0, 0]
type textarea "s"
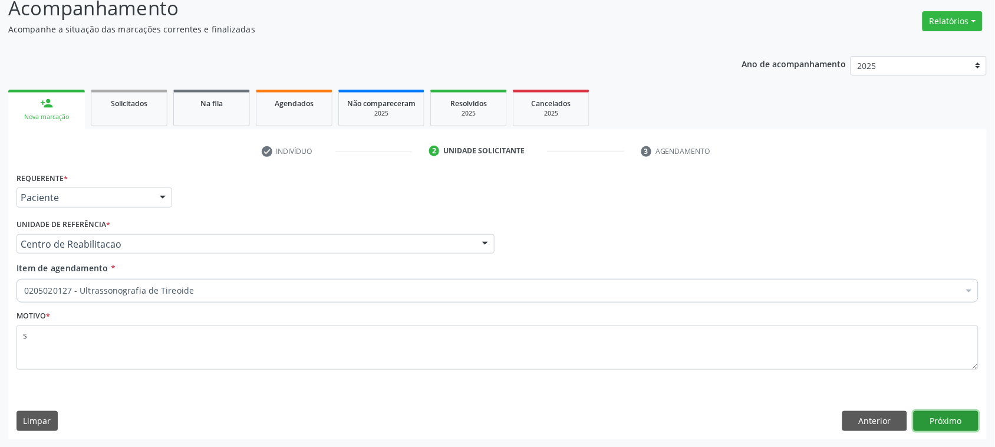
click at [974, 422] on button "Próximo" at bounding box center [946, 421] width 65 height 20
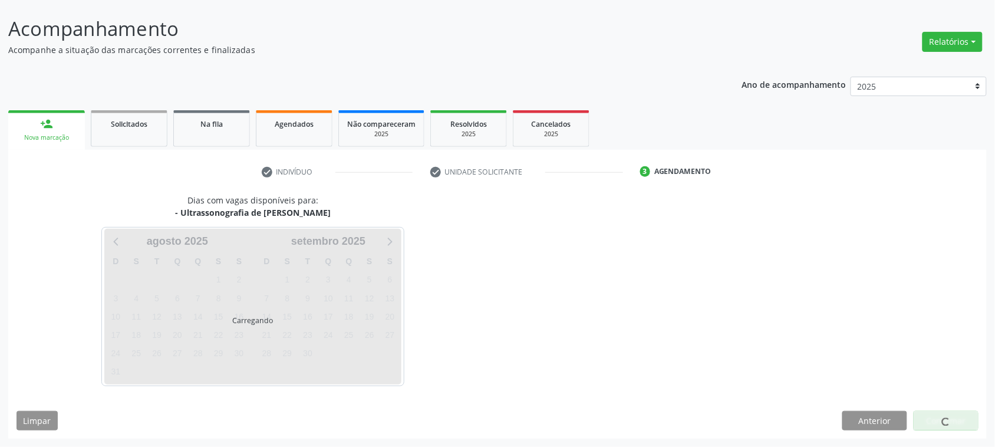
scroll to position [66, 0]
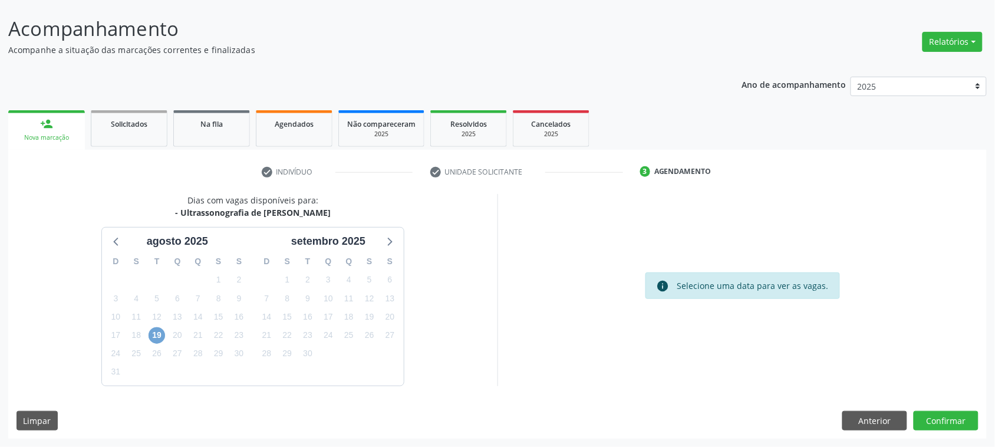
click at [155, 338] on span "19" at bounding box center [157, 335] width 17 height 17
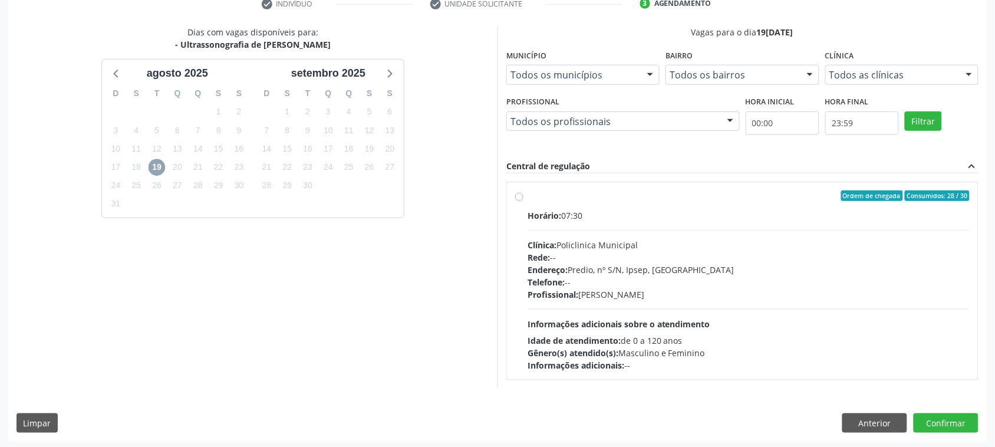
scroll to position [236, 0]
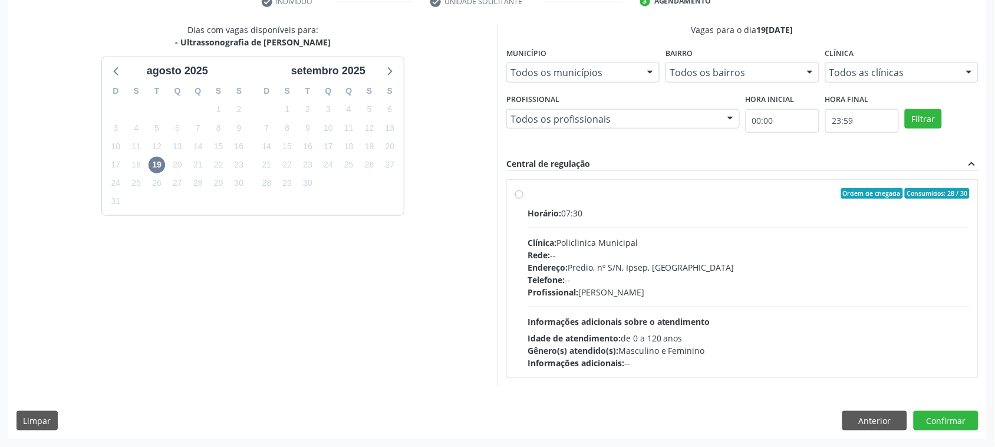
click at [708, 274] on div "Telefone: --" at bounding box center [749, 280] width 442 height 12
click at [524, 199] on input "Ordem de chegada Consumidos: 28 / 30 Horário: 07:30 Clínica: Policlinica Munici…" at bounding box center [519, 193] width 8 height 11
radio input "true"
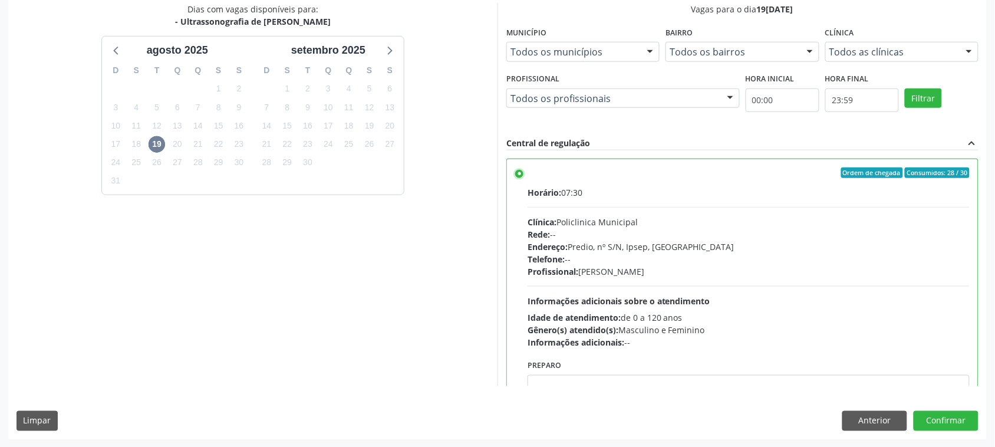
scroll to position [59, 0]
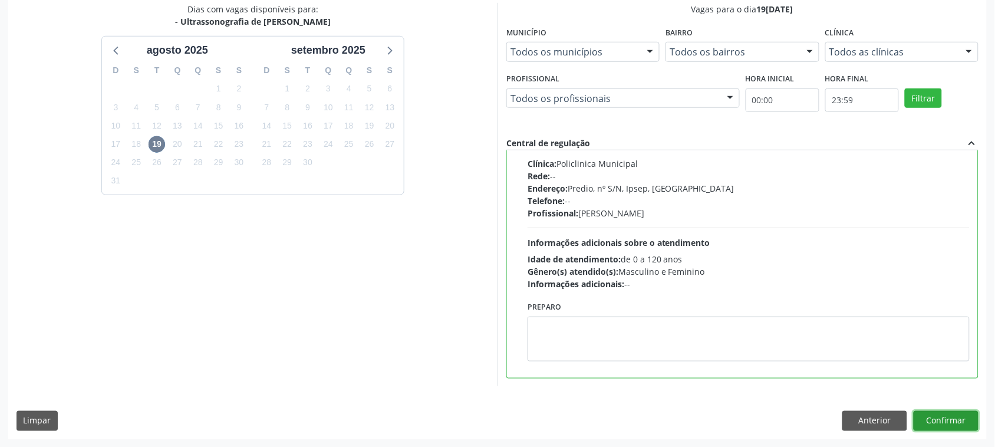
click at [946, 413] on button "Confirmar" at bounding box center [946, 421] width 65 height 20
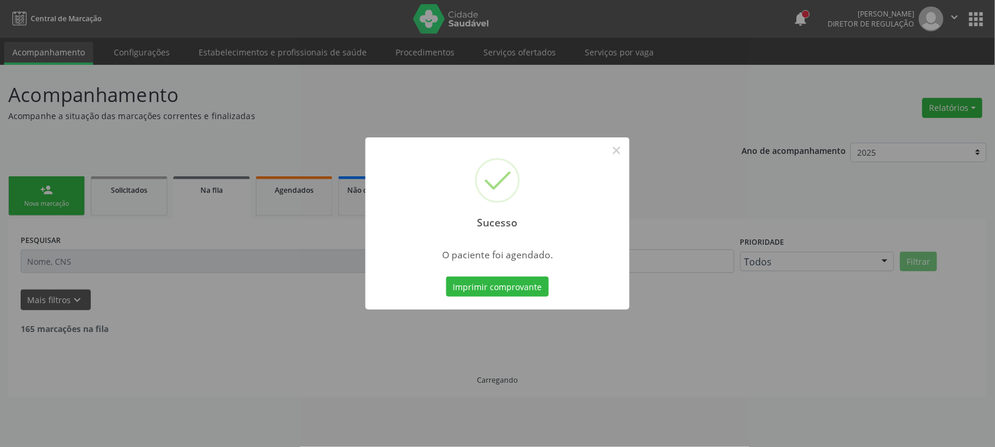
scroll to position [0, 0]
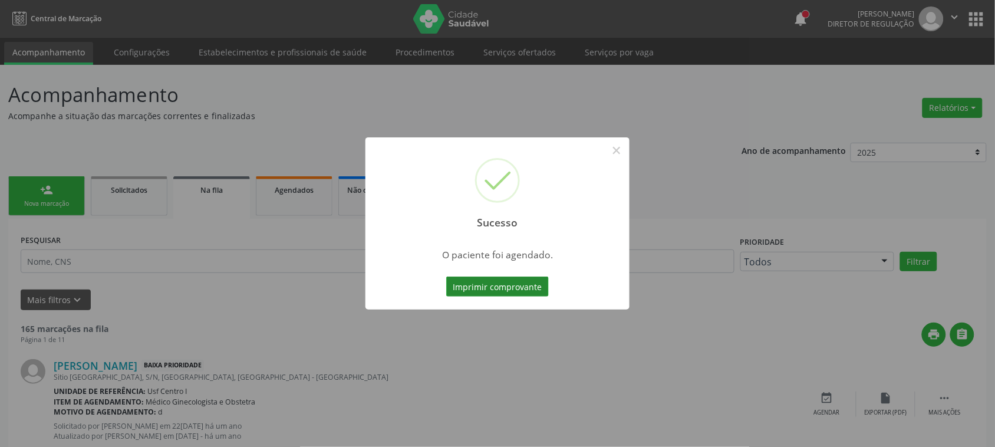
click at [519, 289] on button "Imprimir comprovante" at bounding box center [497, 287] width 103 height 20
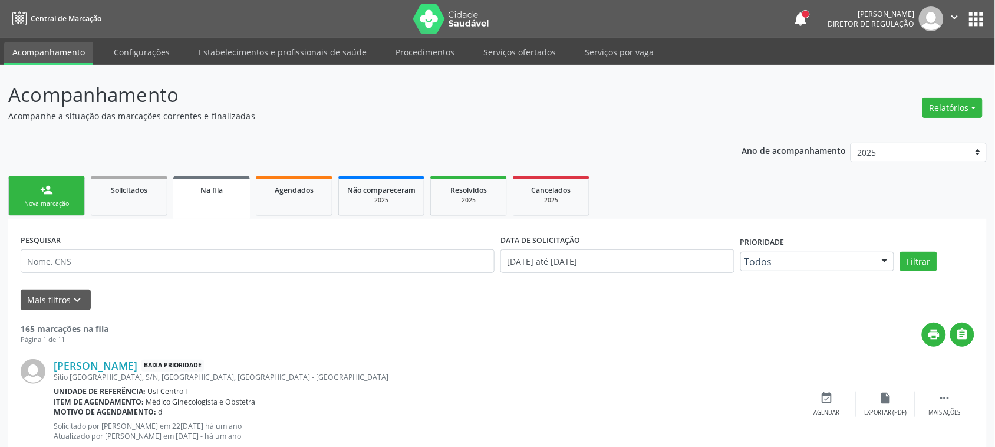
click at [80, 199] on link "person_add Nova marcação" at bounding box center [46, 196] width 77 height 40
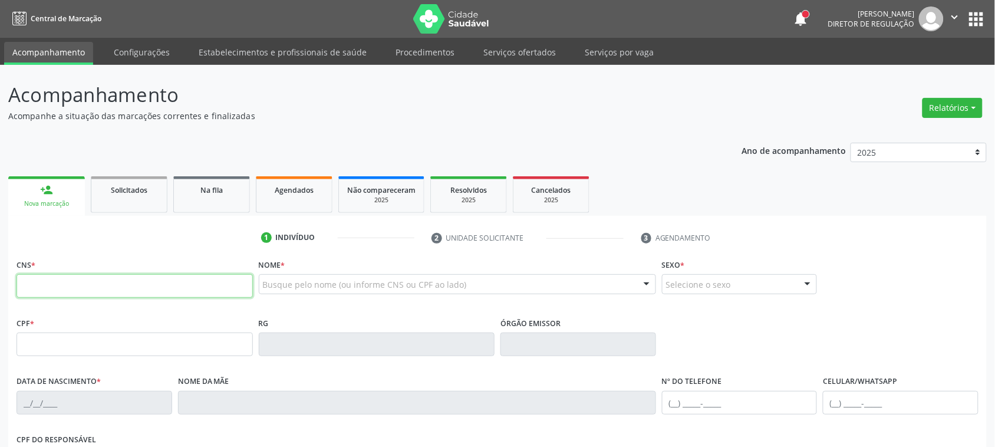
click at [109, 292] on input "text" at bounding box center [135, 286] width 236 height 24
paste input "705 0022 5820 1158"
type input "705 0022 5820 1158"
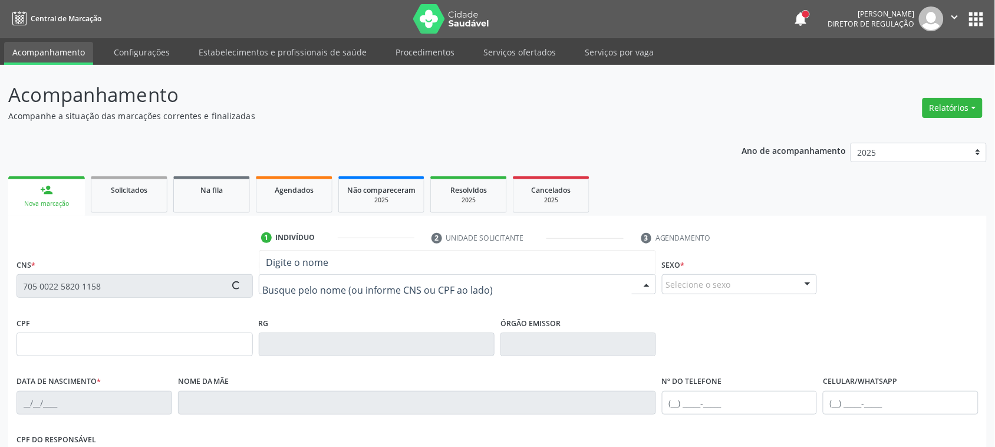
type input "115.284.134-31"
type input "24/12/1994"
type input "Zeneide Ferreira da Silva Santos"
type input "(87) 98137-3455"
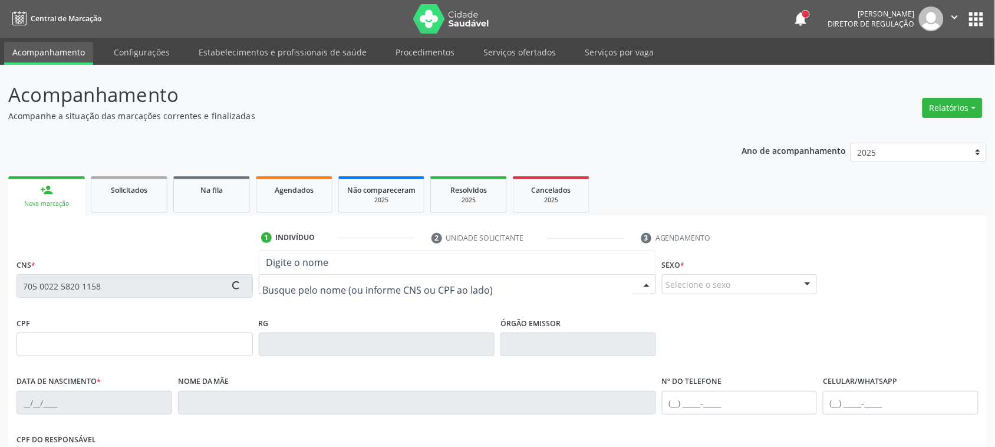
type input "119.919.074-86"
type input "221"
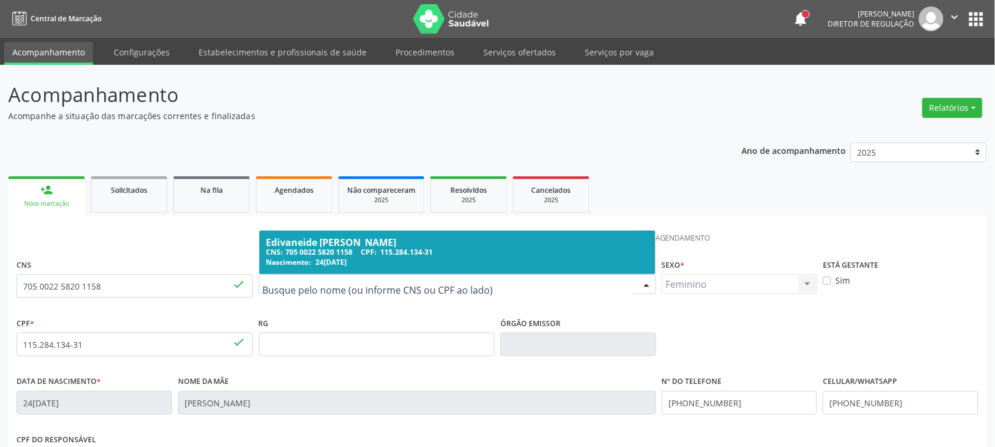
click at [340, 252] on div "CNS: 705 0022 5820 1158 CPF: 115.284.134-31" at bounding box center [458, 252] width 382 height 10
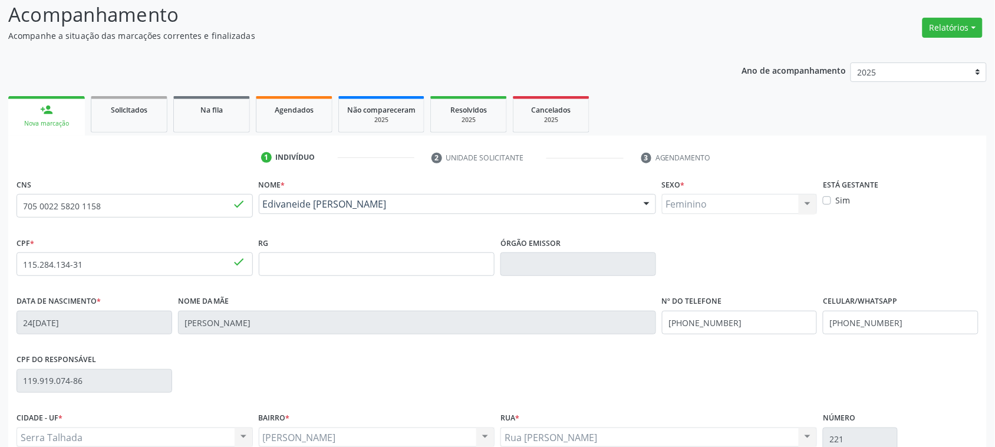
scroll to position [192, 0]
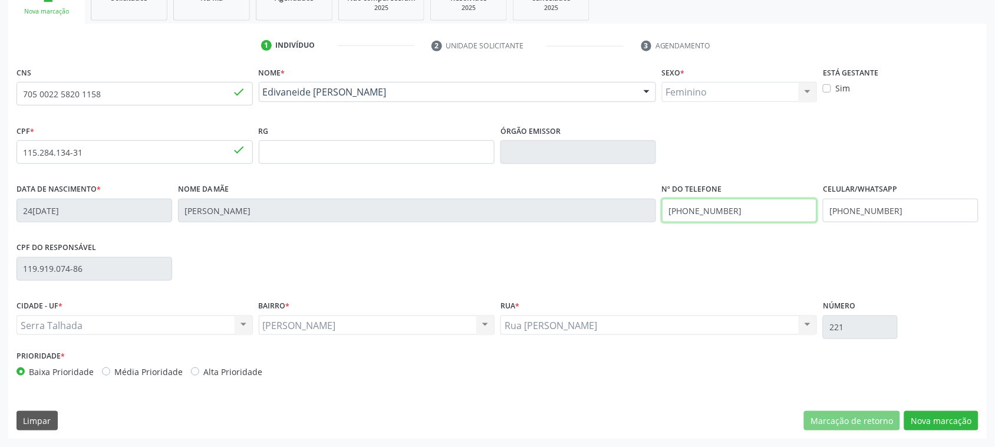
click at [723, 211] on input "(87) 98137-3455" at bounding box center [740, 211] width 156 height 24
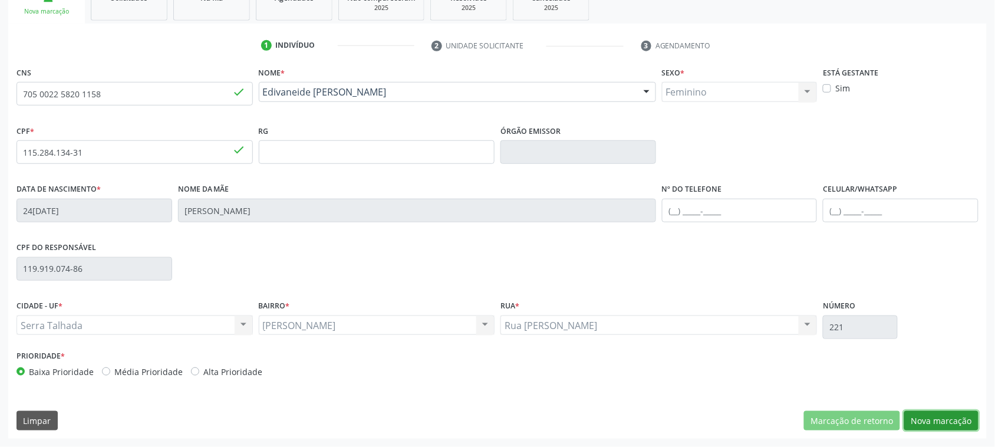
click at [957, 417] on button "Nova marcação" at bounding box center [941, 421] width 74 height 20
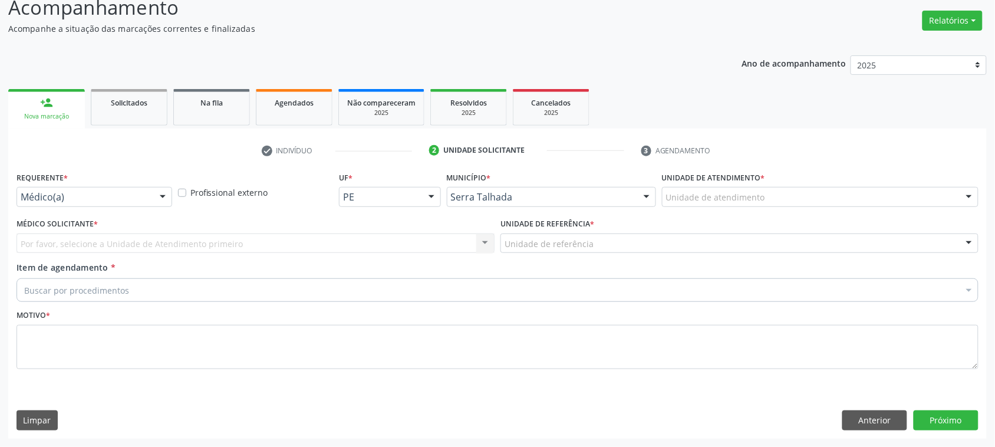
scroll to position [87, 0]
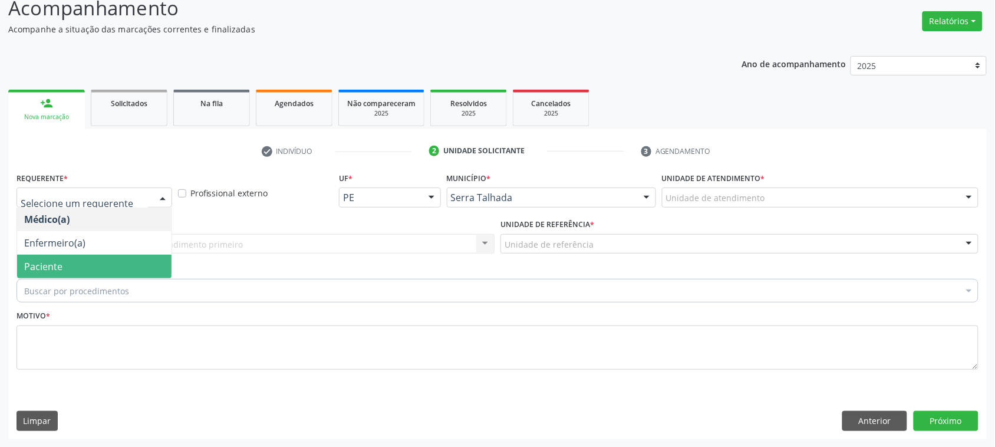
click at [92, 265] on span "Paciente" at bounding box center [94, 267] width 154 height 24
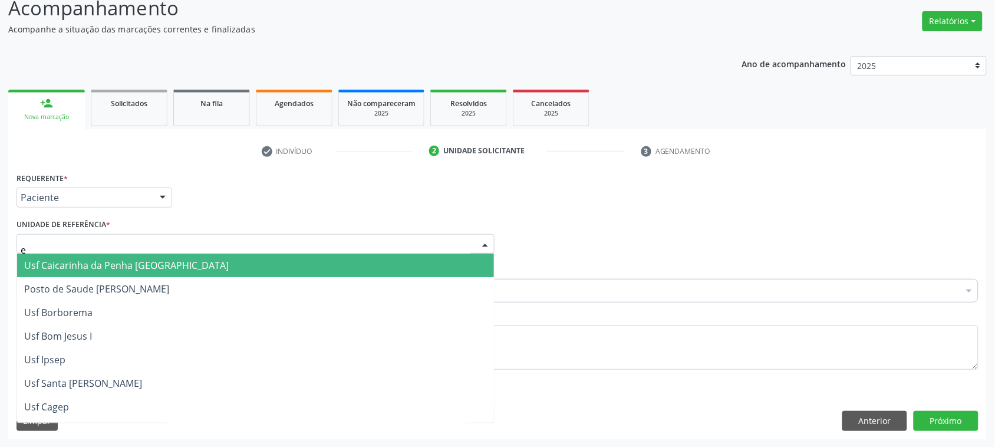
type input "ea"
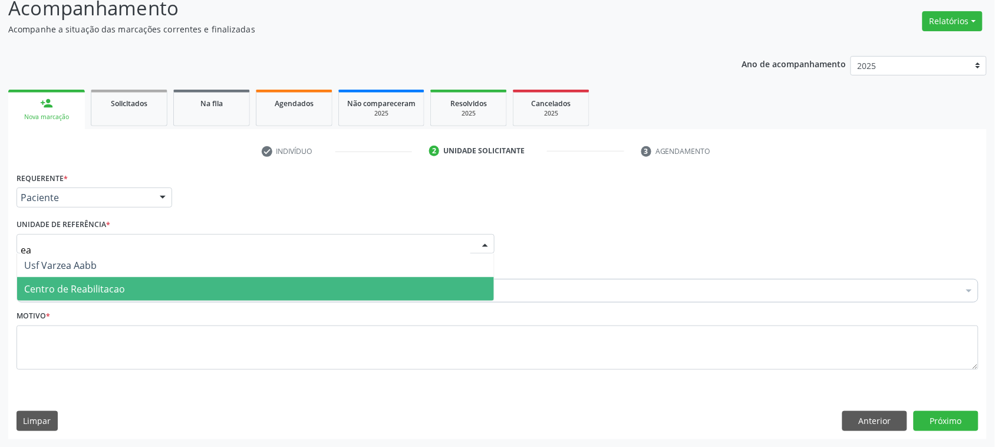
click at [106, 290] on span "Centro de Reabilitacao" at bounding box center [74, 288] width 101 height 13
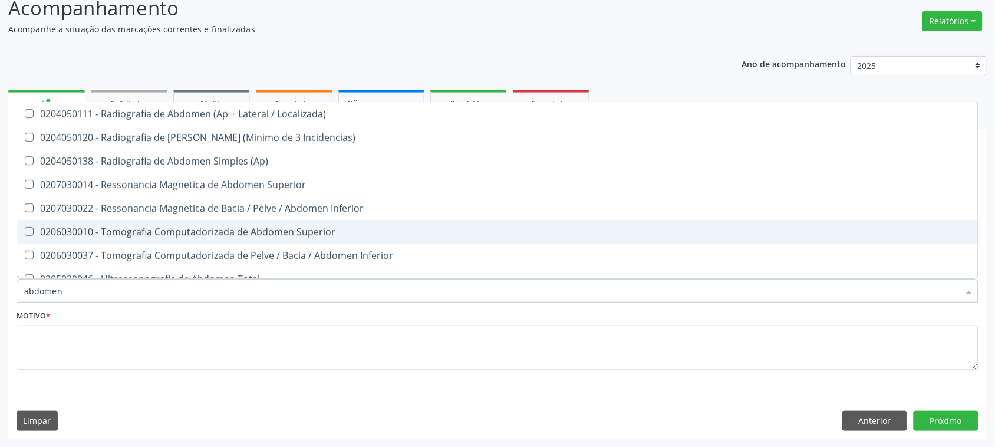
type input "abdomen t"
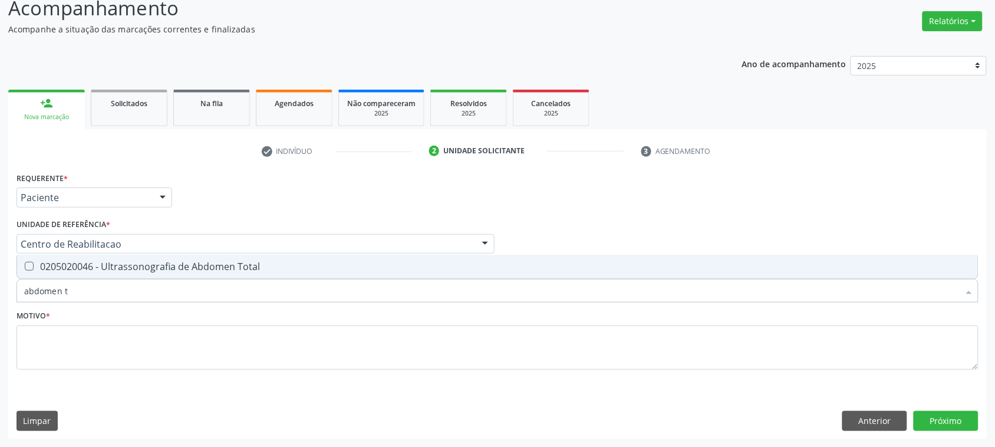
click at [222, 258] on span "0205020046 - Ultrassonografia de Abdomen Total" at bounding box center [497, 267] width 961 height 24
checkbox Total "true"
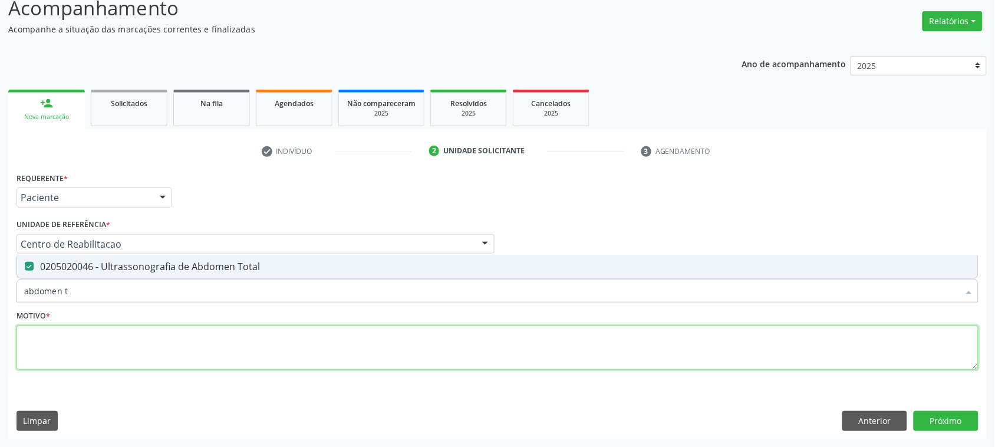
click at [123, 346] on textarea at bounding box center [498, 347] width 962 height 45
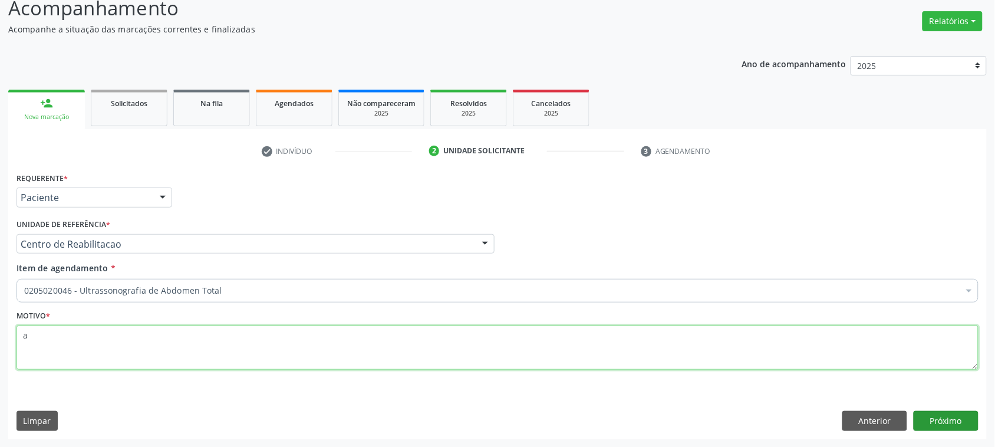
type textarea "a"
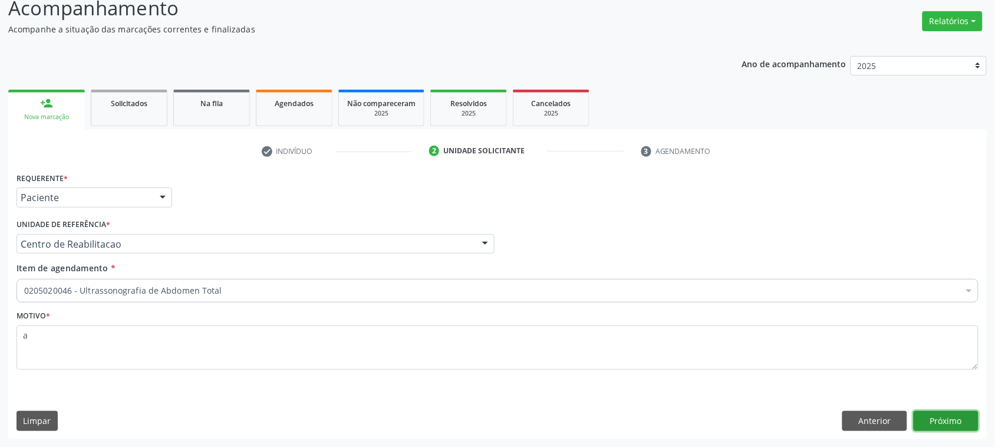
click at [965, 423] on button "Próximo" at bounding box center [946, 421] width 65 height 20
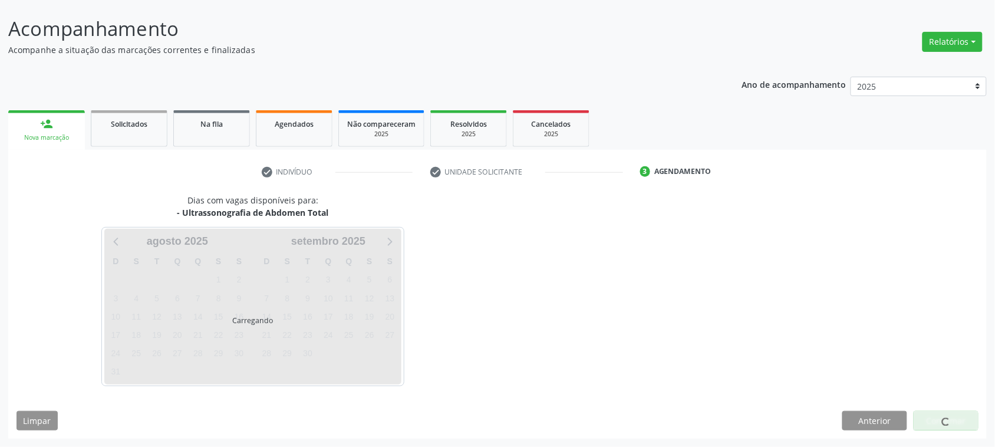
scroll to position [66, 0]
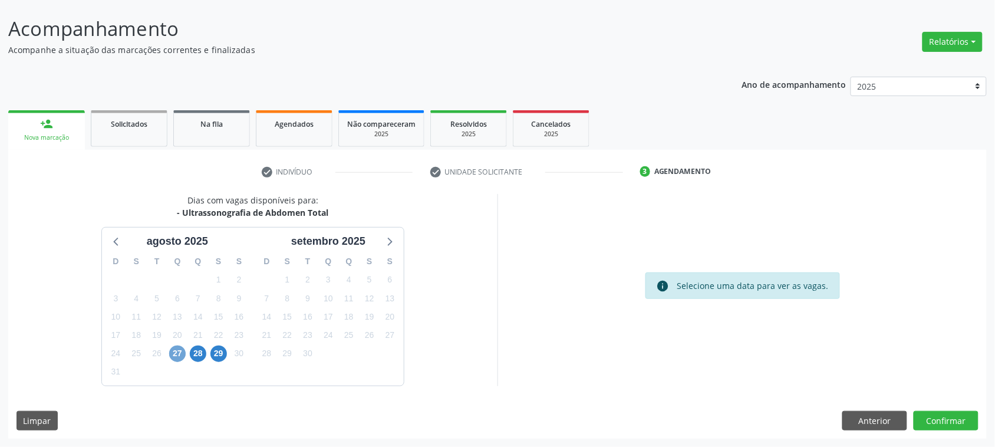
click at [179, 358] on span "27" at bounding box center [177, 354] width 17 height 17
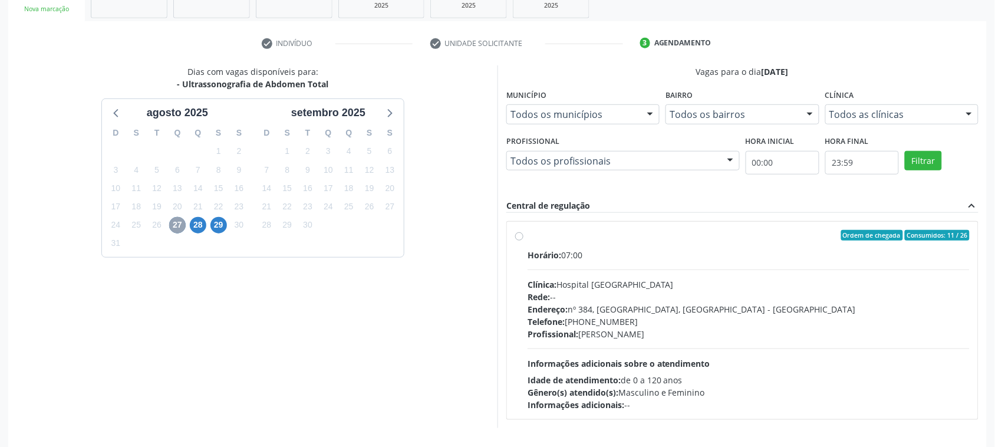
scroll to position [213, 0]
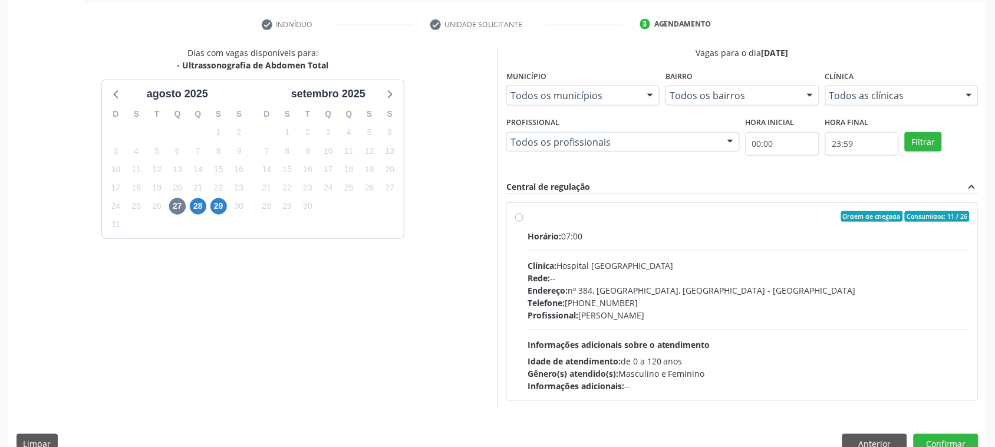
click at [685, 267] on div "Clínica: Hospital Sao Francisco" at bounding box center [749, 265] width 442 height 12
click at [524, 222] on input "Ordem de chegada Consumidos: 11 / 26 Horário: 07:00 Clínica: Hospital Sao Franc…" at bounding box center [519, 216] width 8 height 11
radio input "true"
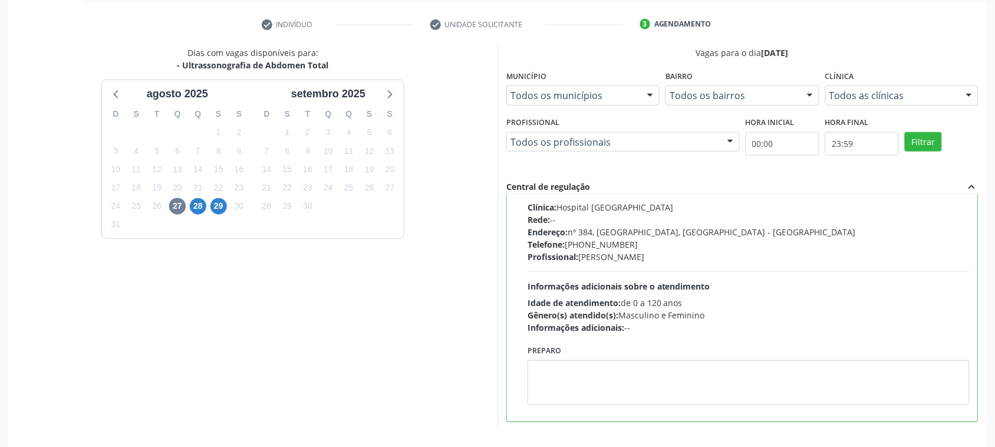
scroll to position [257, 0]
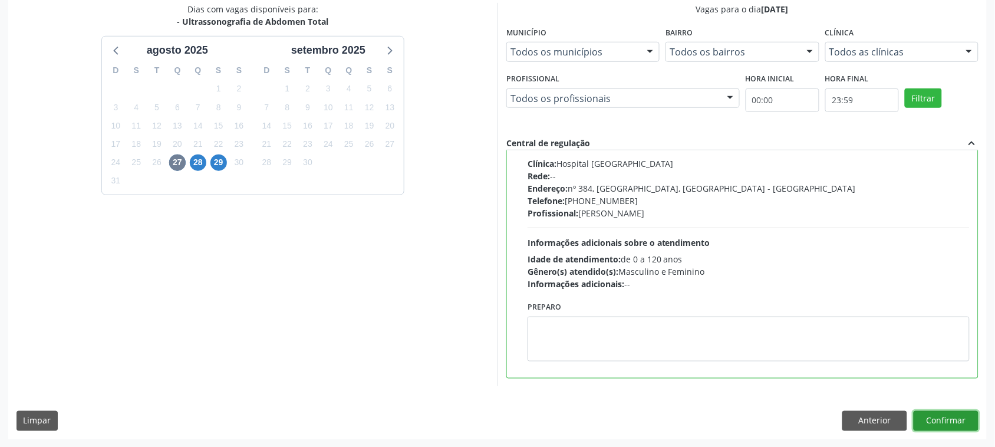
click at [924, 430] on button "Confirmar" at bounding box center [946, 421] width 65 height 20
click at [927, 425] on div at bounding box center [946, 421] width 65 height 20
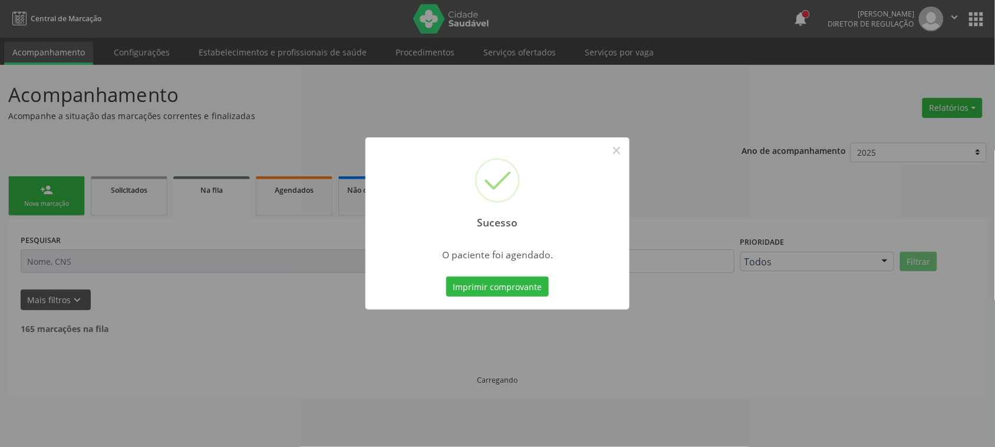
scroll to position [0, 0]
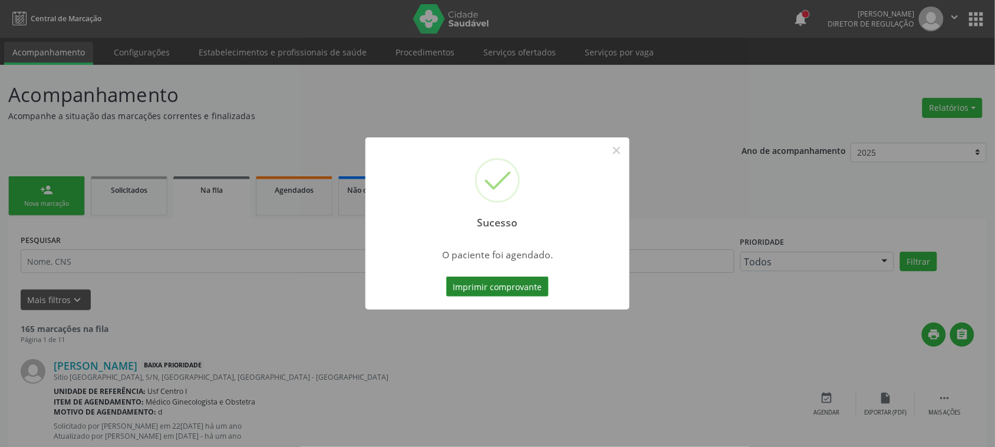
click at [485, 286] on button "Imprimir comprovante" at bounding box center [497, 287] width 103 height 20
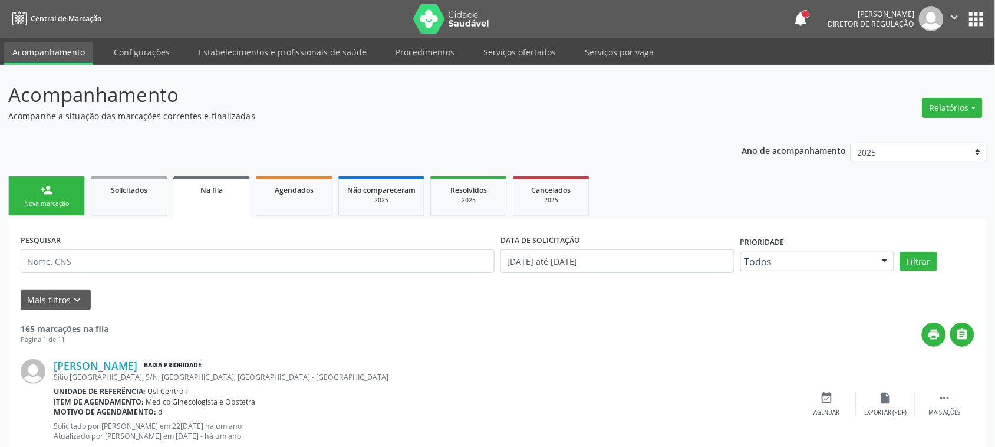
click at [77, 180] on link "person_add Nova marcação" at bounding box center [46, 196] width 77 height 40
click at [74, 198] on link "person_add Nova marcação" at bounding box center [46, 196] width 77 height 40
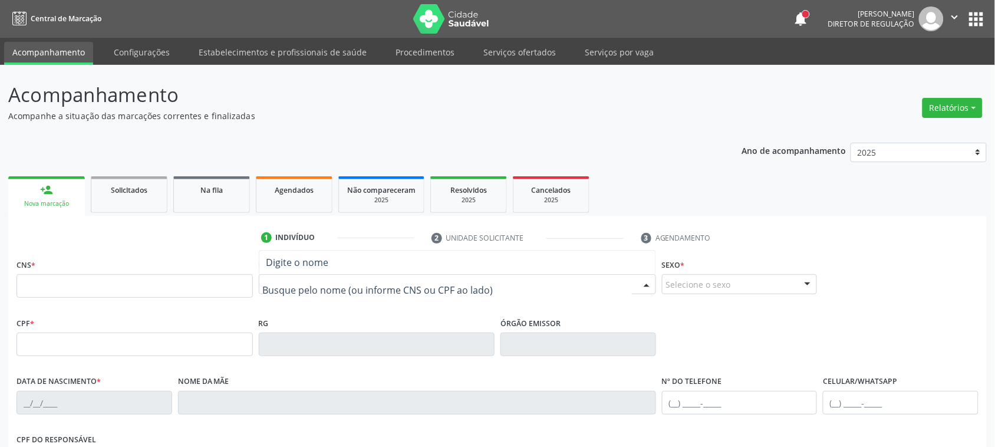
click at [333, 293] on div at bounding box center [457, 284] width 397 height 20
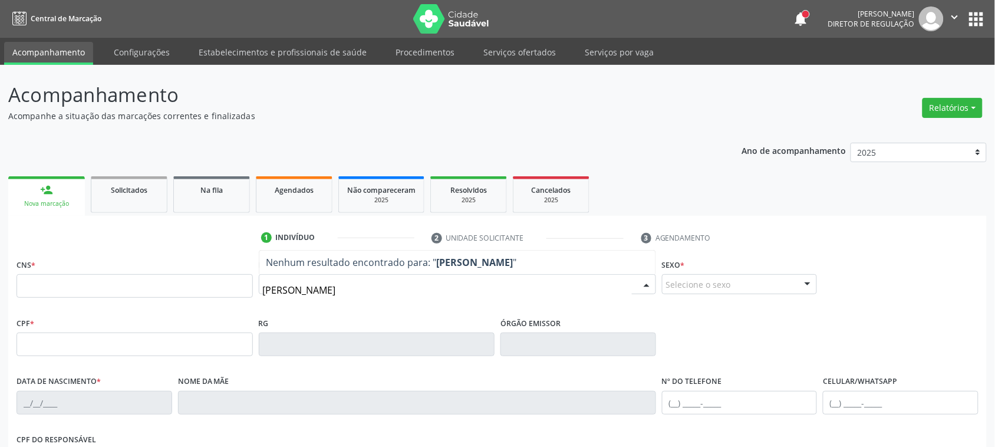
type input "jose eugenio moreira ig"
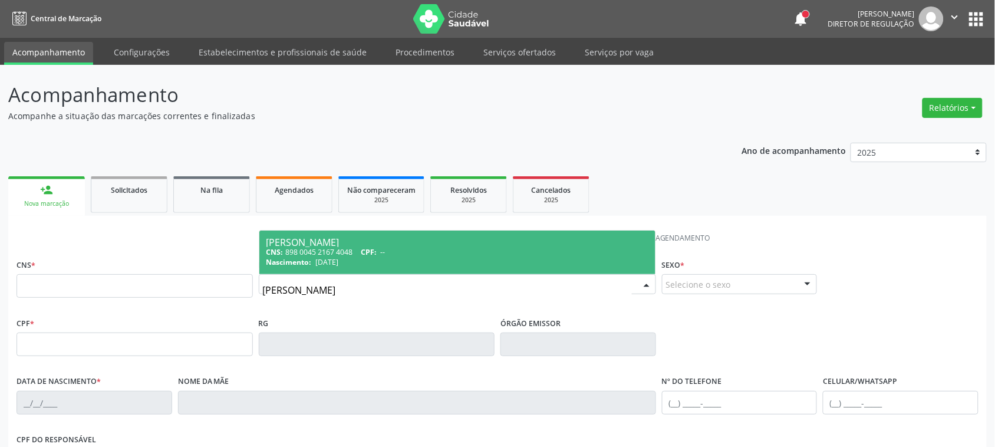
click at [430, 245] on div "Jose Eugenio Moreira Iglesias" at bounding box center [458, 242] width 382 height 9
type input "898 0045 2167 4048"
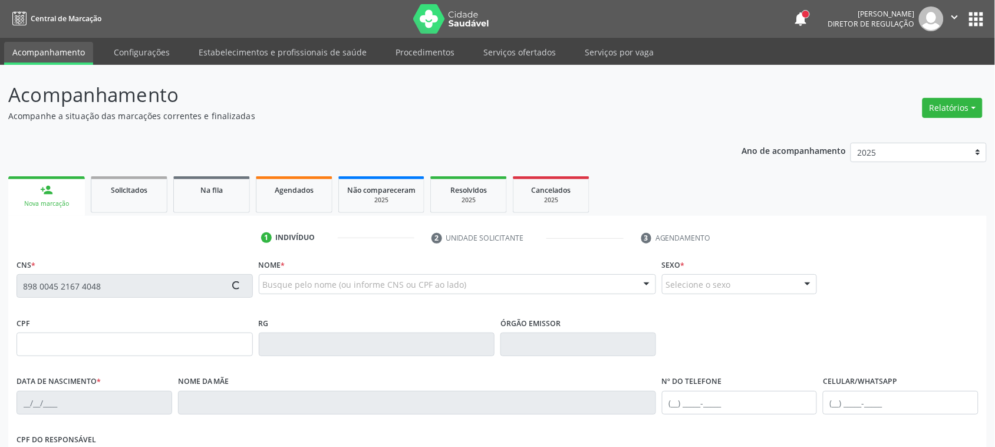
type input "26/06/1974"
type input "Ada Iglesias Santana"
type input "(87) 99254-2819"
type input "646"
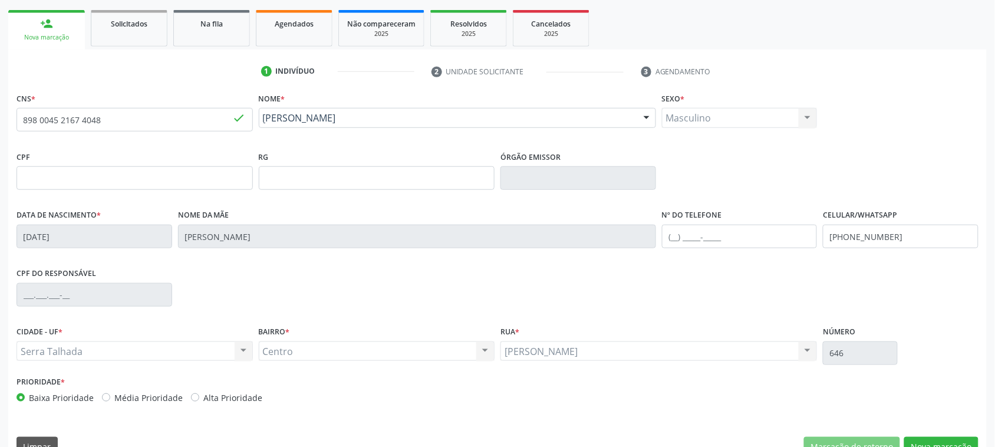
scroll to position [192, 0]
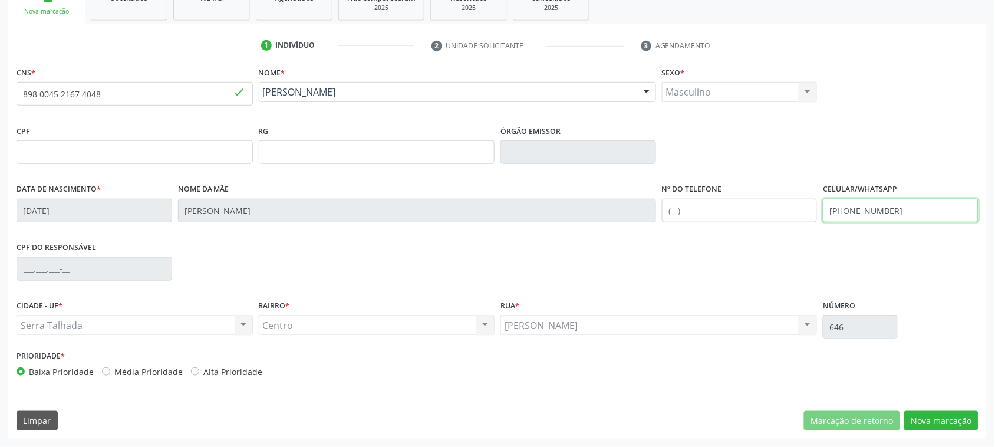
click at [865, 209] on input "(87) 99254-2819" at bounding box center [901, 211] width 156 height 24
click at [942, 422] on button "Nova marcação" at bounding box center [941, 421] width 74 height 20
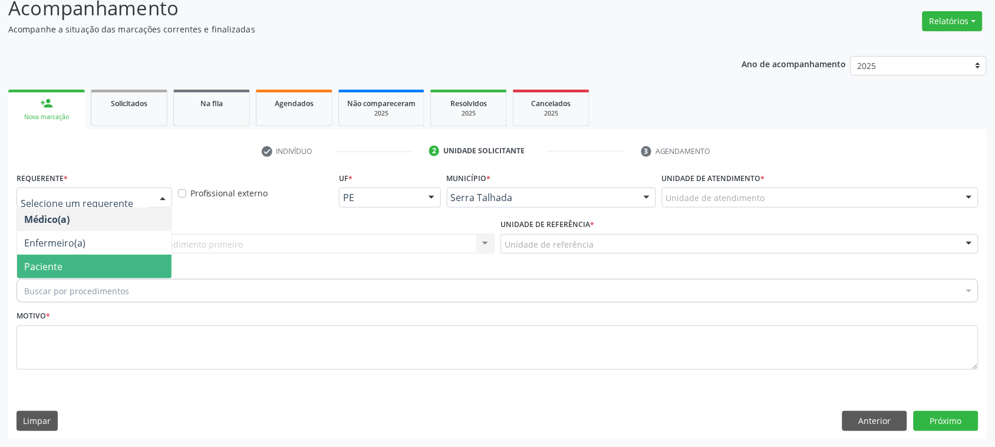
click at [83, 261] on span "Paciente" at bounding box center [94, 267] width 154 height 24
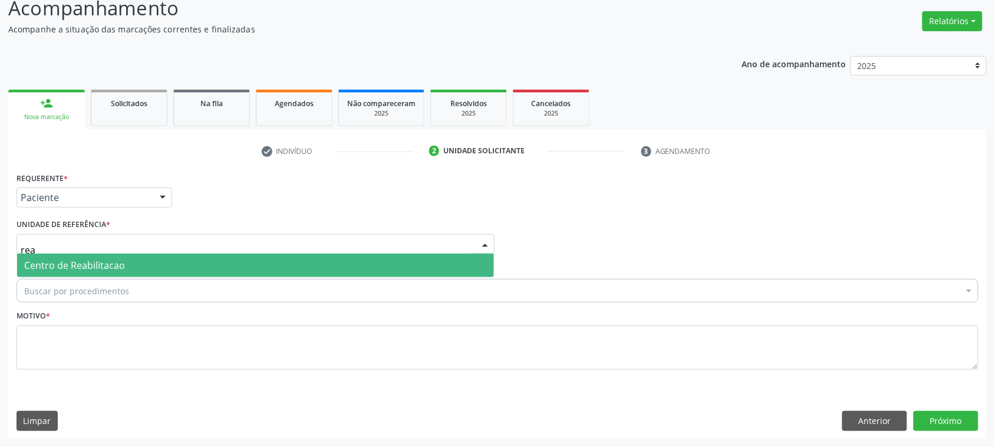
type input "reab"
click at [93, 264] on span "Centro de Reabilitacao" at bounding box center [74, 265] width 101 height 13
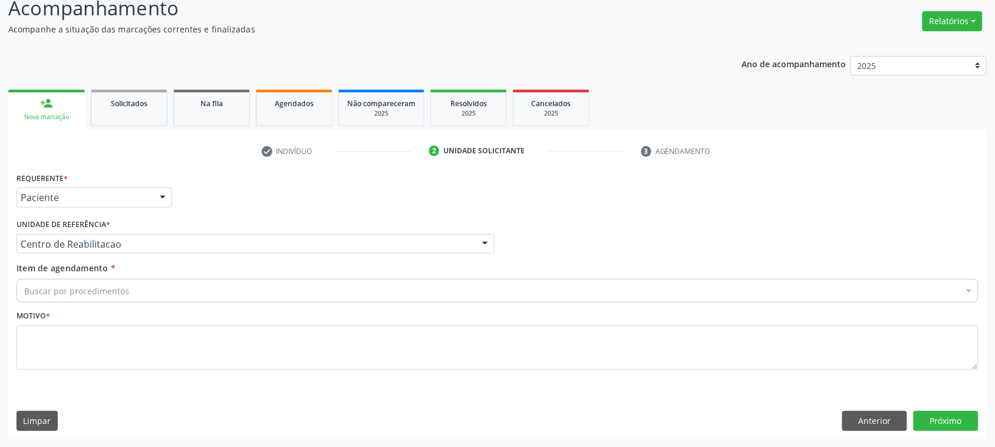
click at [173, 297] on div "Buscar por procedimentos" at bounding box center [498, 291] width 962 height 24
type input "hemogra"
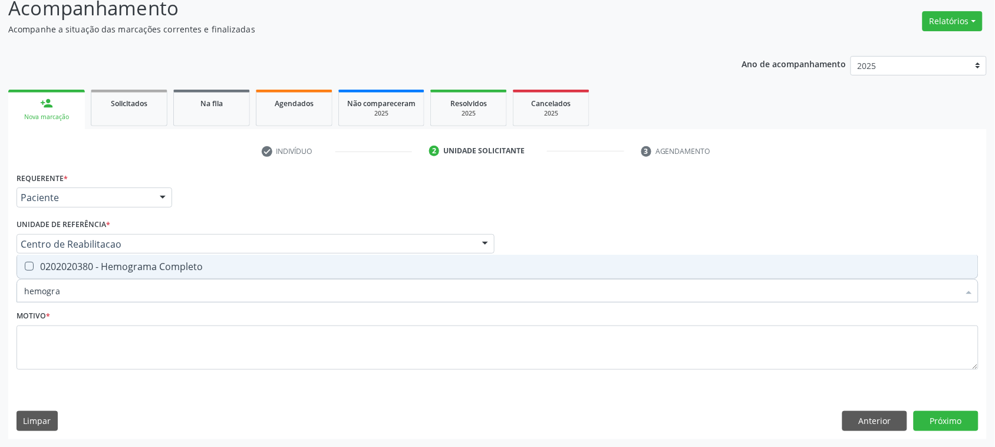
click at [155, 269] on div "0202020380 - Hemograma Completo" at bounding box center [497, 266] width 947 height 9
checkbox Completo "true"
click at [149, 292] on input "hemogra" at bounding box center [491, 291] width 935 height 24
type input "cole"
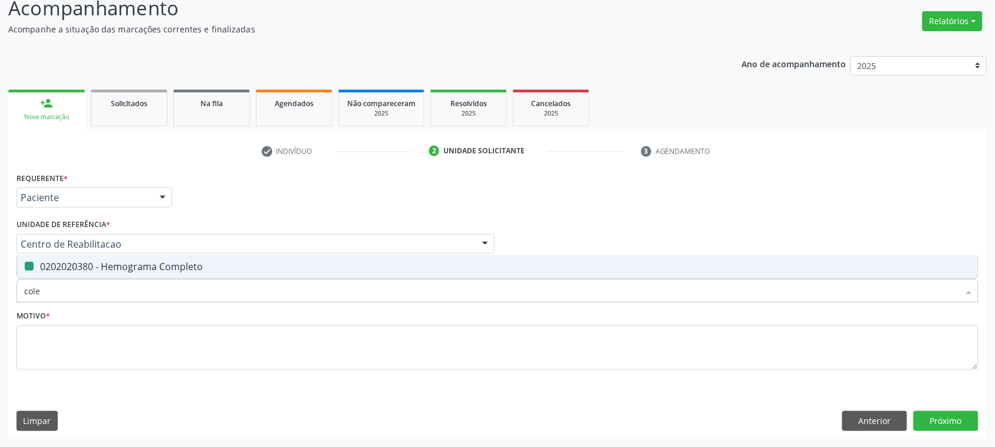
checkbox Completo "false"
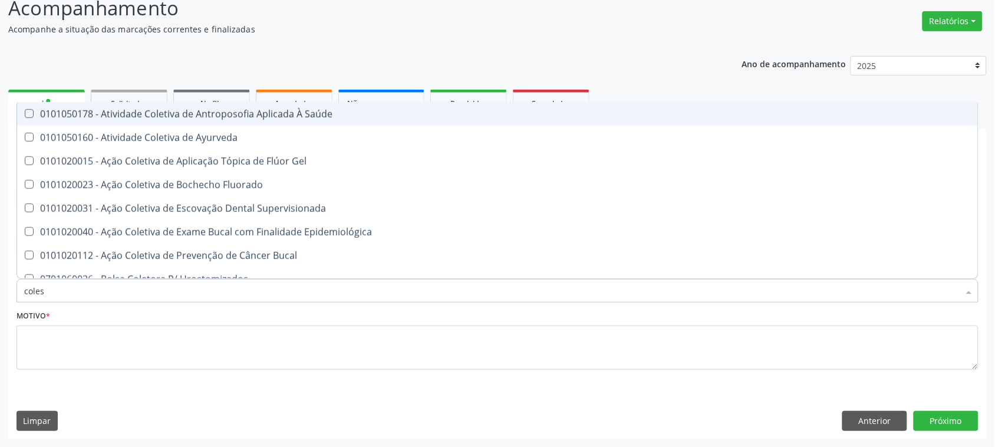
type input "colest"
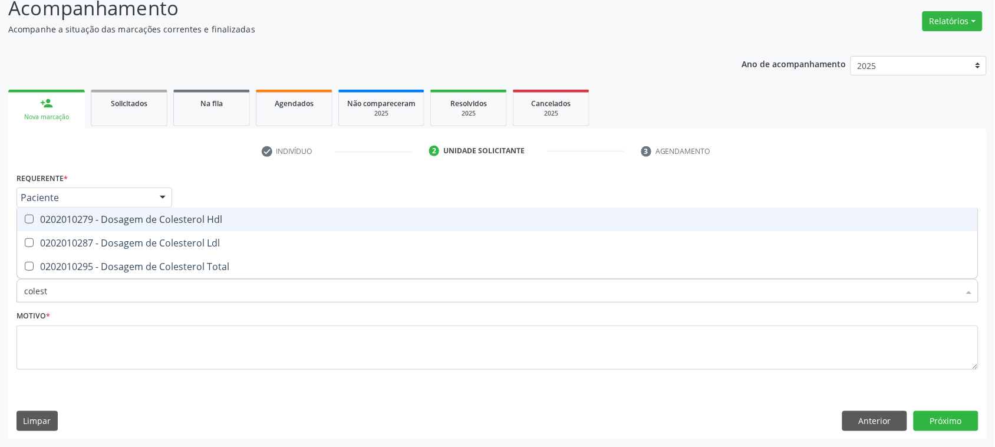
click at [153, 228] on span "0202010279 - Dosagem de Colesterol Hdl" at bounding box center [497, 220] width 961 height 24
checkbox Hdl "true"
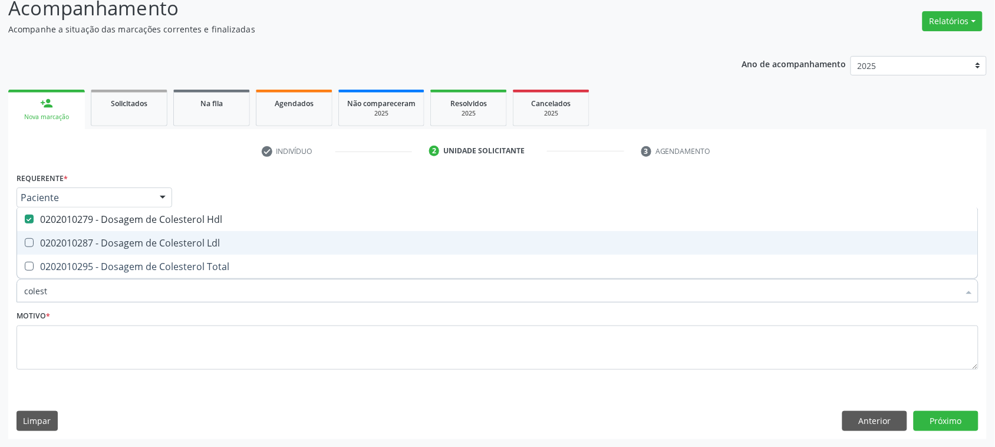
click at [154, 242] on div "0202010287 - Dosagem de Colesterol Ldl" at bounding box center [497, 242] width 947 height 9
checkbox Ldl "true"
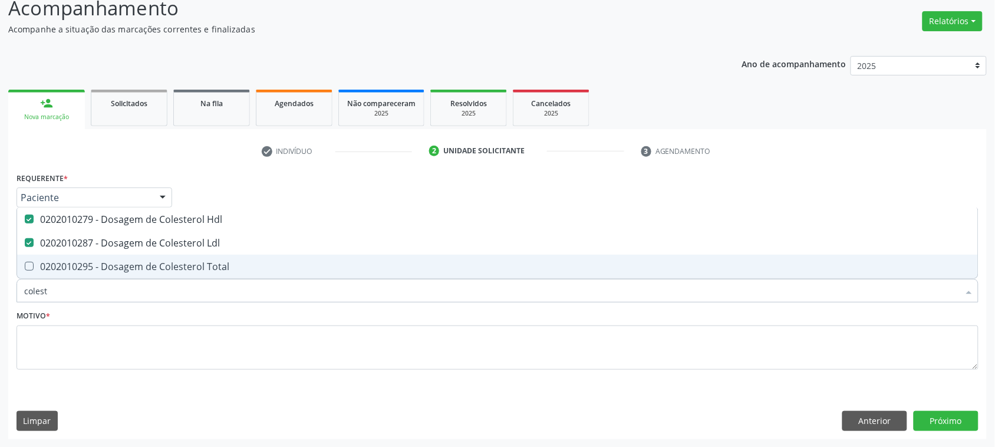
click at [152, 264] on div "0202010295 - Dosagem de Colesterol Total" at bounding box center [497, 266] width 947 height 9
checkbox Total "true"
click at [87, 297] on input "colest" at bounding box center [491, 291] width 935 height 24
type input "tri"
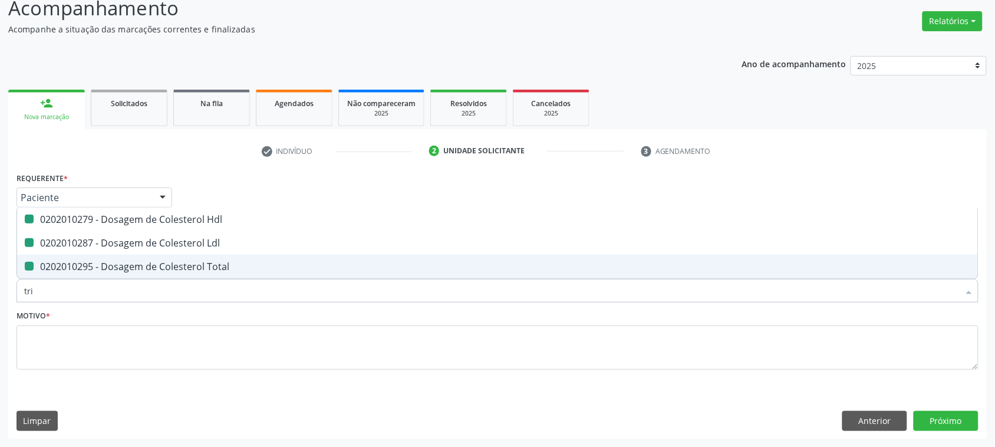
checkbox Hdl "false"
checkbox Ldl "false"
checkbox Total "false"
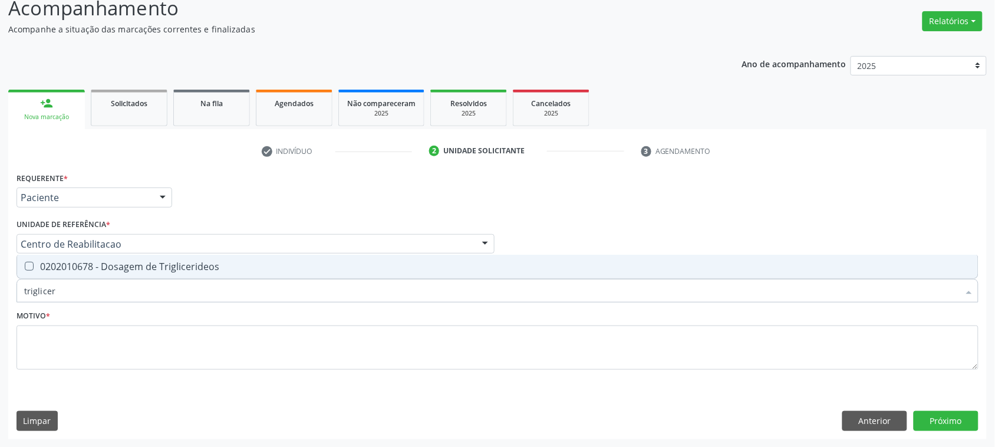
type input "trigliceri"
click at [106, 284] on input "trigliceri" at bounding box center [491, 291] width 935 height 24
click at [113, 264] on div "0202010678 - Dosagem de Triglicerideos" at bounding box center [497, 266] width 947 height 9
checkbox Triglicerideos "true"
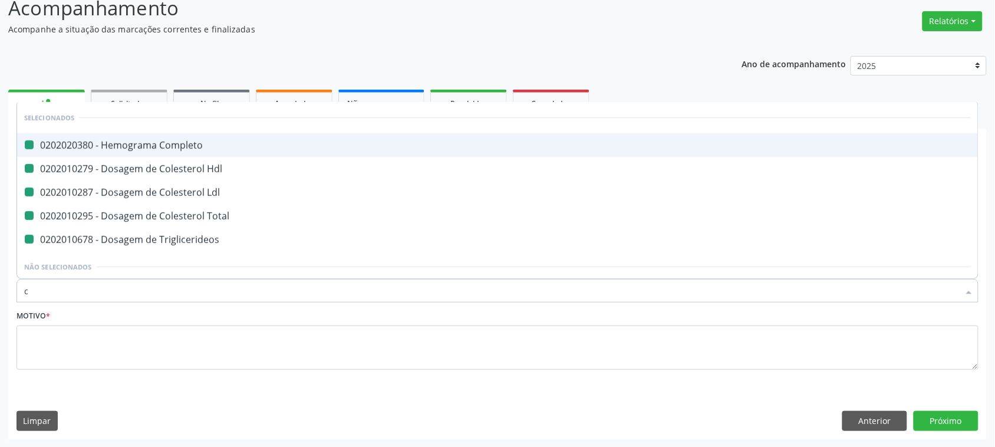
type input "cr"
checkbox Completo "false"
checkbox Hdl "false"
checkbox Ldl "false"
checkbox Total "false"
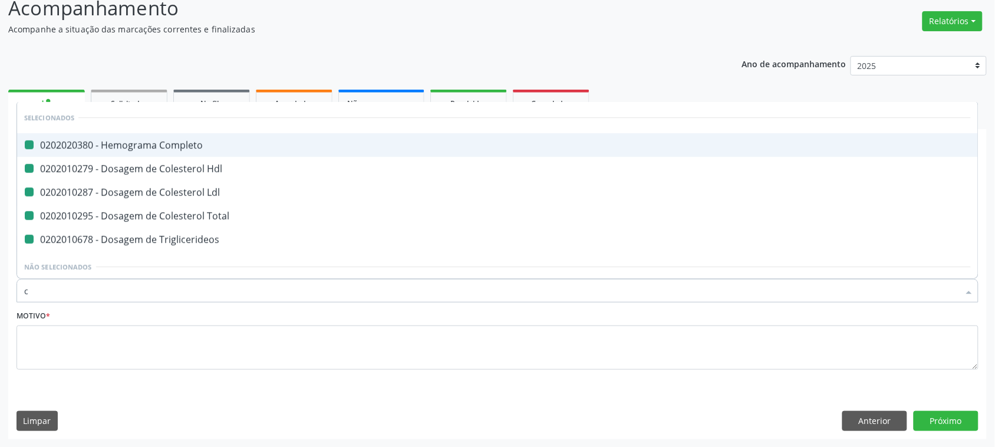
checkbox Triglicerideos "false"
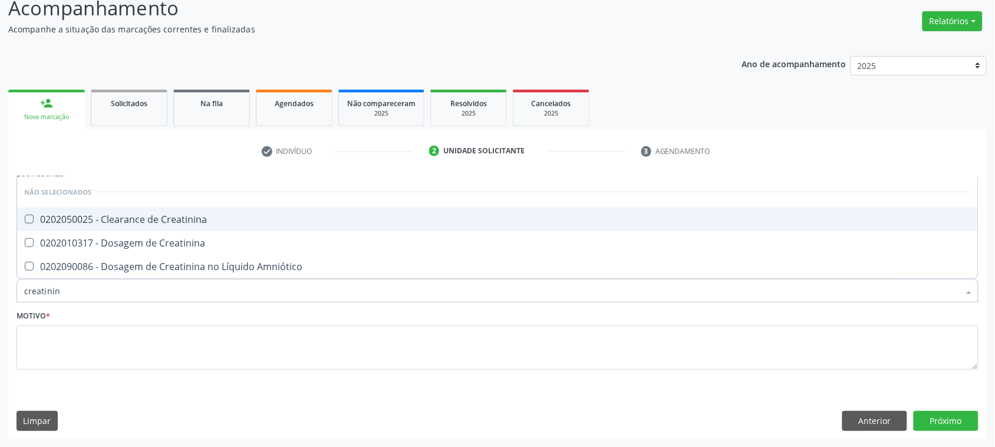
type input "creatinina"
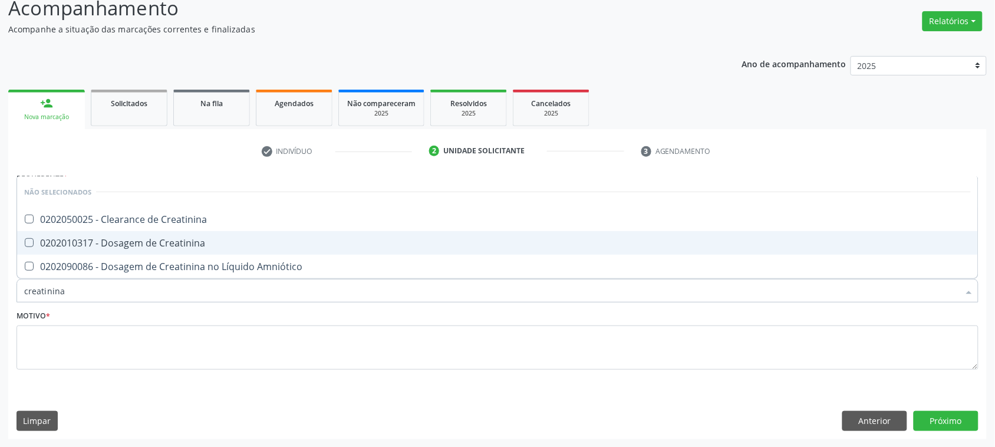
click at [179, 234] on span "0202010317 - Dosagem de Creatinina" at bounding box center [497, 243] width 961 height 24
checkbox Creatinina "true"
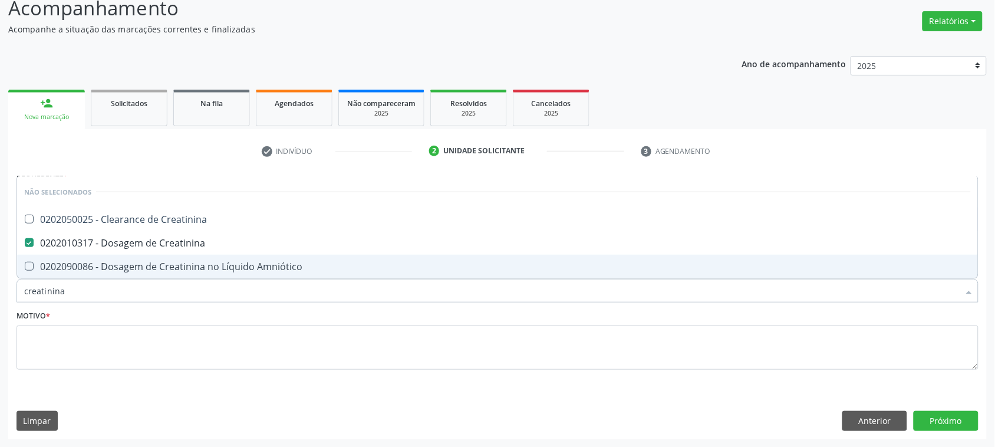
click at [89, 292] on input "creatinina" at bounding box center [491, 291] width 935 height 24
type input "gl"
checkbox Creatinina "true"
checkbox Amniótico "false"
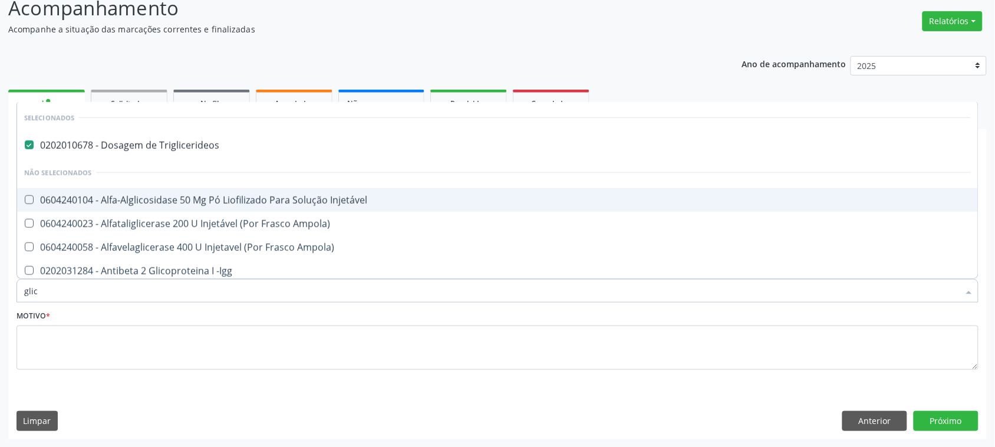
type input "glico"
checkbox Triglicerideos "false"
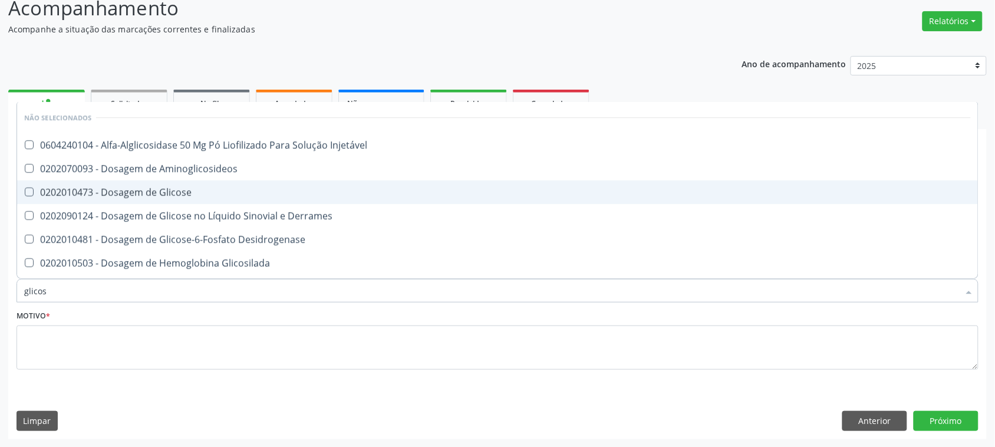
type input "glicose"
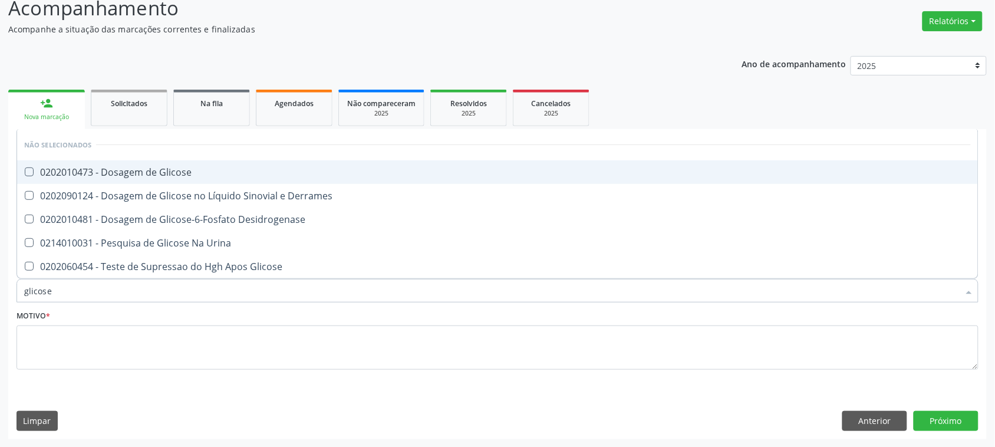
click at [217, 162] on span "0202010473 - Dosagem de Glicose" at bounding box center [497, 172] width 961 height 24
checkbox Glicose "true"
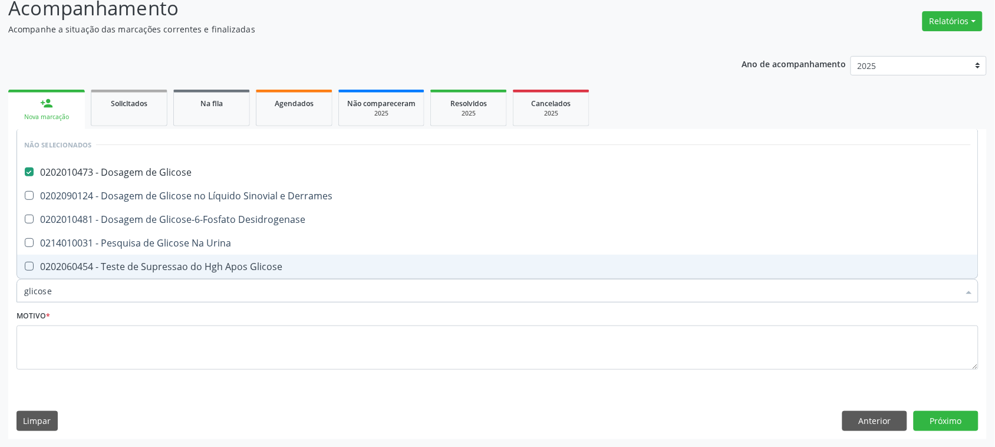
click at [78, 281] on input "glicose" at bounding box center [491, 291] width 935 height 24
click at [74, 292] on input "glicose" at bounding box center [491, 291] width 935 height 24
type input "g"
checkbox Desidrogenase "true"
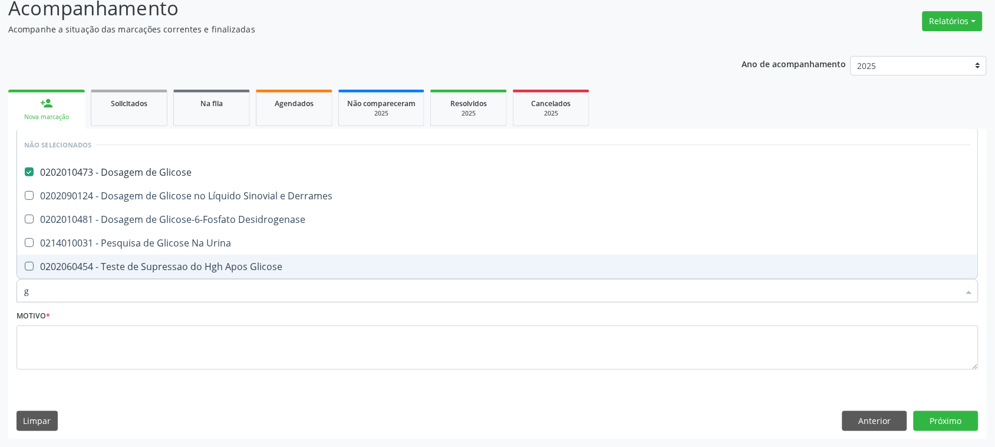
checkbox Urina "true"
checkbox Glicose "true"
checkbox Derrames "true"
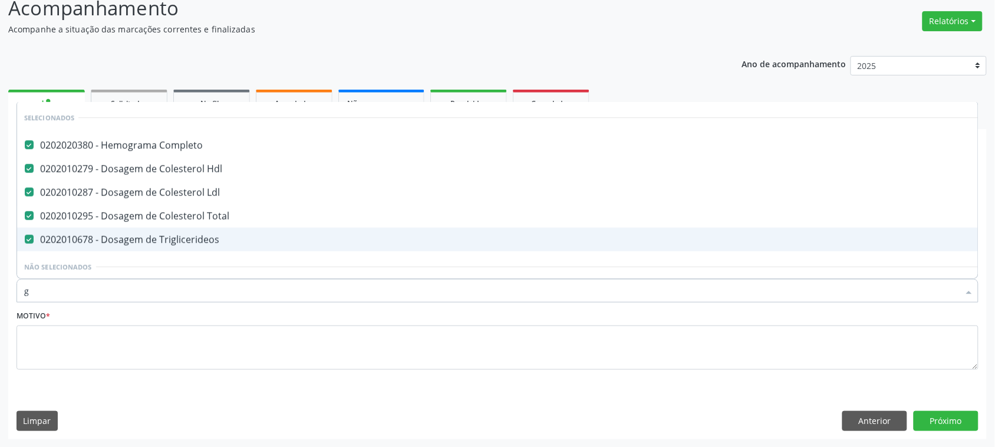
type input "gl"
checkbox Ldl "false"
checkbox Total "false"
checkbox Triglicerideos "false"
checkbox A\) "true"
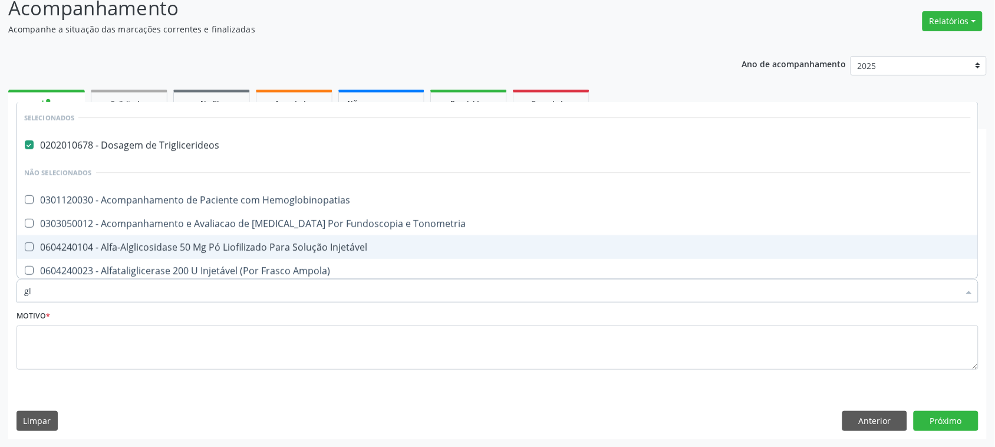
type input "gli"
checkbox \(Confirmatorio\) "true"
type input "glic"
checkbox Aminoglicosideos "true"
checkbox Glicose "false"
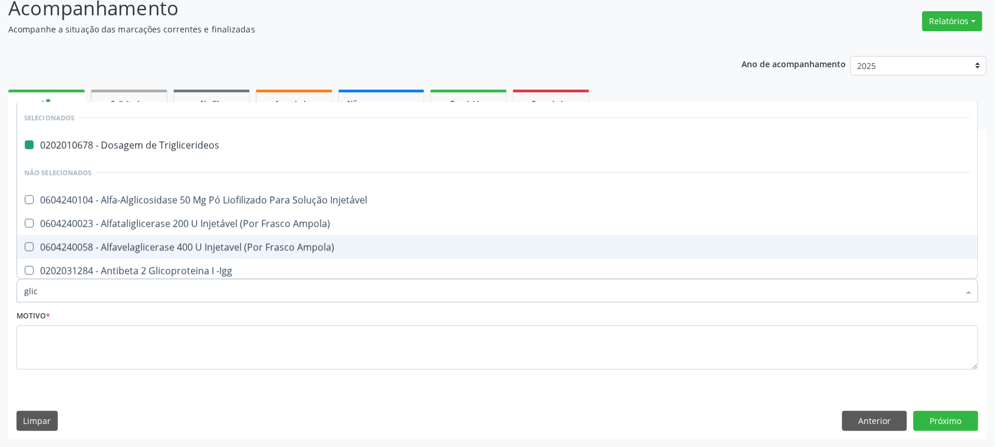
type input "glico"
checkbox Triglicerideos "false"
checkbox -Igg "true"
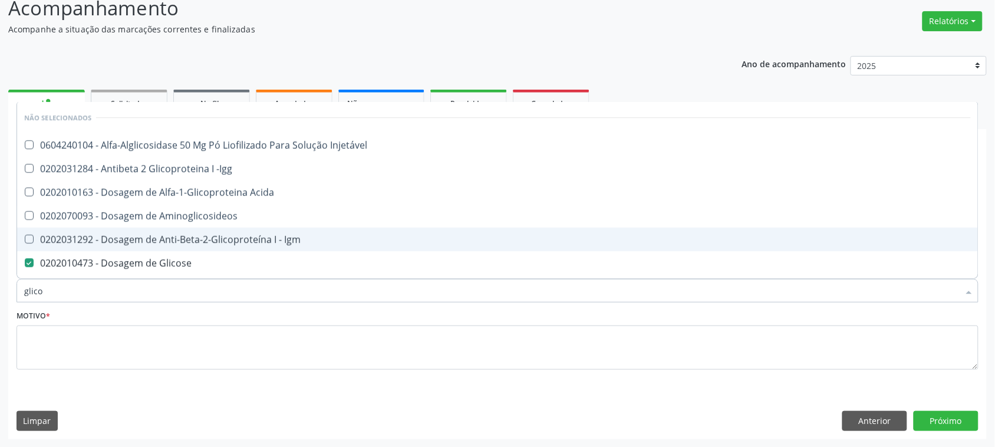
type input "glicos"
checkbox Acida "true"
checkbox Glicose "false"
type input "glicosi"
checkbox Glicose "false"
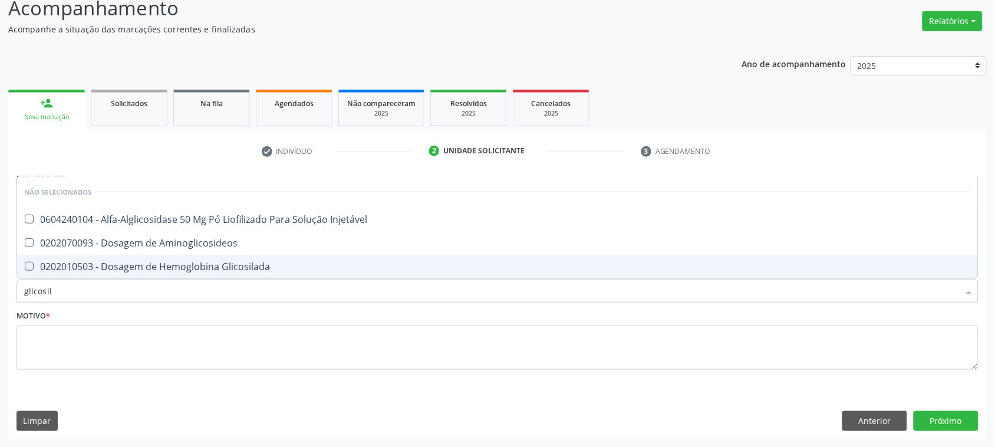
type input "glicosila"
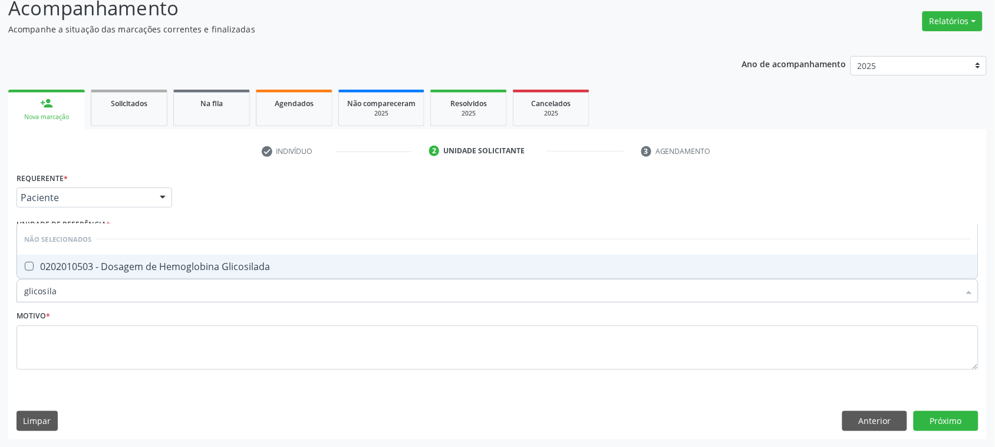
click at [111, 276] on span "0202010503 - Dosagem de Hemoglobina Glicosilada" at bounding box center [497, 267] width 961 height 24
checkbox Glicosilada "true"
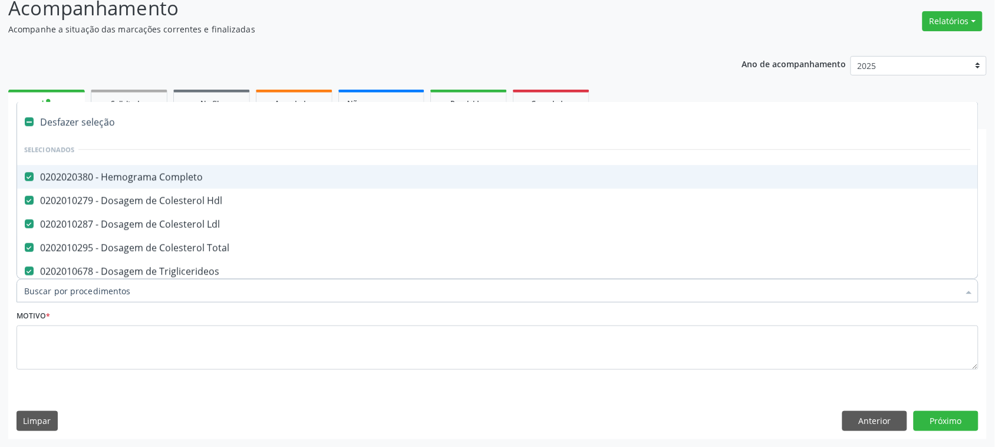
type input "t"
checkbox Glicosilada "false"
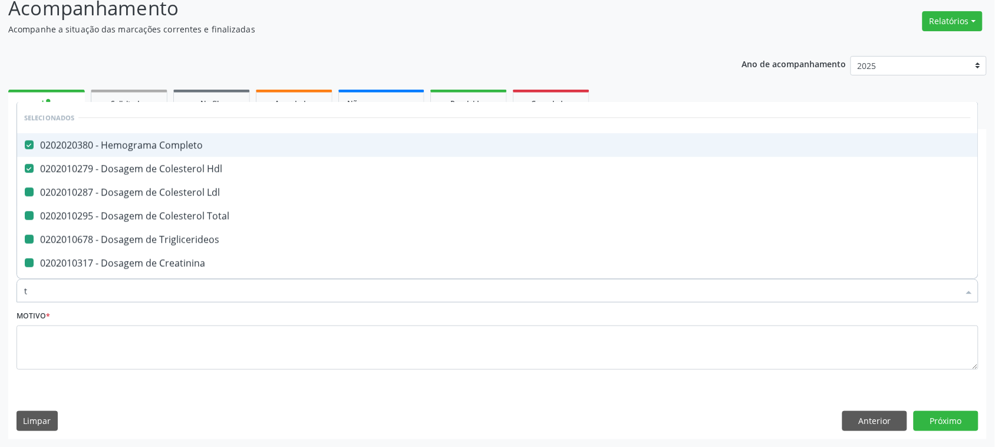
type input "tr"
checkbox Ldl "false"
checkbox Total "false"
checkbox Triglicerideos "false"
checkbox Creatinina "false"
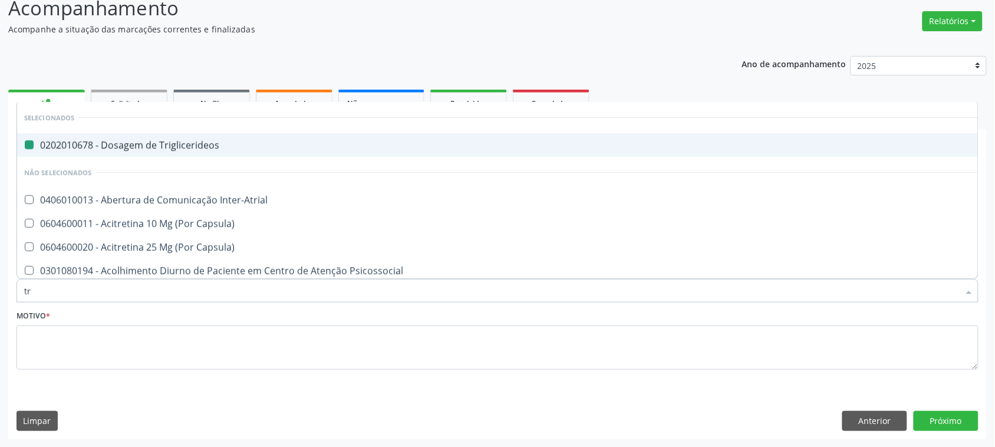
type input "tra"
checkbox Triglicerideos "false"
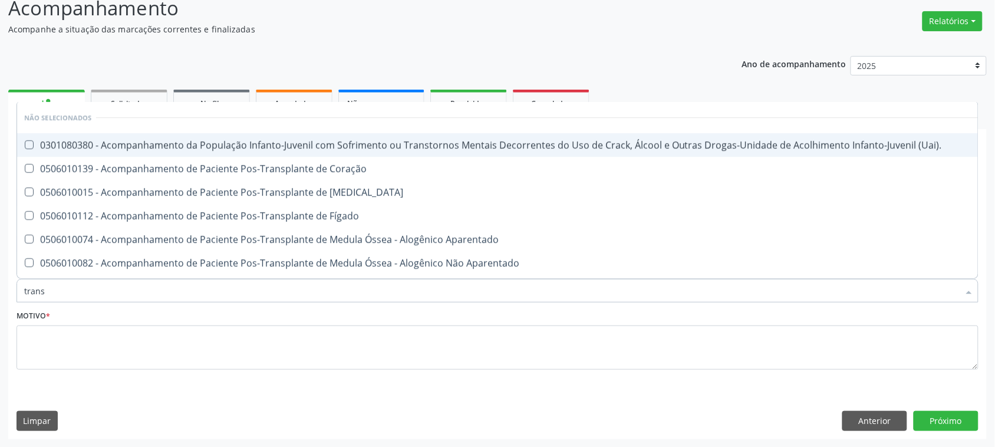
type input "transa"
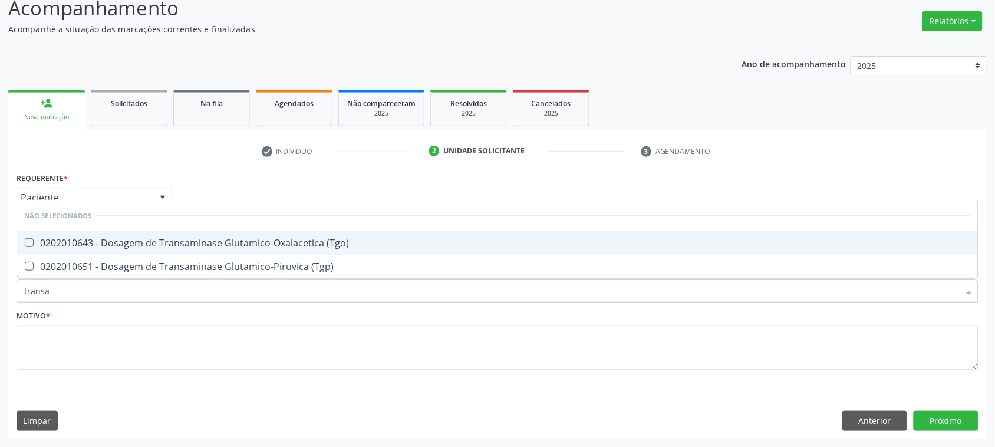
click at [226, 239] on div "0202010643 - Dosagem de Transaminase Glutamico-Oxalacetica (Tgo)" at bounding box center [497, 242] width 947 height 9
checkbox \(Tgo\) "true"
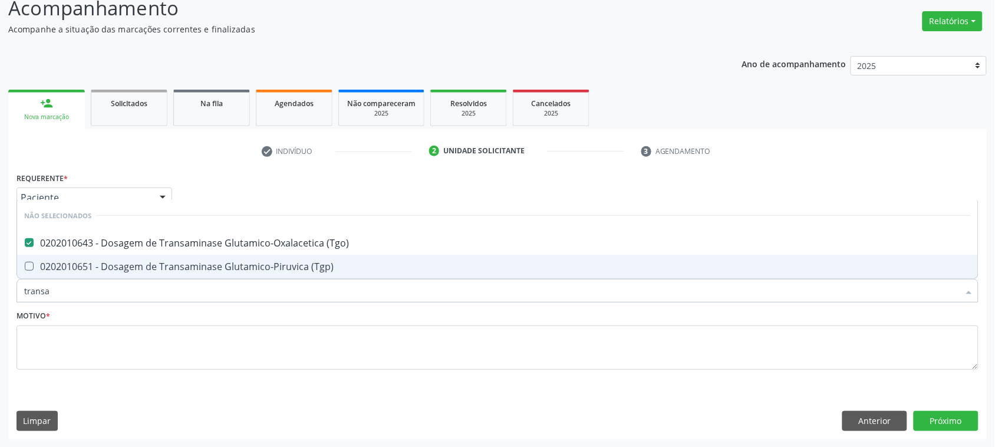
click at [226, 264] on div "0202010651 - Dosagem de Transaminase Glutamico-Piruvica (Tgp)" at bounding box center [497, 266] width 947 height 9
checkbox \(Tgp\) "true"
click at [113, 314] on div "Motivo *" at bounding box center [498, 338] width 962 height 63
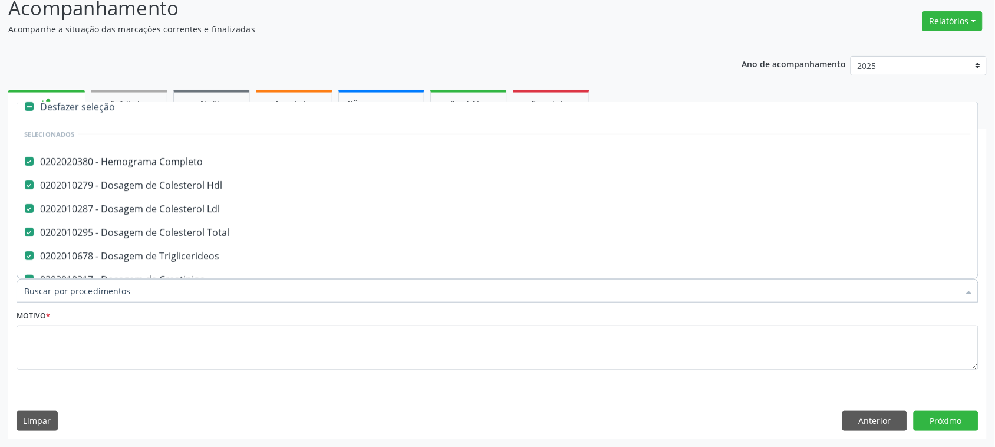
scroll to position [0, 0]
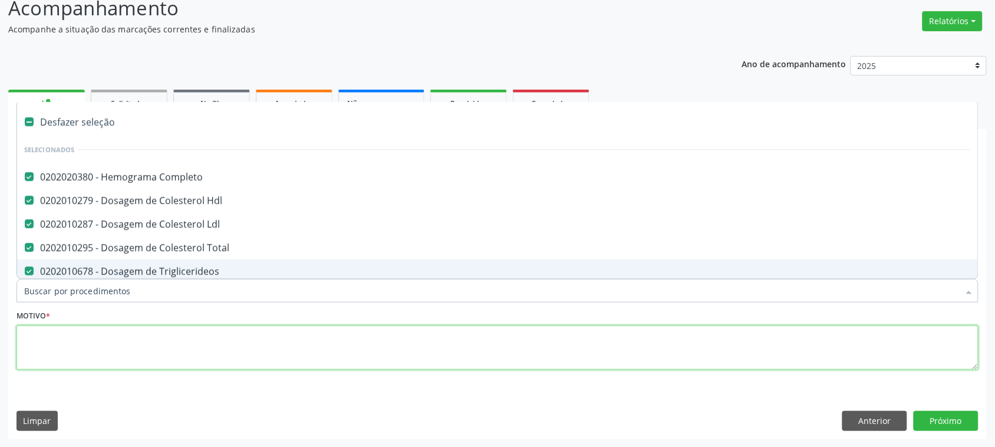
click at [131, 350] on textarea at bounding box center [498, 347] width 962 height 45
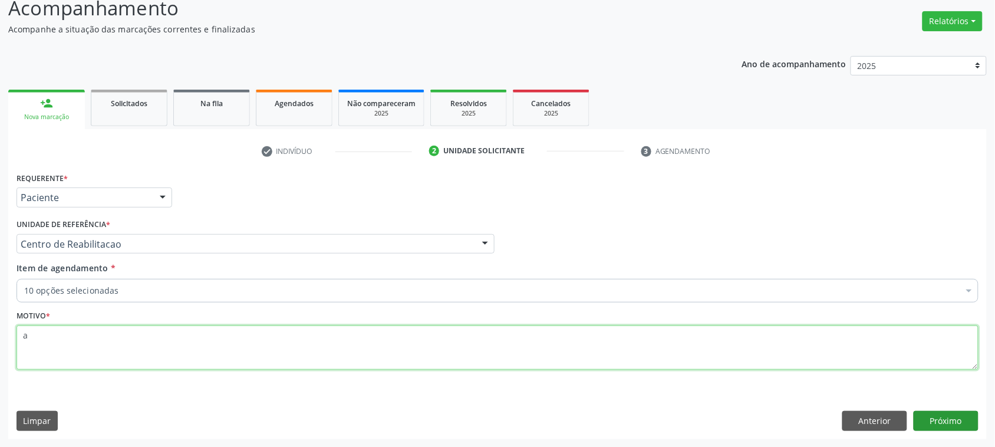
type textarea "a"
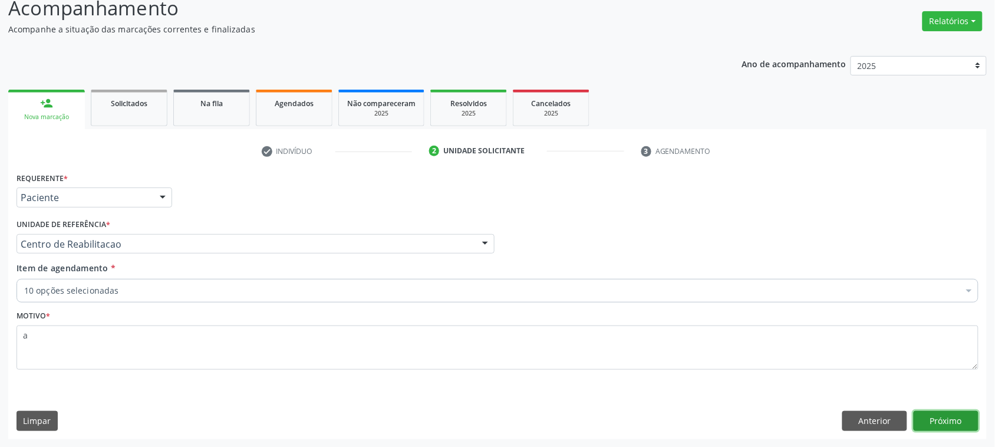
click at [956, 430] on button "Próximo" at bounding box center [946, 421] width 65 height 20
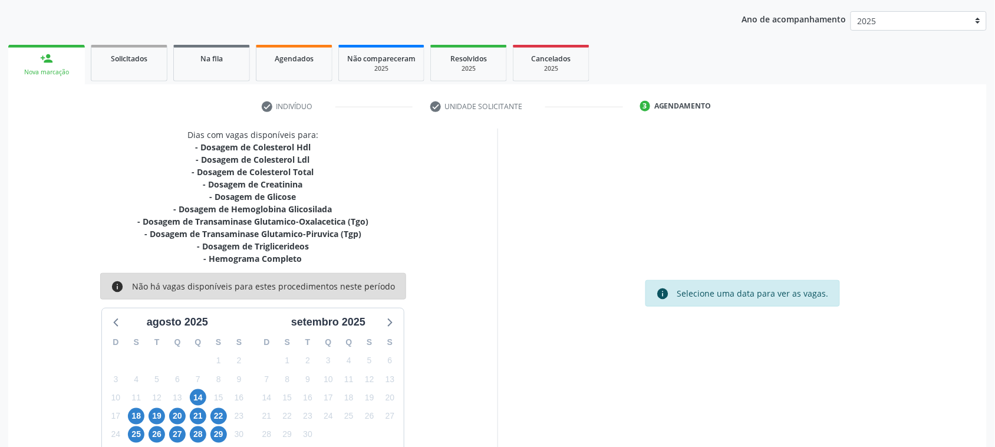
scroll to position [177, 0]
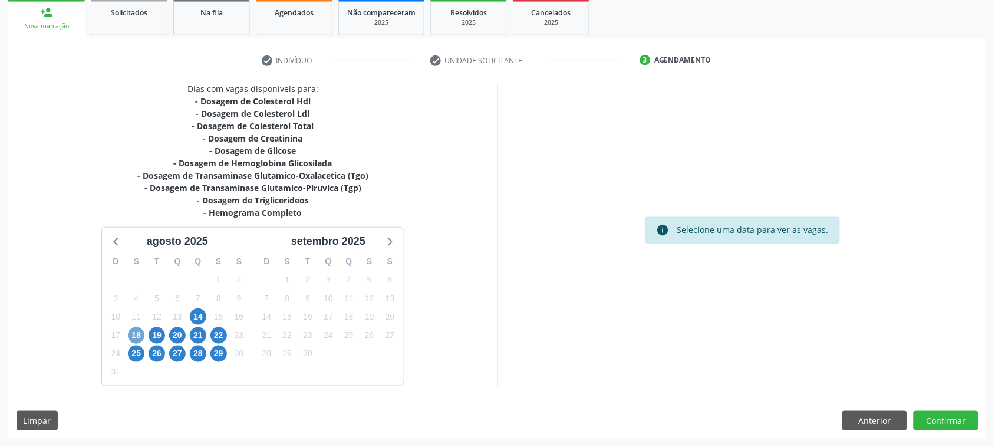
click at [133, 331] on span "18" at bounding box center [136, 335] width 17 height 17
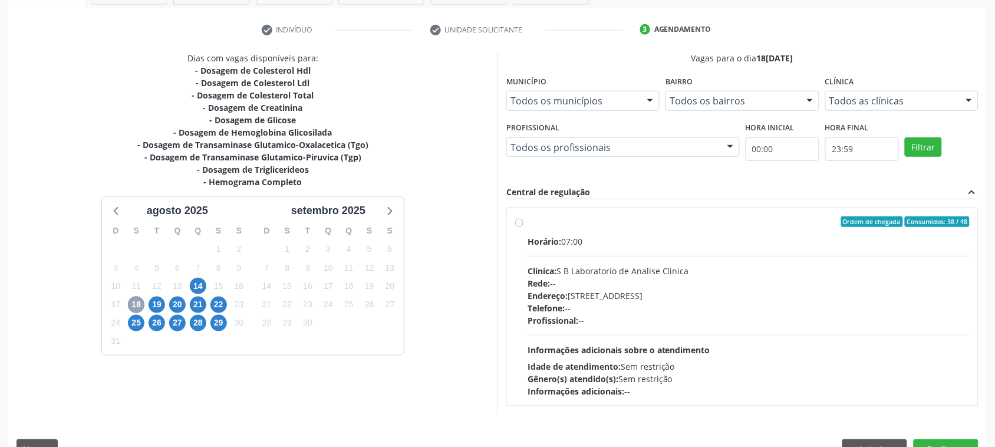
scroll to position [236, 0]
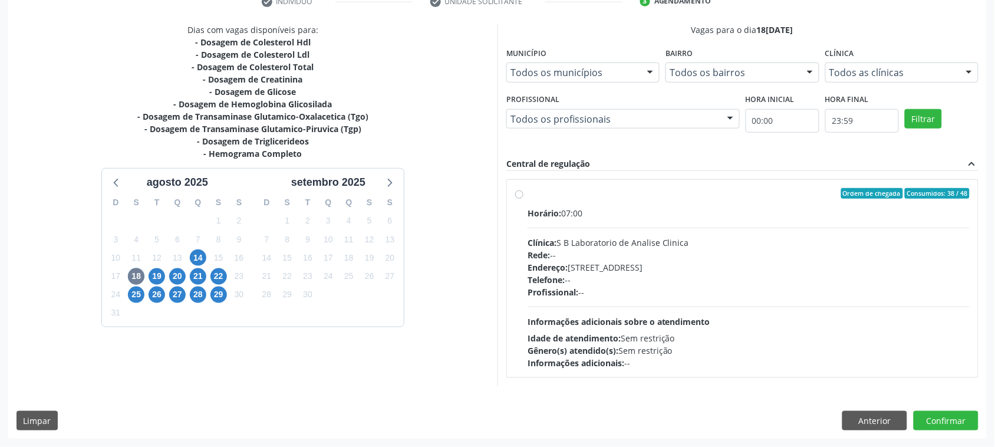
click at [753, 243] on div "Clínica: S B Laboratorio de Analise Clinica" at bounding box center [749, 242] width 442 height 12
click at [524, 199] on input "Ordem de chegada Consumidos: 38 / 48 Horário: 07:00 Clínica: S B Laboratorio de…" at bounding box center [519, 193] width 8 height 11
radio input "true"
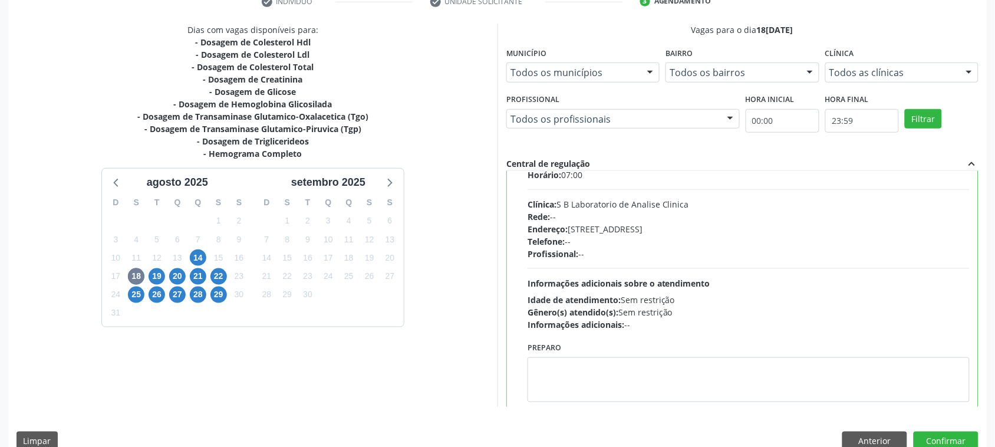
scroll to position [59, 0]
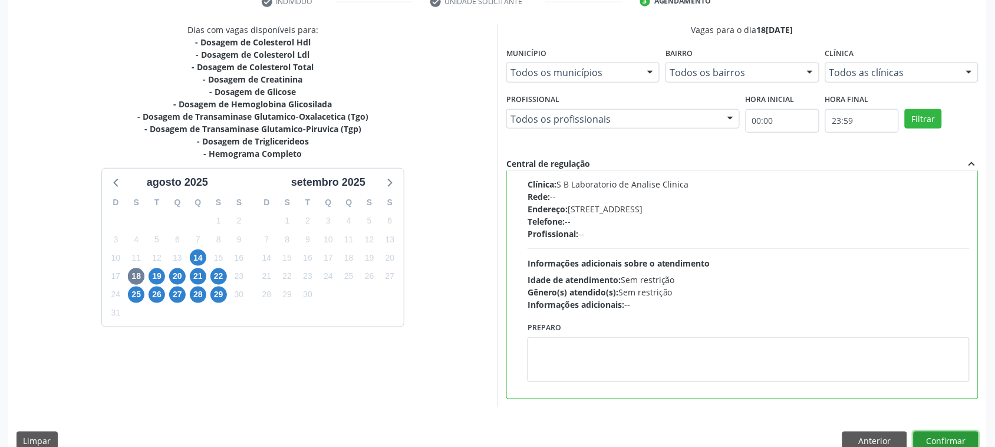
click at [962, 438] on button "Confirmar" at bounding box center [946, 442] width 65 height 20
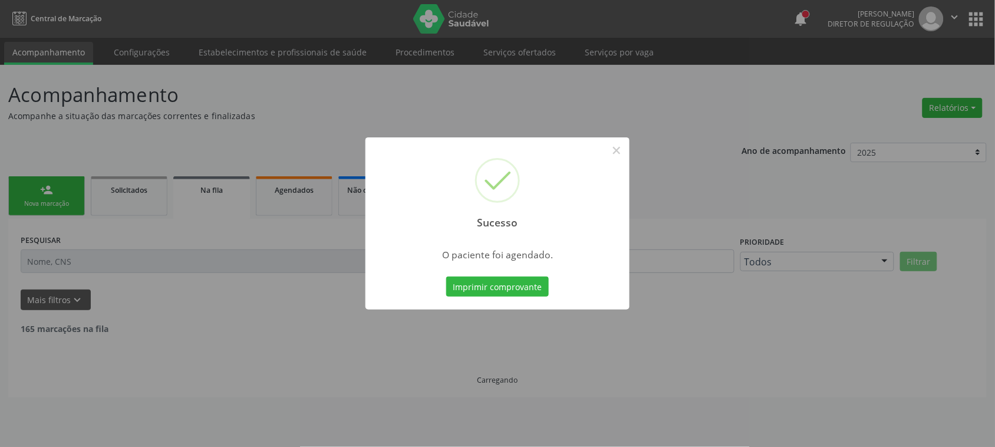
scroll to position [0, 0]
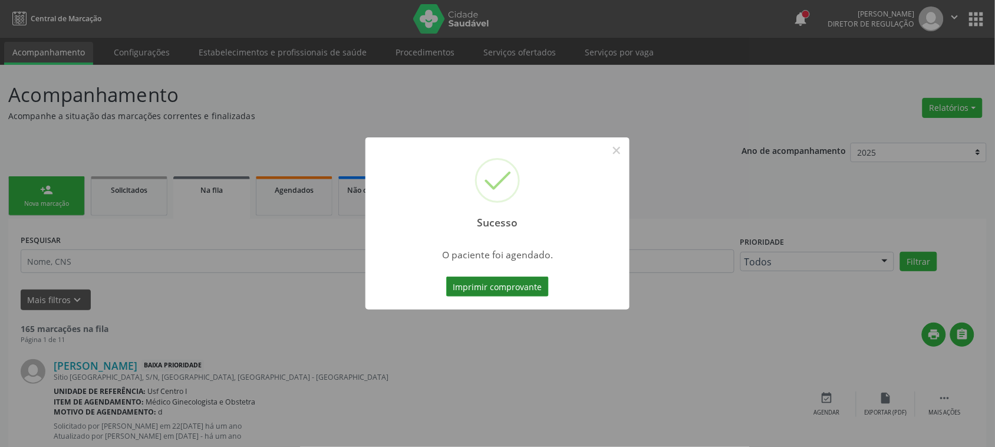
click at [498, 290] on button "Imprimir comprovante" at bounding box center [497, 287] width 103 height 20
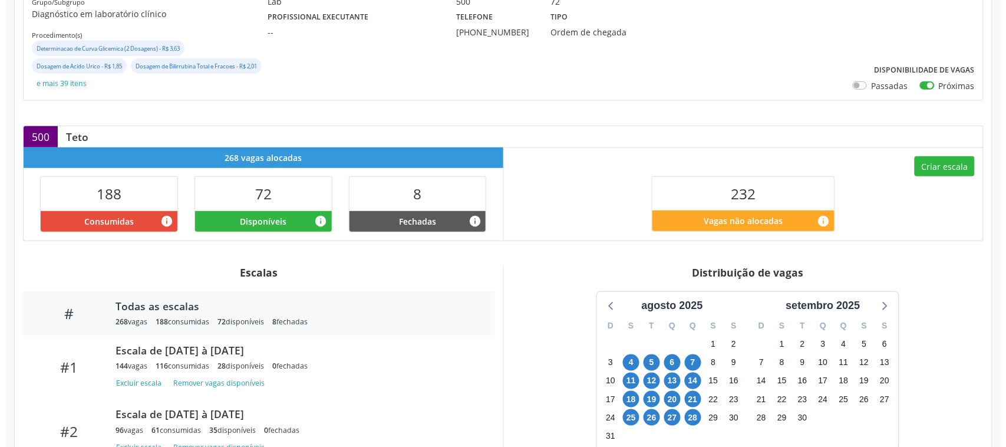
scroll to position [221, 0]
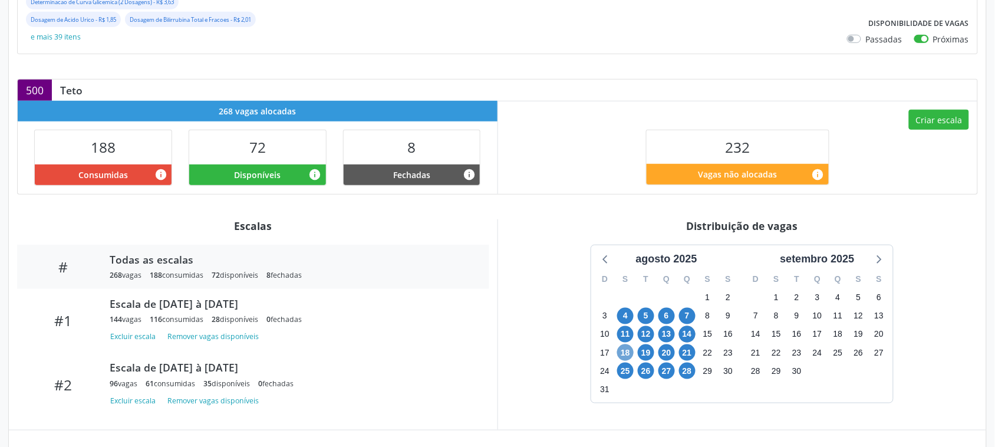
click at [626, 361] on span "18" at bounding box center [625, 352] width 17 height 17
click at [950, 130] on button "Criar escala" at bounding box center [939, 120] width 60 height 20
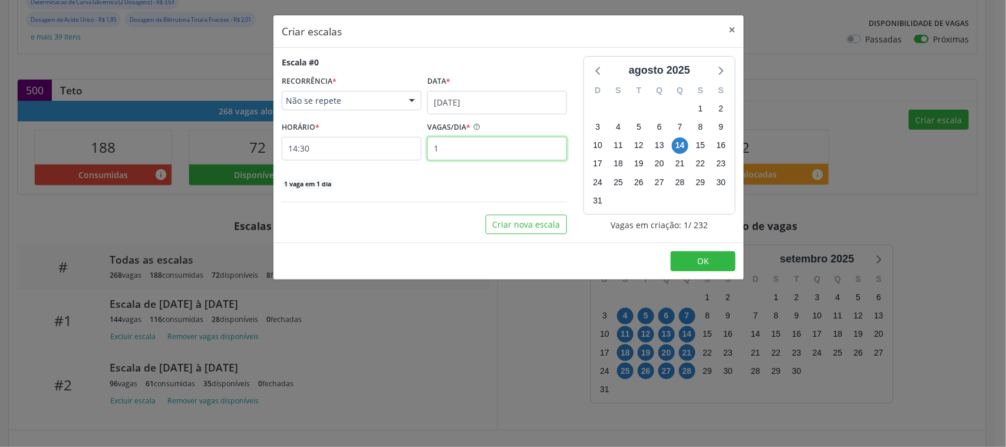
click at [473, 152] on input "1" at bounding box center [497, 149] width 140 height 24
click at [331, 145] on input "14:30" at bounding box center [352, 149] width 140 height 24
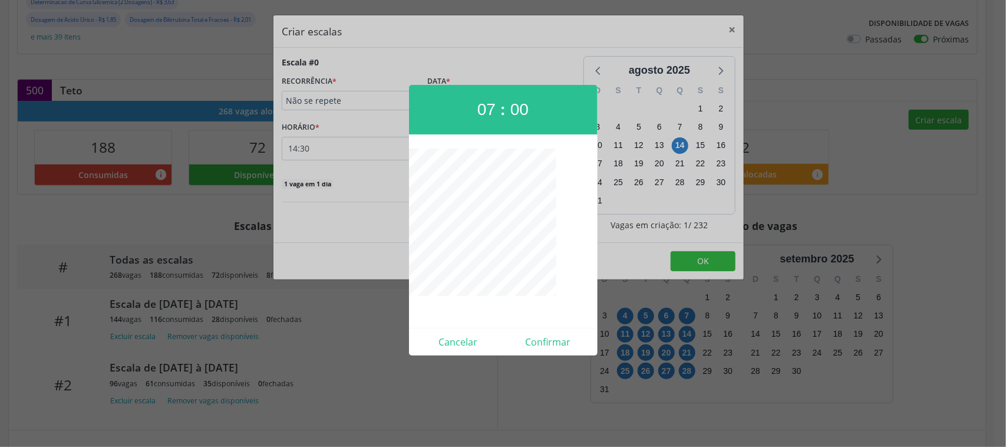
click at [552, 353] on div "Cancelar Confirmar" at bounding box center [503, 342] width 189 height 28
click at [552, 339] on button "Confirmar" at bounding box center [549, 342] width 90 height 19
type input "07:00"
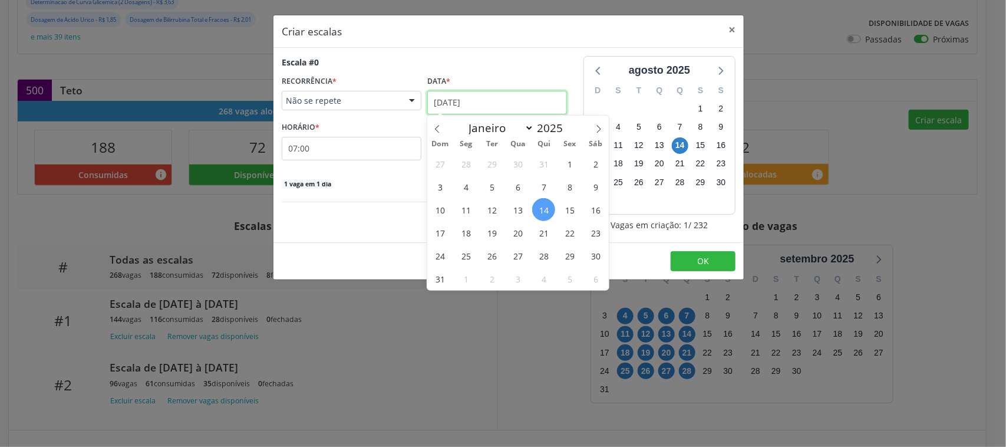
click at [472, 105] on input "14[DATE]" at bounding box center [497, 103] width 140 height 24
click at [465, 229] on span "18" at bounding box center [466, 232] width 23 height 23
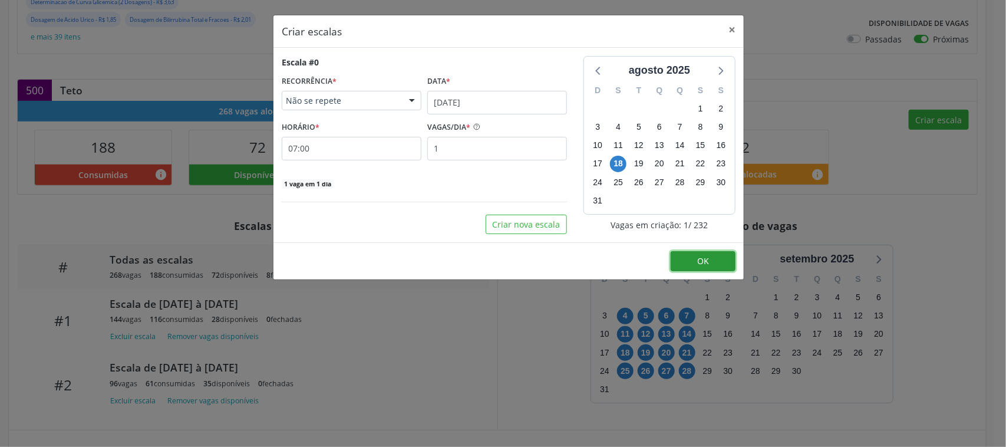
click at [682, 263] on button "OK" at bounding box center [703, 261] width 65 height 20
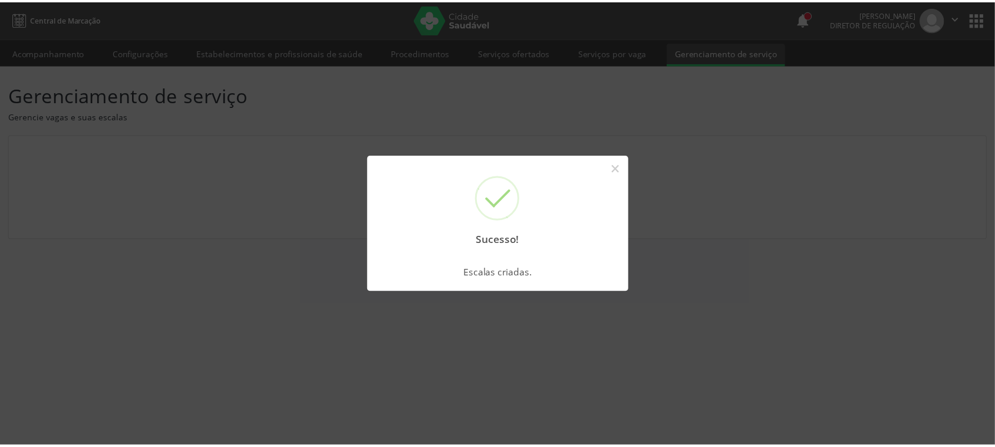
scroll to position [0, 0]
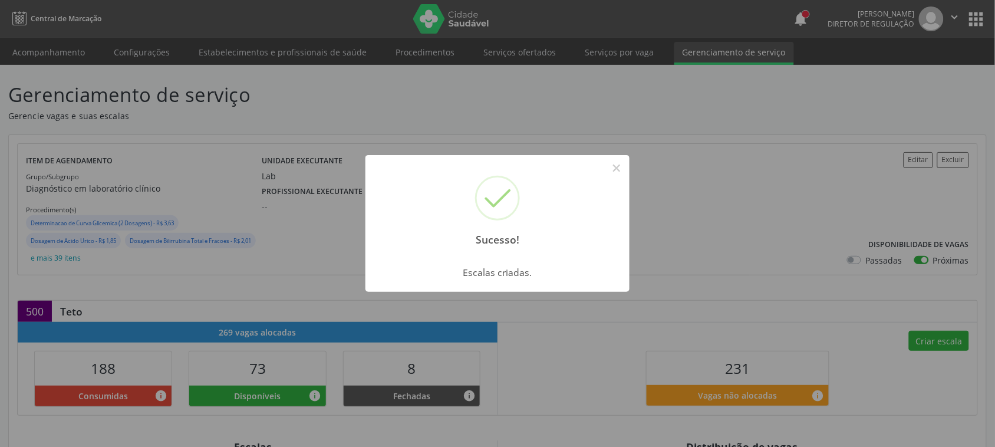
click at [607, 158] on button "×" at bounding box center [617, 168] width 20 height 20
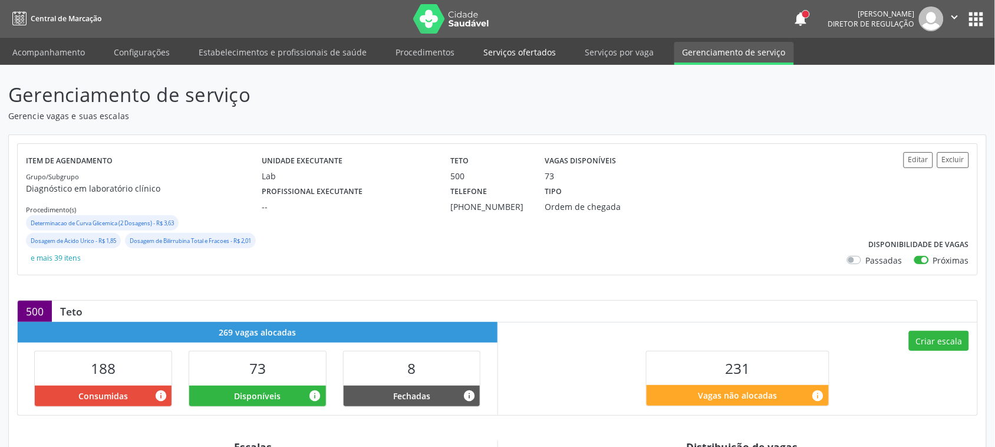
click at [490, 51] on link "Serviços ofertados" at bounding box center [519, 52] width 89 height 21
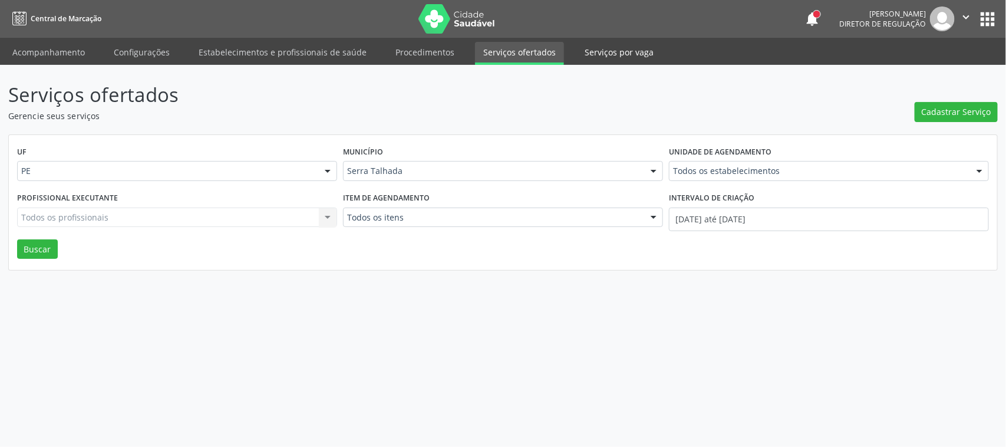
click at [600, 48] on link "Serviços por vaga" at bounding box center [619, 52] width 85 height 21
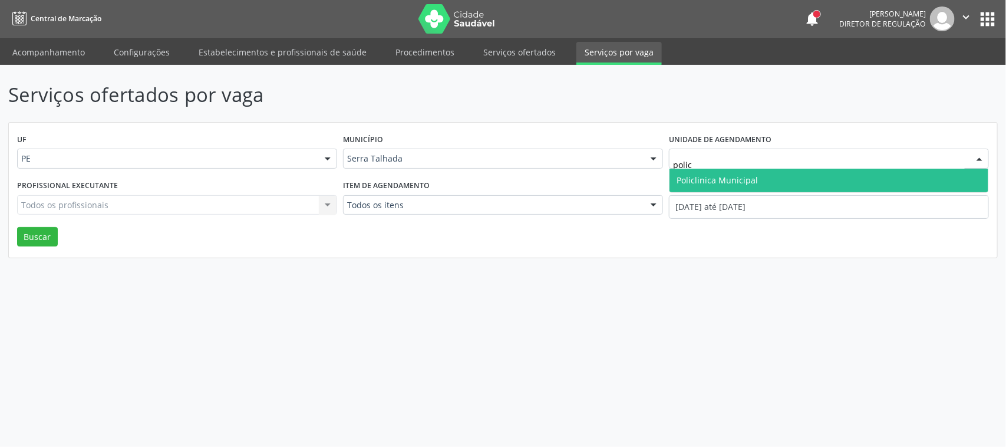
type input "policl"
click at [712, 183] on span "Policlinica Municipal" at bounding box center [717, 180] width 81 height 11
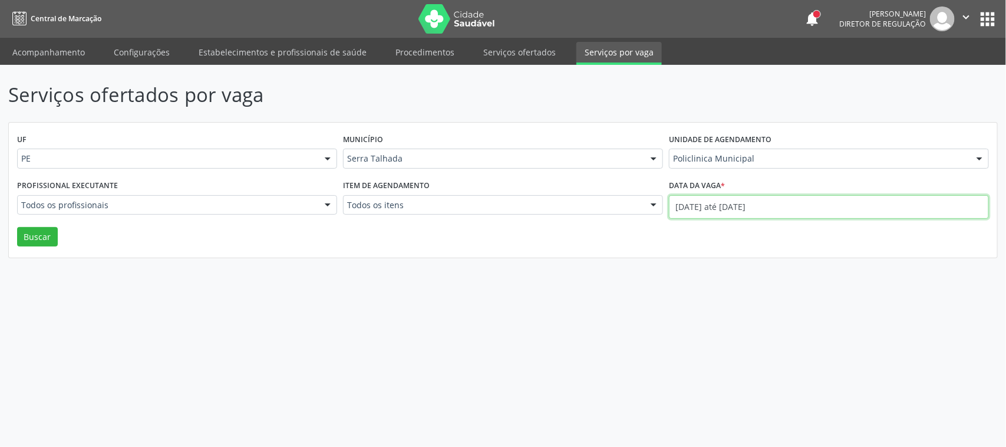
click at [778, 208] on input "01/08/2025 até 14/08/2025" at bounding box center [829, 207] width 320 height 24
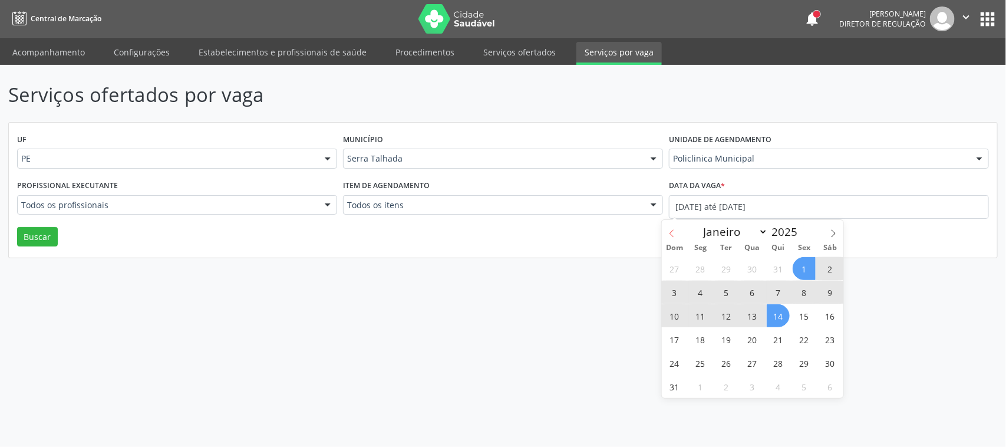
click at [676, 230] on icon at bounding box center [672, 233] width 8 height 8
select select "6"
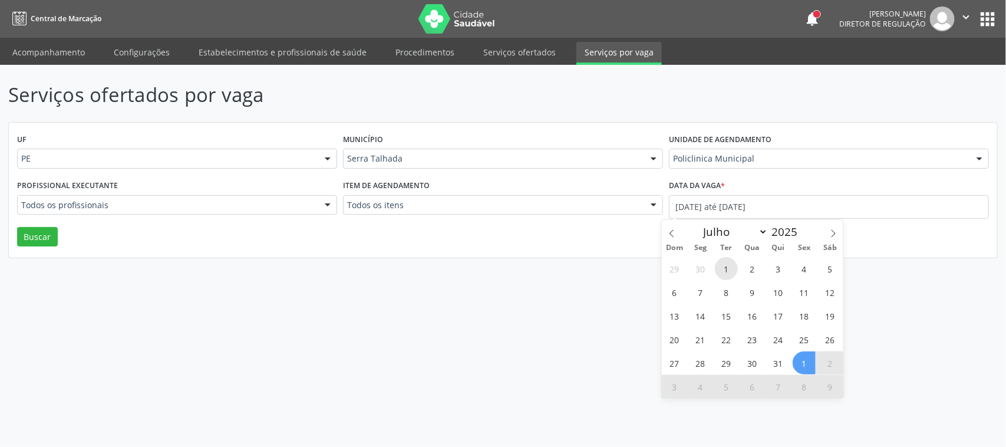
click at [728, 262] on span "1" at bounding box center [726, 268] width 23 height 23
type input "01/07/2025"
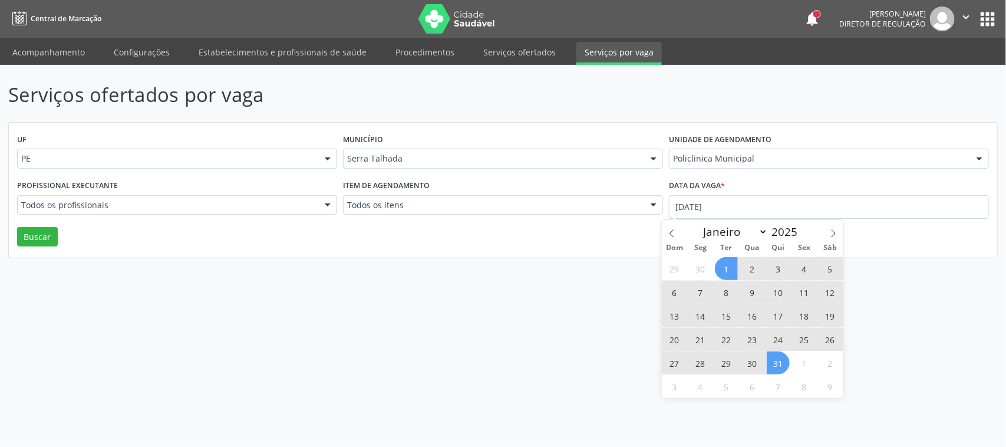
click at [782, 367] on span "31" at bounding box center [778, 362] width 23 height 23
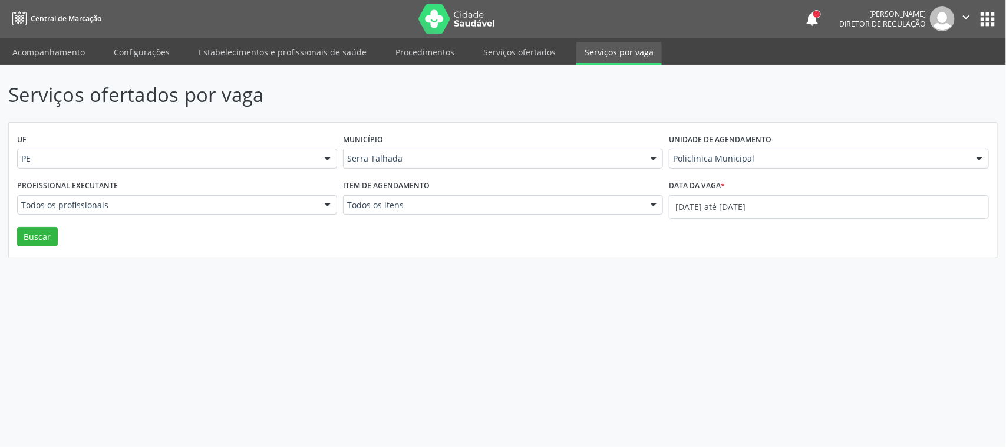
click at [9, 246] on div "UF PE PE Nenhum resultado encontrado para: " " Não há nenhuma opção para ser ex…" at bounding box center [503, 191] width 989 height 136
click at [40, 242] on button "Buscar" at bounding box center [37, 237] width 41 height 20
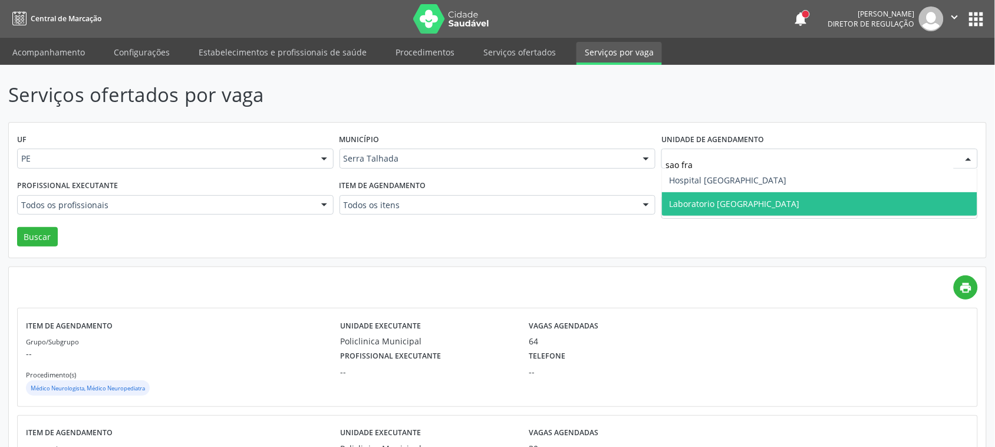
type input "sao fran"
click at [732, 201] on span "Laboratorio Sao Francisco" at bounding box center [734, 203] width 130 height 11
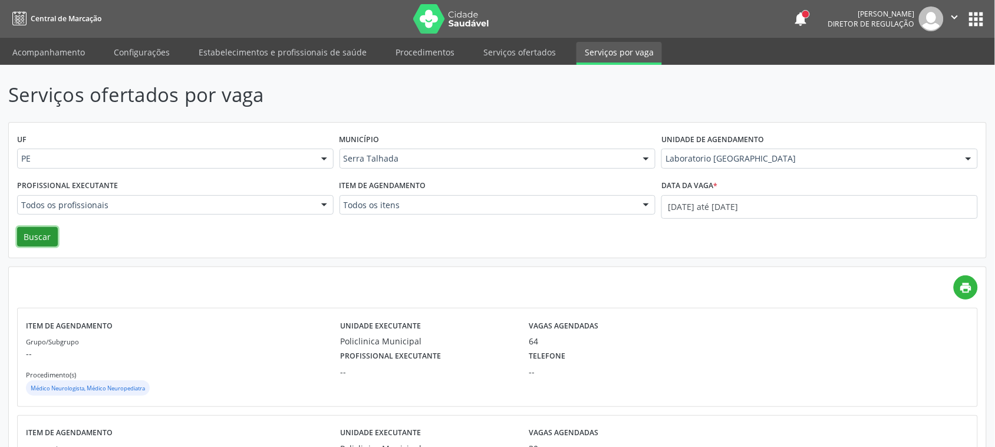
click at [45, 240] on button "Buscar" at bounding box center [37, 237] width 41 height 20
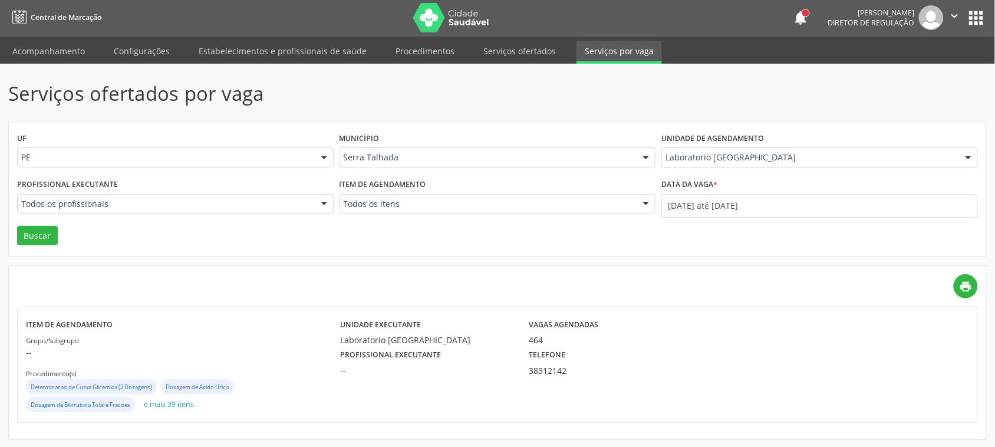
scroll to position [3, 0]
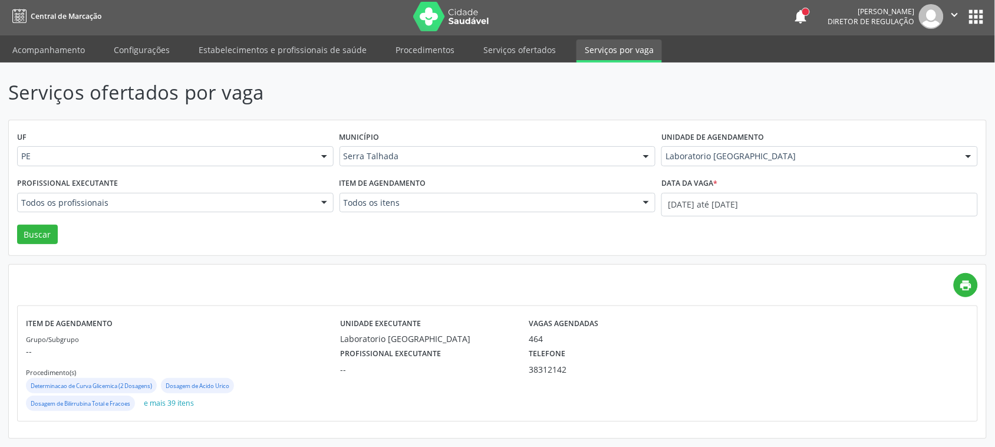
click at [655, 332] on div "Vagas agendadas 464" at bounding box center [592, 329] width 142 height 31
click at [459, 348] on div "Profissional executante --" at bounding box center [426, 360] width 189 height 31
click at [416, 333] on div "Laboratorio Sao Francisco" at bounding box center [426, 339] width 172 height 12
click at [29, 235] on button "Buscar" at bounding box center [37, 235] width 41 height 20
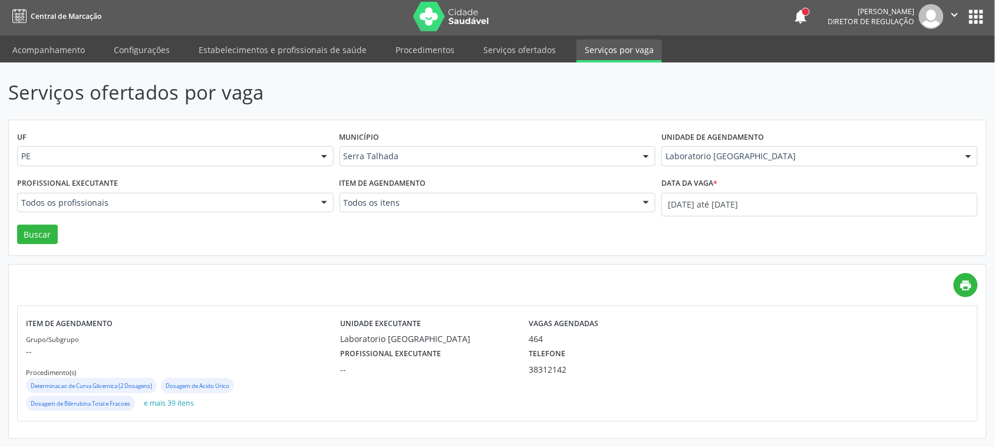
click at [778, 380] on div "Unidade executante Laboratorio Sao Francisco Vagas agendadas 464 Profissional e…" at bounding box center [615, 363] width 550 height 98
click at [632, 352] on div "Profissional executante -- Telefone 38312142" at bounding box center [615, 360] width 567 height 31
click at [59, 328] on label "Item de agendamento" at bounding box center [69, 323] width 87 height 18
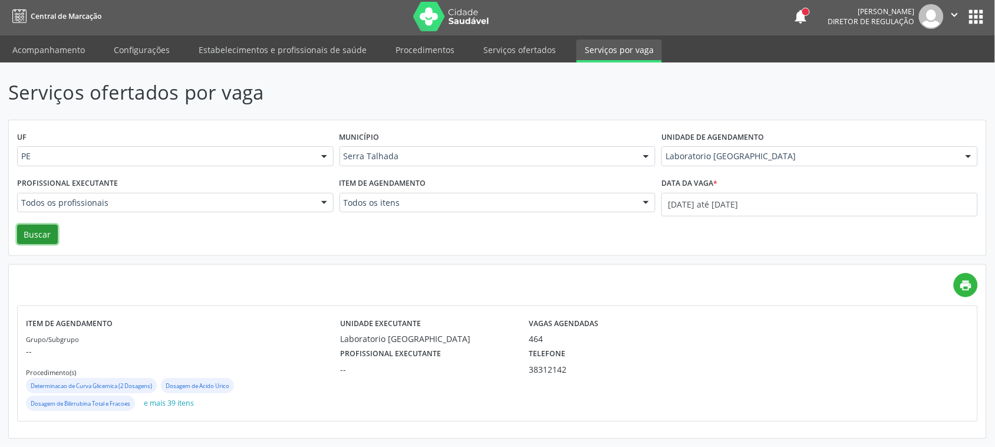
click at [40, 237] on button "Buscar" at bounding box center [37, 235] width 41 height 20
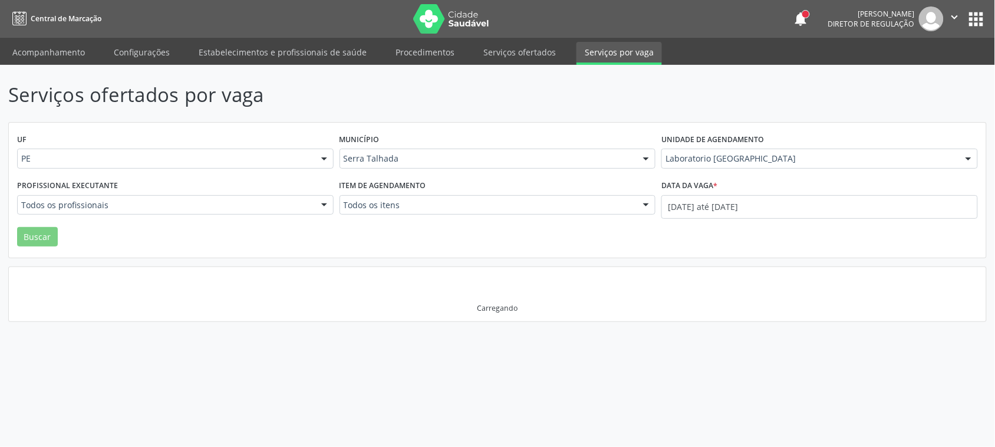
scroll to position [0, 0]
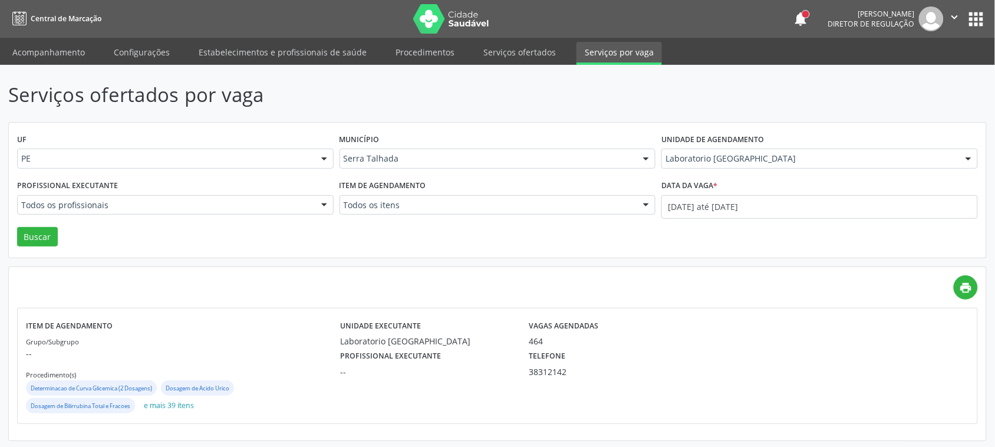
click at [272, 371] on div "Grupo/Subgrupo -- Procedimento(s) Determinacao de Curva Glicemica (2 Dosagens) …" at bounding box center [183, 375] width 314 height 80
click at [272, 369] on div "Grupo/Subgrupo -- Procedimento(s) Determinacao de Curva Glicemica (2 Dosagens) …" at bounding box center [183, 375] width 314 height 80
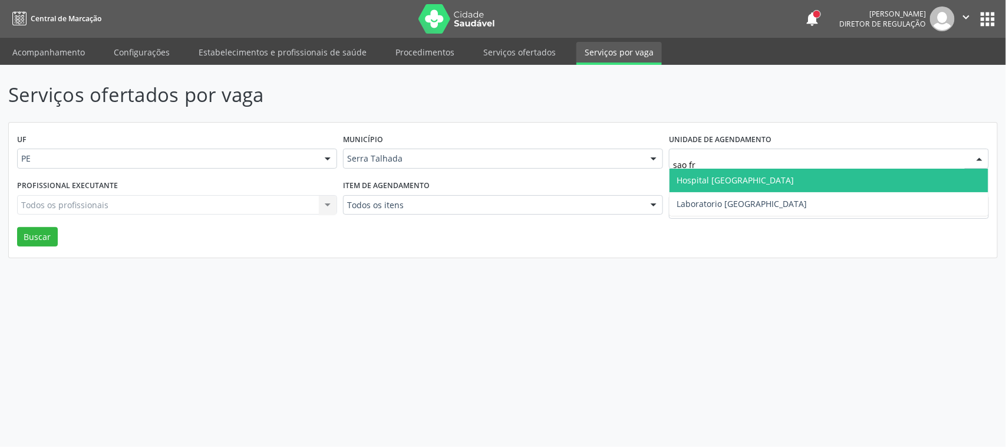
type input "sao fra"
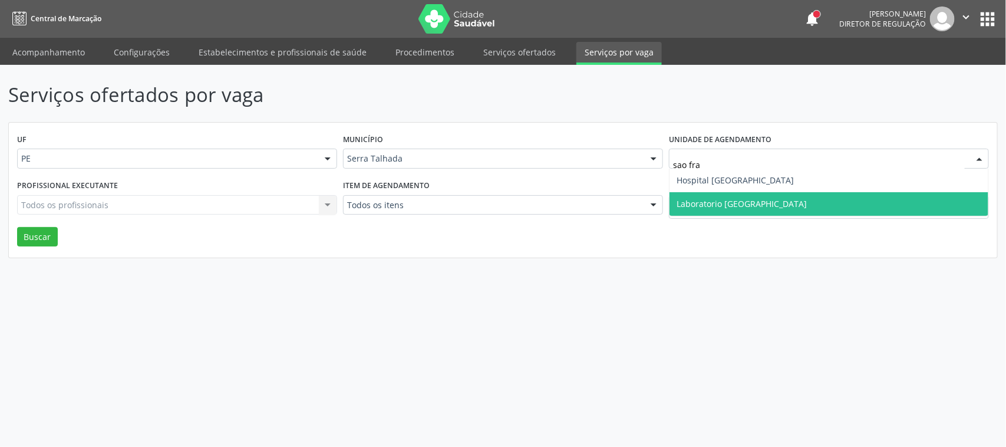
click at [697, 203] on span "Laboratorio [GEOGRAPHIC_DATA]" at bounding box center [742, 203] width 130 height 11
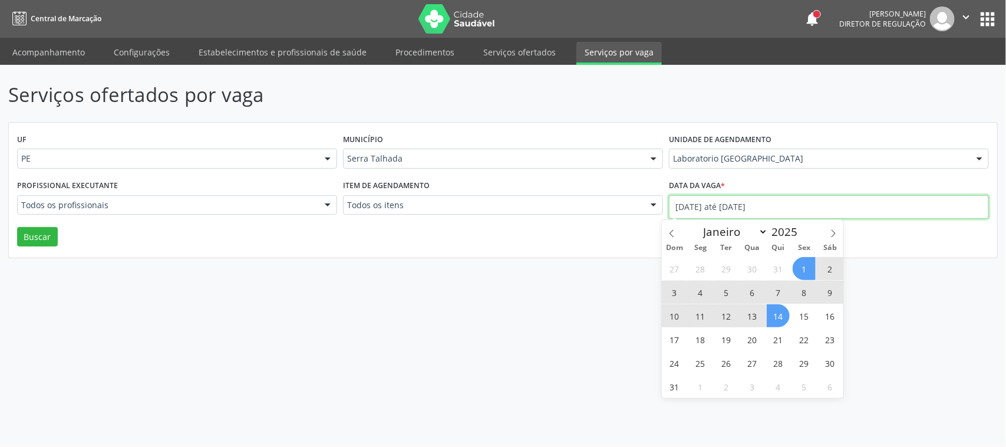
click at [738, 210] on input "[DATE] até [DATE]" at bounding box center [829, 207] width 320 height 24
click at [669, 232] on icon at bounding box center [672, 233] width 8 height 8
select select "6"
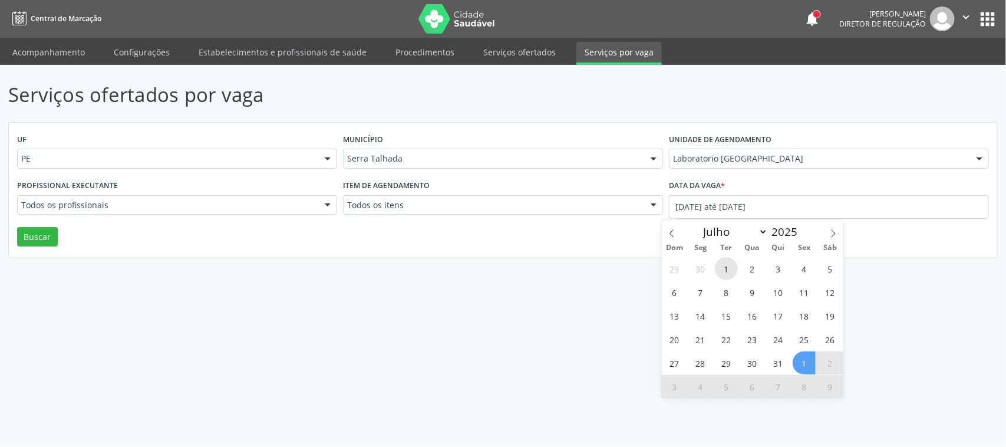
click at [726, 267] on span "1" at bounding box center [726, 268] width 23 height 23
type input "[DATE]"
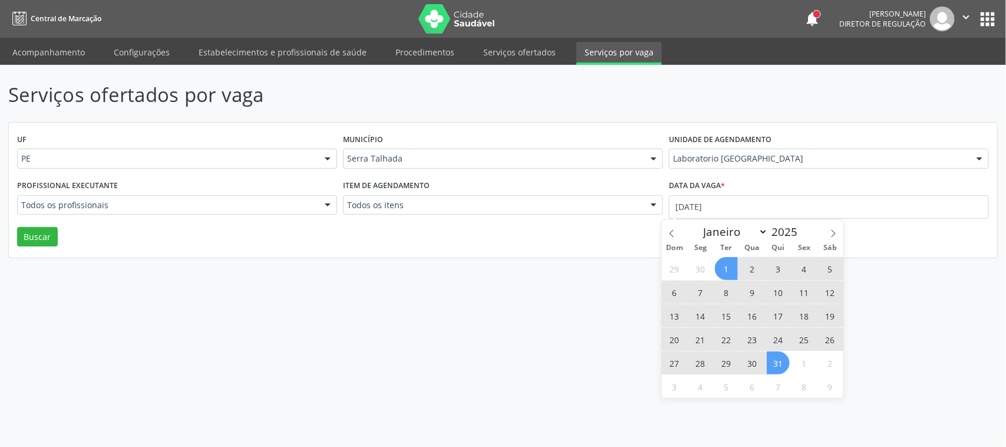
click at [776, 369] on span "31" at bounding box center [778, 362] width 23 height 23
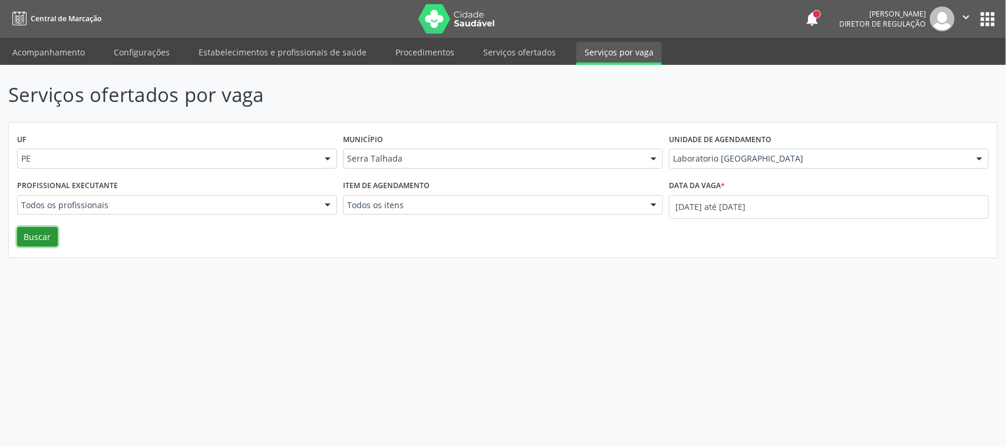
click at [43, 242] on button "Buscar" at bounding box center [37, 237] width 41 height 20
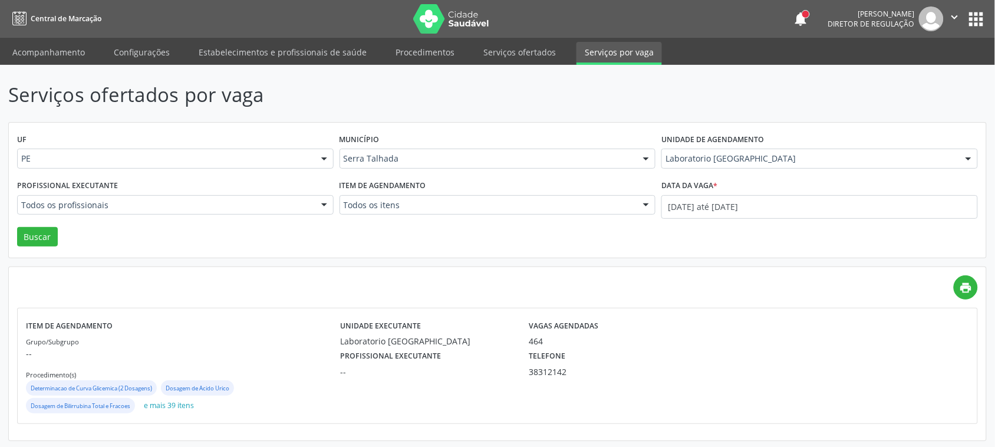
click at [727, 357] on div "Profissional executante -- Telefone 38312142" at bounding box center [615, 362] width 567 height 31
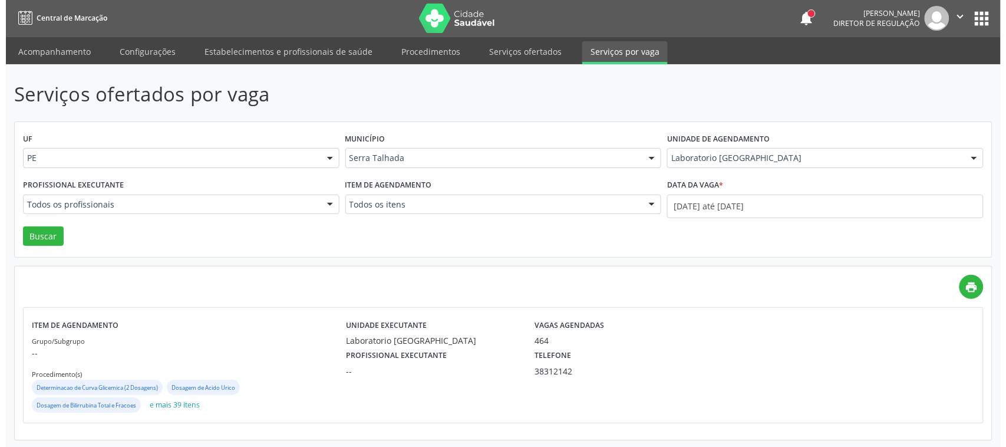
scroll to position [3, 0]
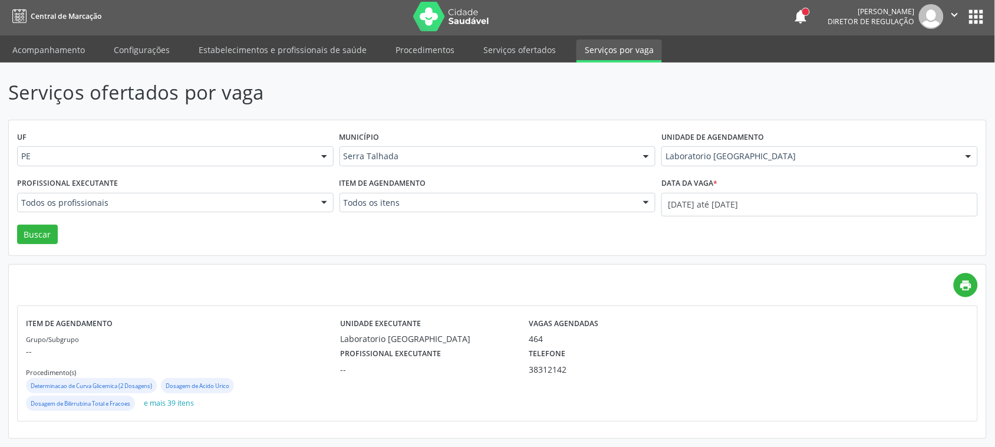
click at [463, 345] on div "Profissional executante --" at bounding box center [426, 360] width 189 height 31
click at [73, 337] on small "Grupo/Subgrupo" at bounding box center [52, 339] width 53 height 9
click at [73, 336] on small "Grupo/Subgrupo" at bounding box center [52, 339] width 53 height 9
click at [181, 400] on button "e mais 39 itens" at bounding box center [169, 404] width 60 height 16
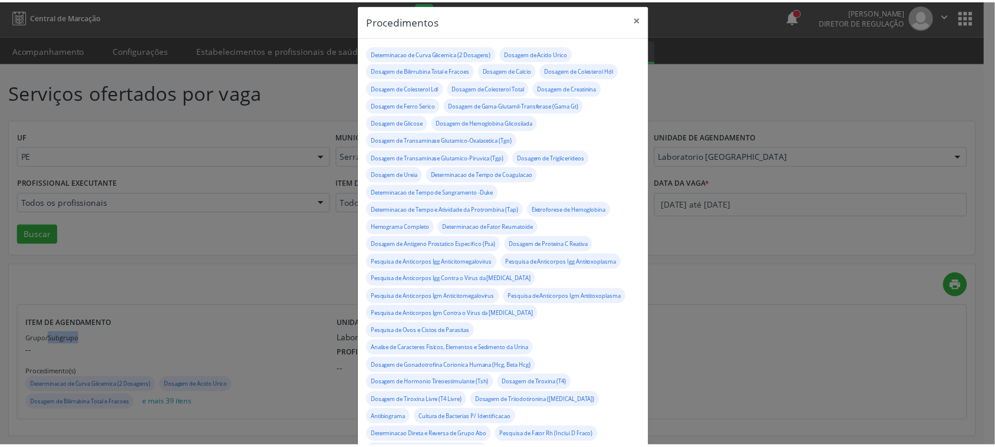
scroll to position [14, 0]
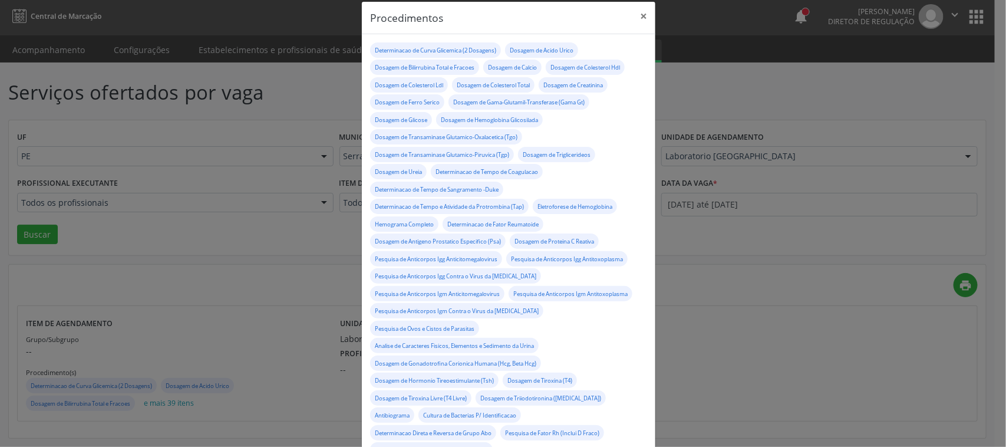
click at [843, 246] on div "Procedimentos × Determinacao de Curva Glicemica (2 Dosagens) Dosagem de Acido U…" at bounding box center [503, 223] width 1006 height 447
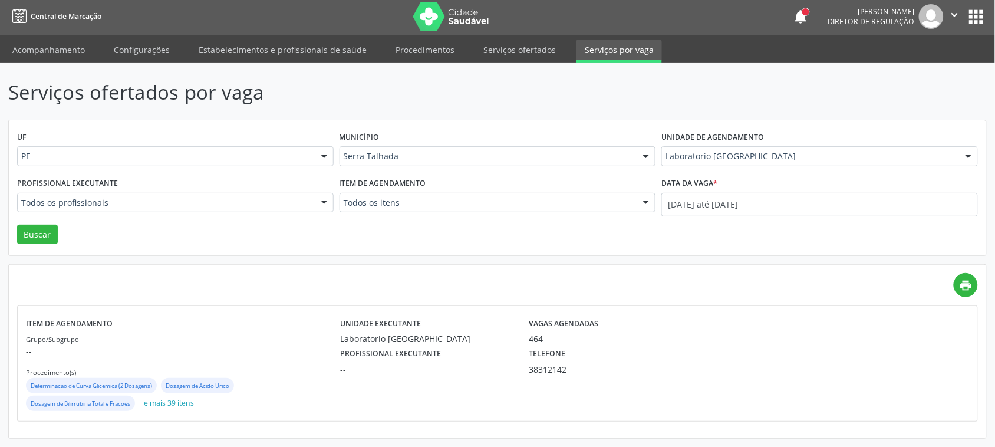
click at [762, 370] on div "Profissional executante -- Telefone 38312142" at bounding box center [615, 360] width 567 height 31
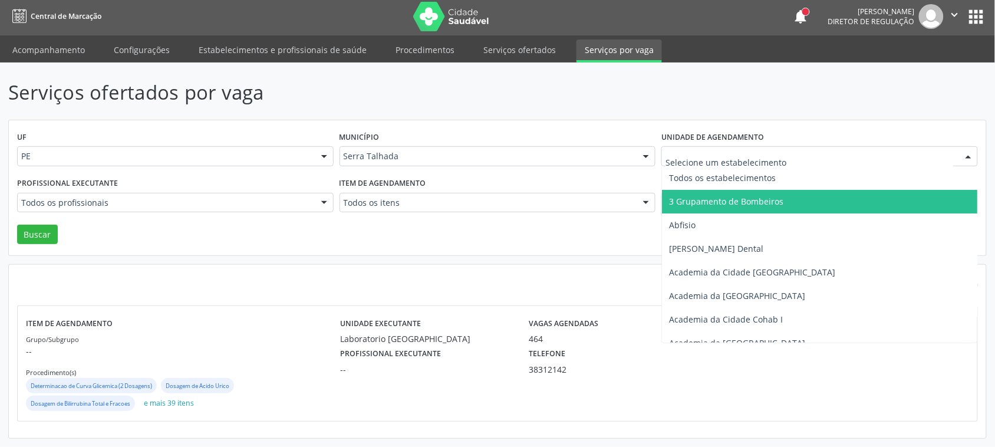
click at [726, 149] on div at bounding box center [820, 156] width 317 height 20
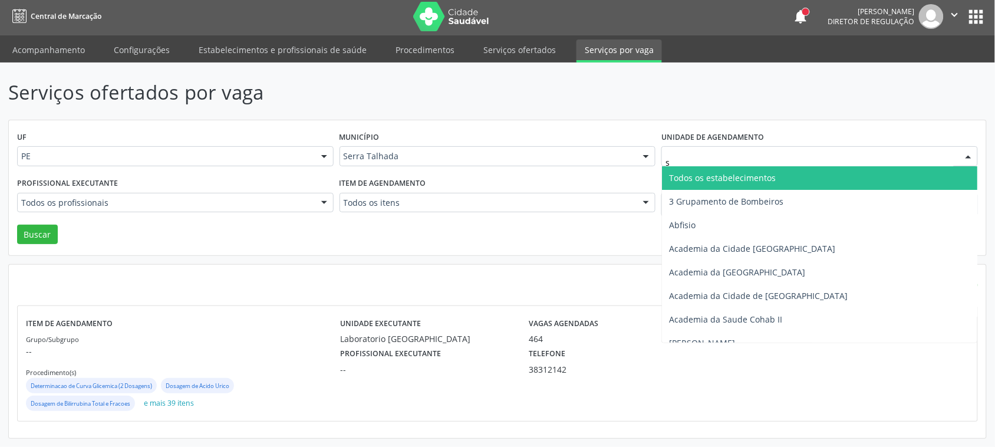
type input "s b"
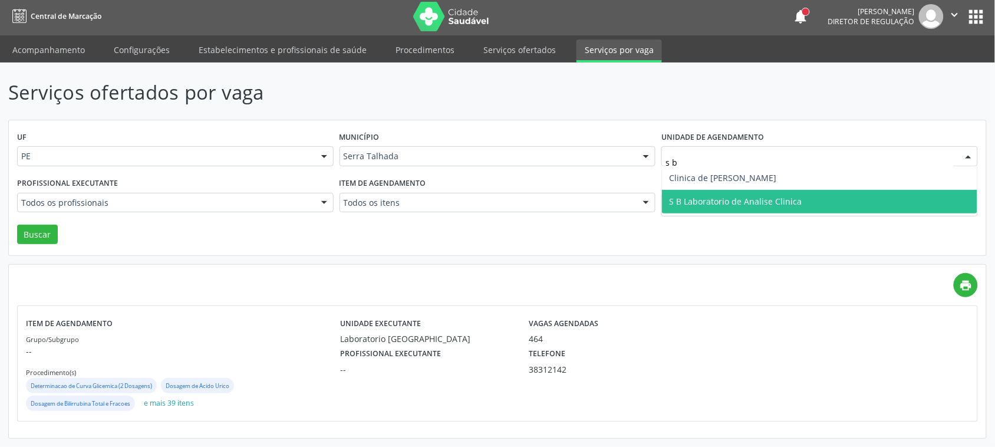
click at [758, 202] on span "S B Laboratorio de Analise Clinica" at bounding box center [735, 201] width 133 height 11
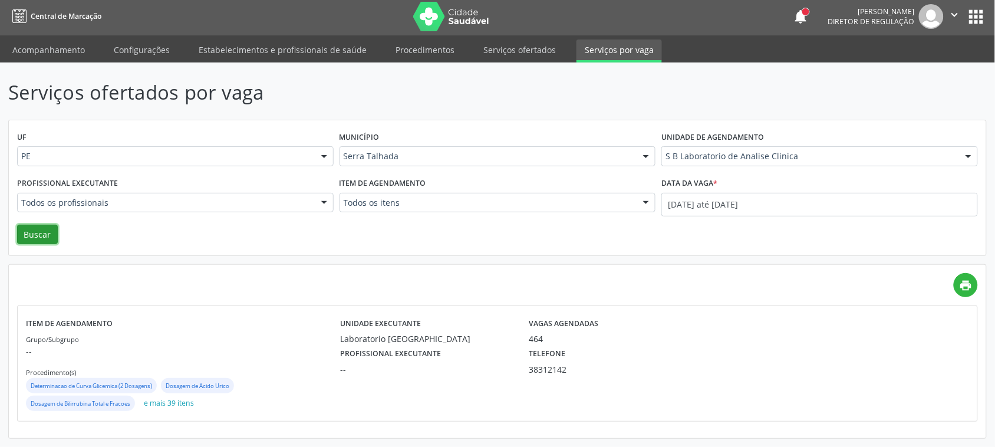
click at [27, 236] on button "Buscar" at bounding box center [37, 235] width 41 height 20
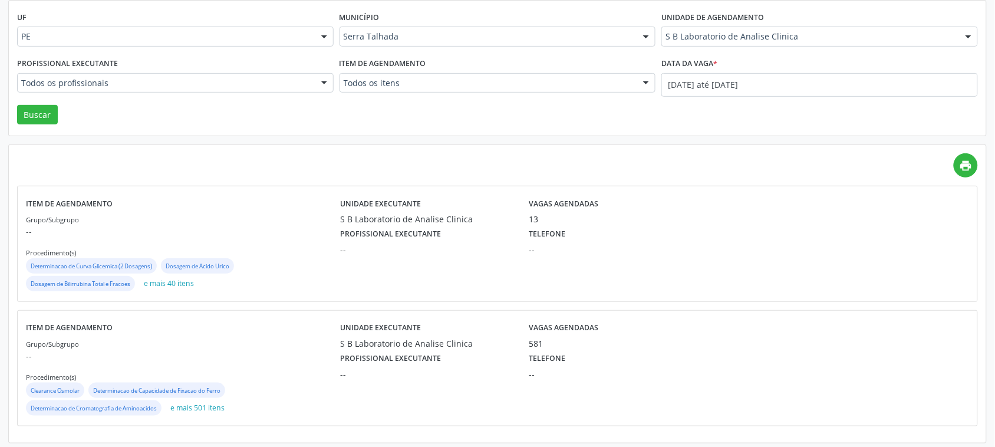
scroll to position [127, 0]
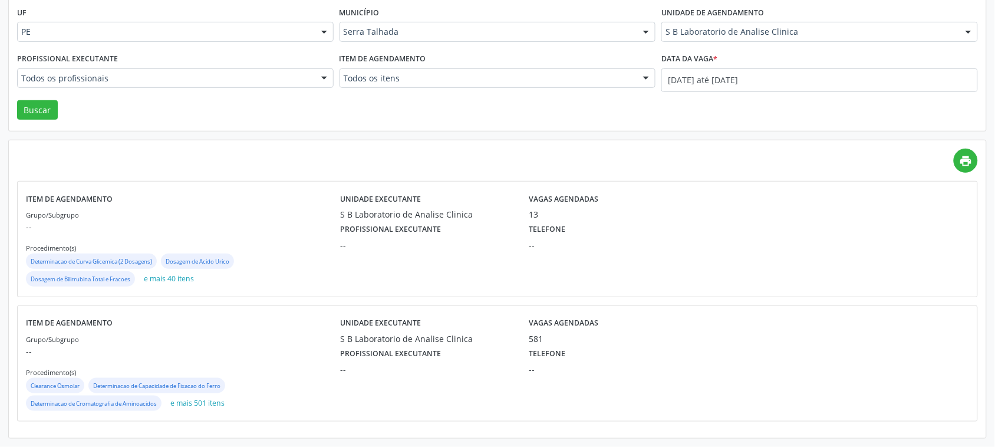
click at [614, 206] on div "Vagas agendadas 13" at bounding box center [592, 205] width 142 height 31
click at [272, 221] on p "--" at bounding box center [183, 227] width 314 height 12
click at [483, 232] on div "Profissional executante --" at bounding box center [426, 236] width 189 height 31
drag, startPoint x: 483, startPoint y: 232, endPoint x: 286, endPoint y: 266, distance: 200.5
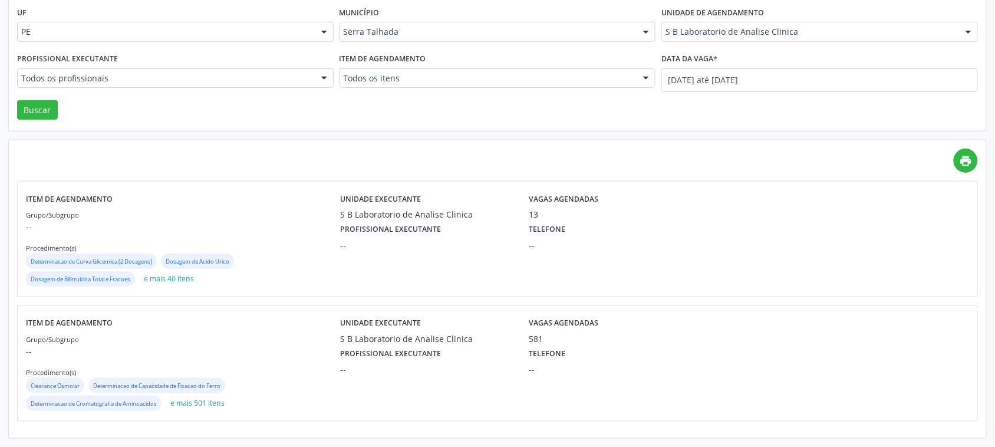
click at [481, 234] on div "Profissional executante --" at bounding box center [426, 236] width 189 height 31
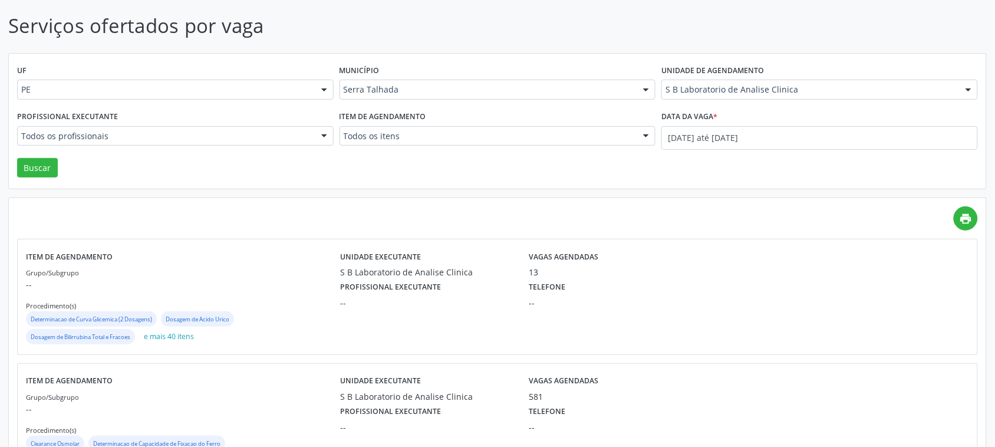
scroll to position [0, 0]
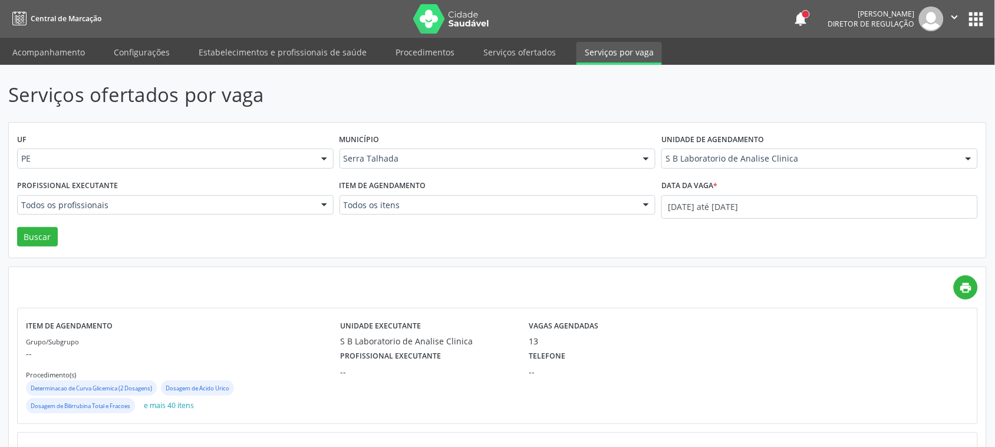
click at [982, 9] on button "apps" at bounding box center [976, 19] width 21 height 21
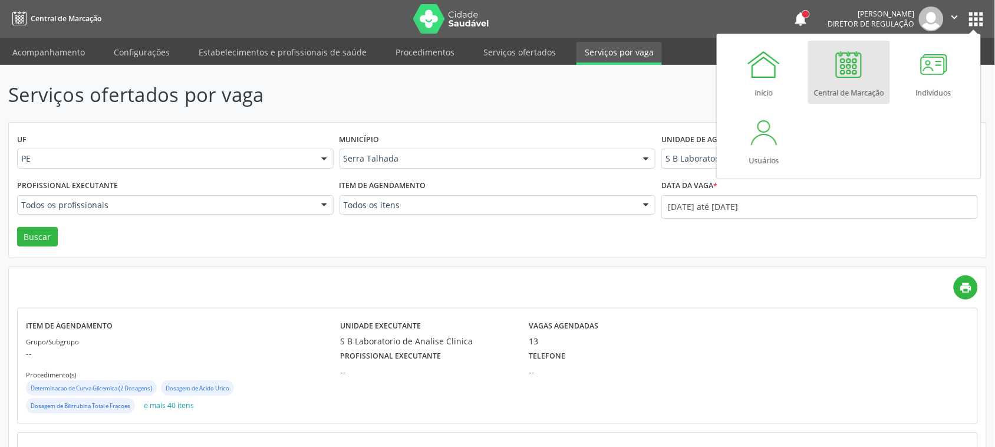
click at [650, 95] on p "Serviços ofertados por vaga" at bounding box center [350, 94] width 685 height 29
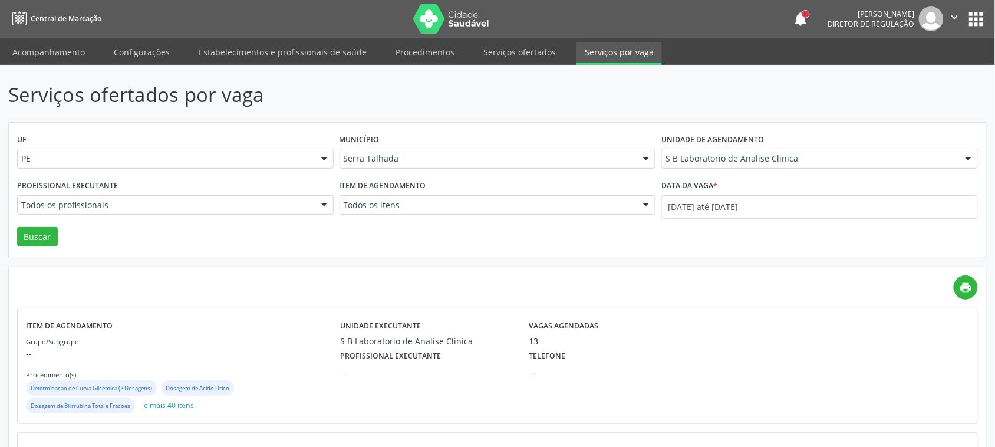
click at [982, 21] on button "apps" at bounding box center [976, 19] width 21 height 21
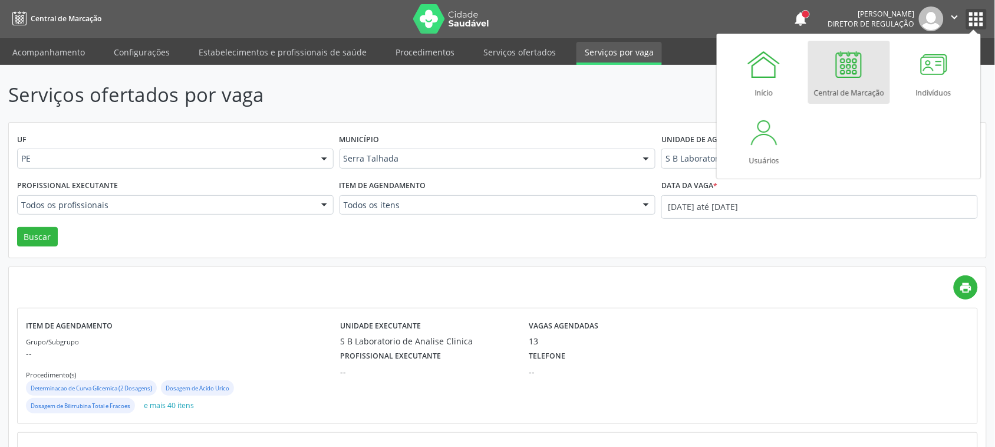
click at [955, 15] on icon "" at bounding box center [955, 17] width 13 height 13
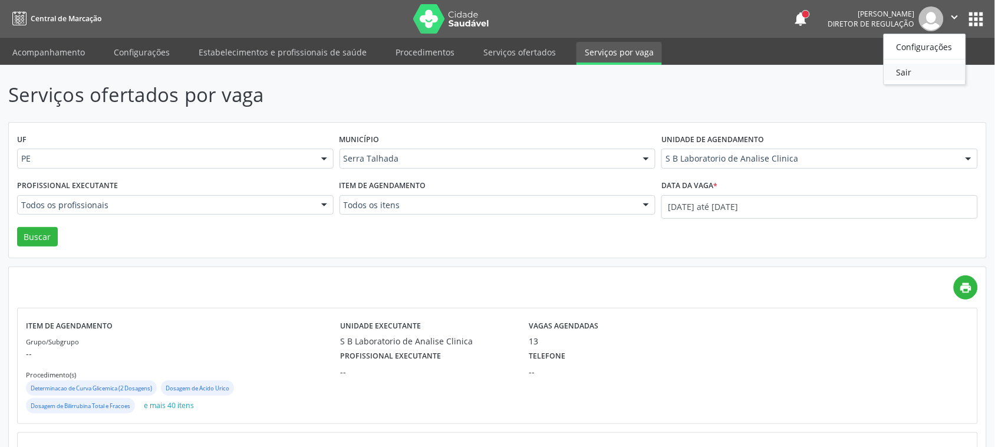
click at [938, 69] on link "Sair" at bounding box center [924, 72] width 81 height 17
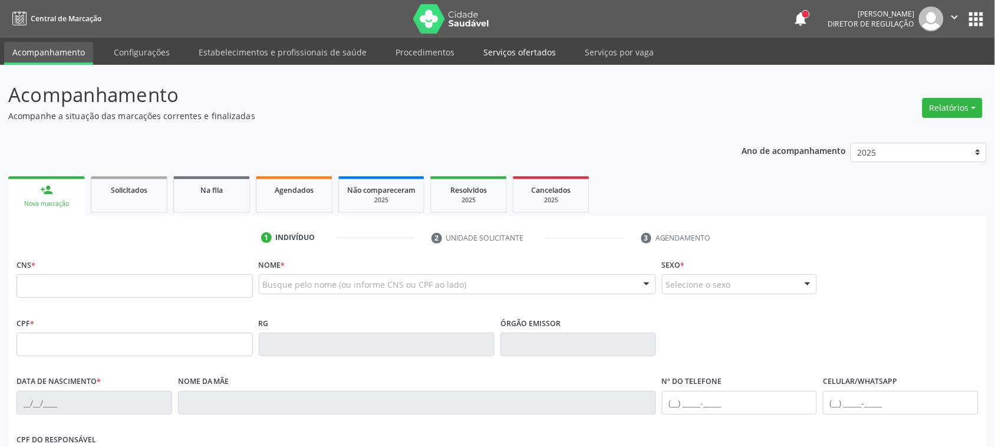
click at [503, 42] on link "Serviços ofertados" at bounding box center [519, 52] width 89 height 21
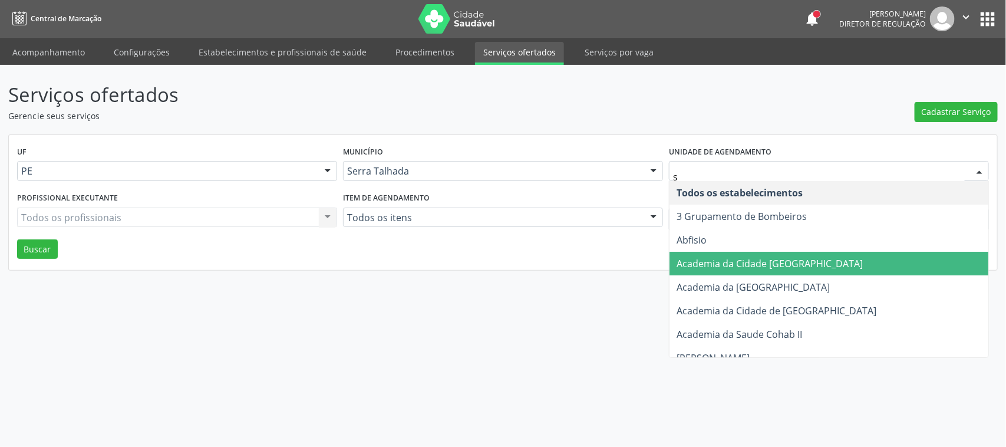
type input "s"
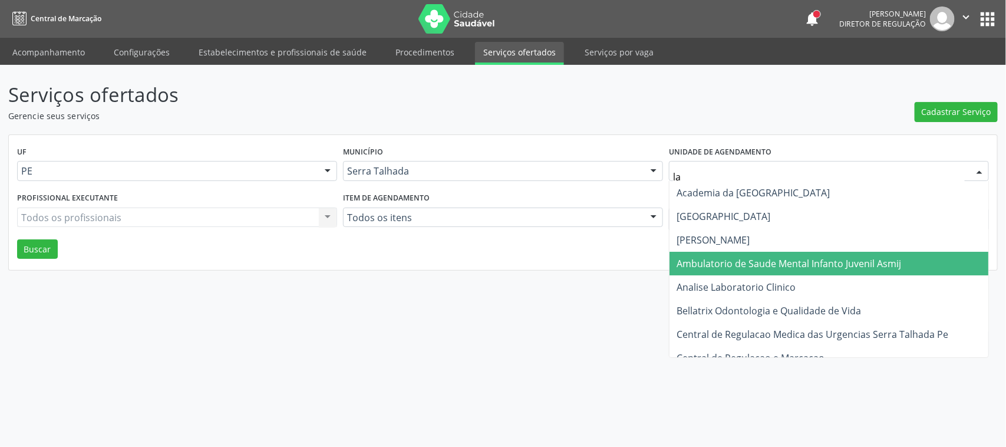
type input "lab"
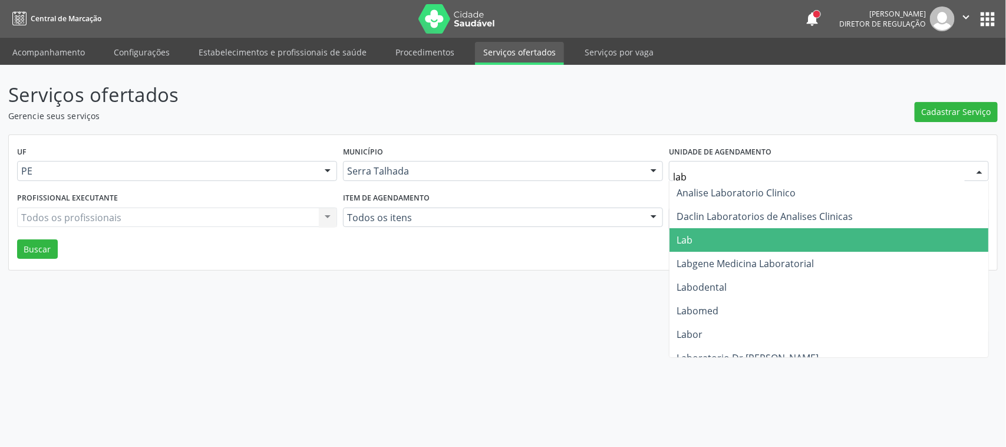
click at [745, 236] on span "Lab" at bounding box center [829, 240] width 319 height 24
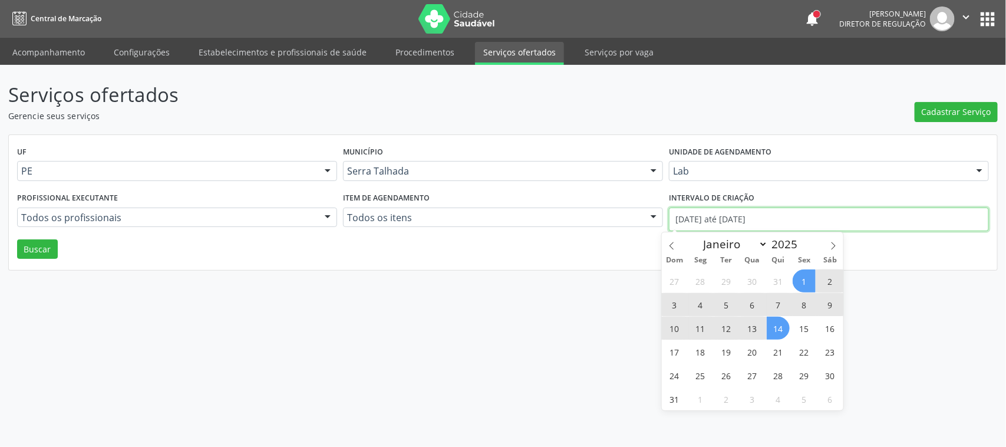
click at [768, 210] on input "[DATE] até [DATE]" at bounding box center [829, 220] width 320 height 24
click at [665, 240] on span at bounding box center [672, 242] width 20 height 20
select select "6"
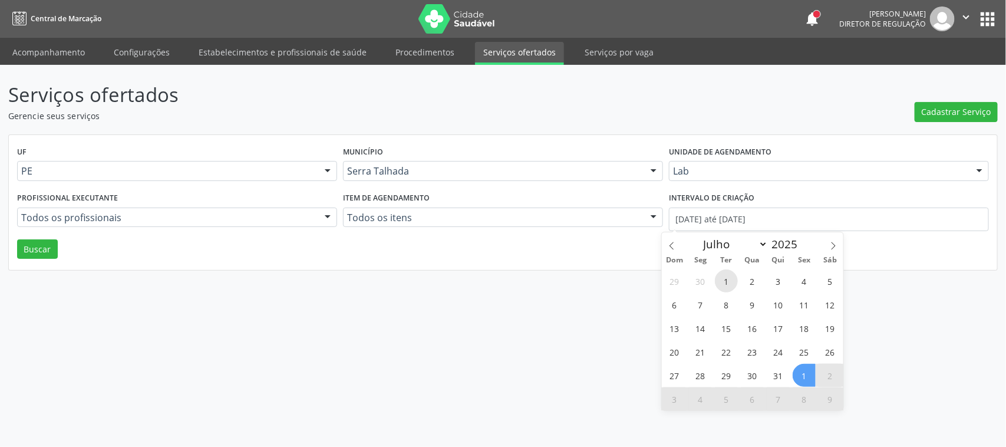
click at [726, 274] on span "1" at bounding box center [726, 280] width 23 height 23
type input "[DATE]"
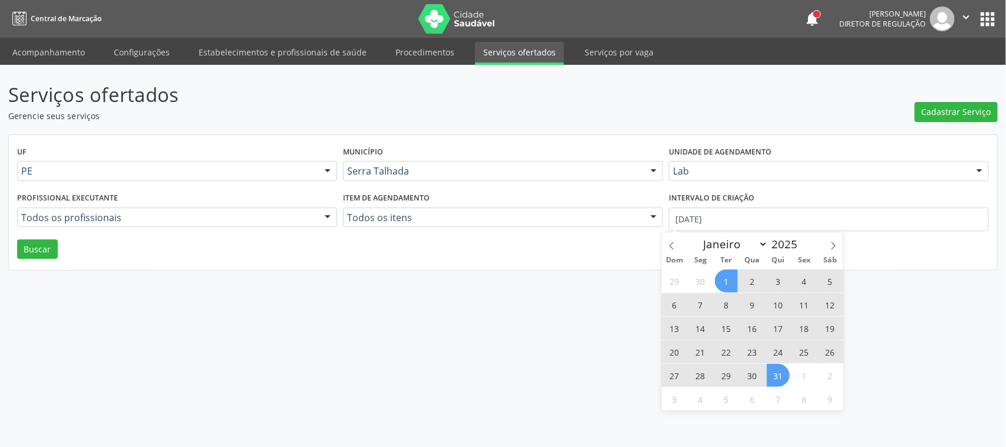
click at [781, 379] on span "31" at bounding box center [778, 375] width 23 height 23
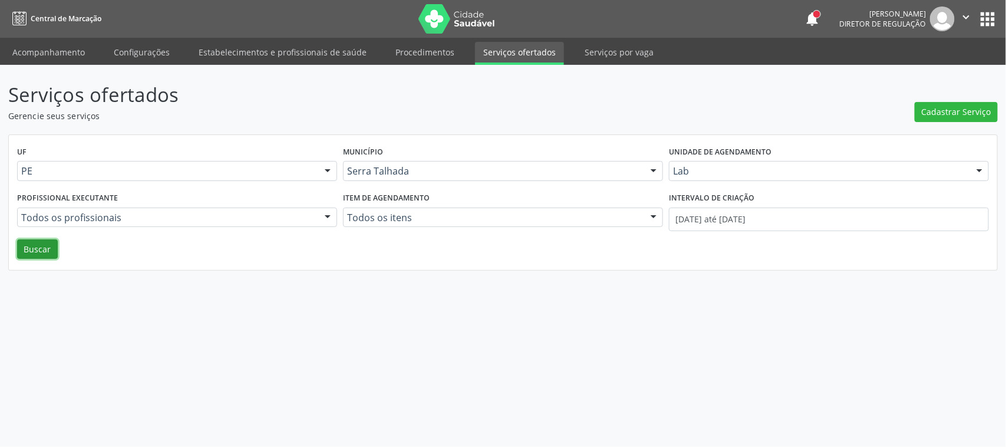
click at [44, 255] on button "Buscar" at bounding box center [37, 249] width 41 height 20
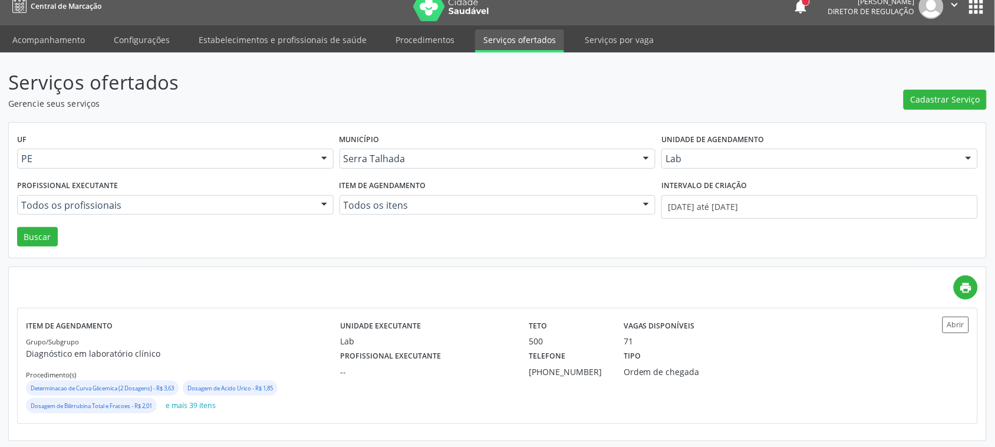
scroll to position [15, 0]
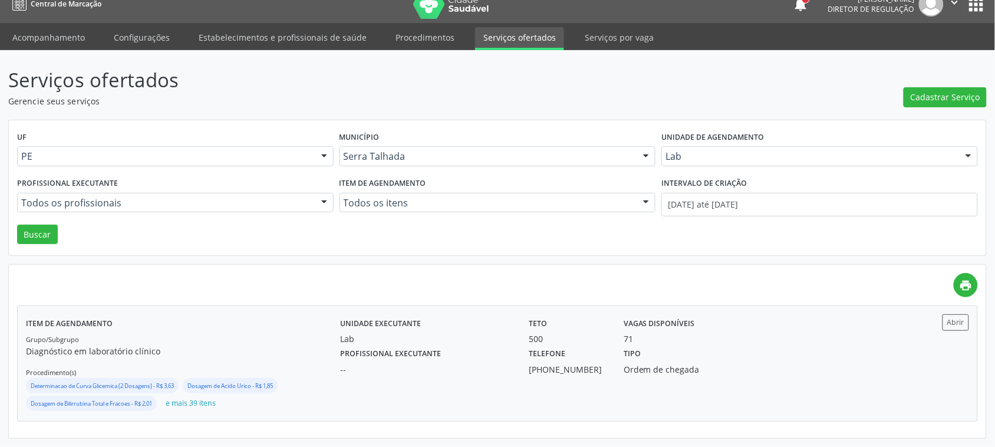
click at [746, 372] on div "Ordem de chegada" at bounding box center [686, 369] width 125 height 12
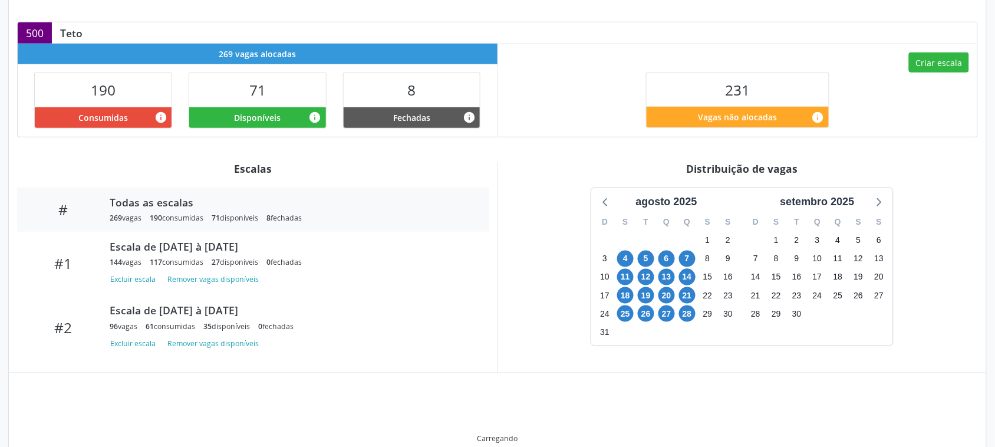
scroll to position [295, 0]
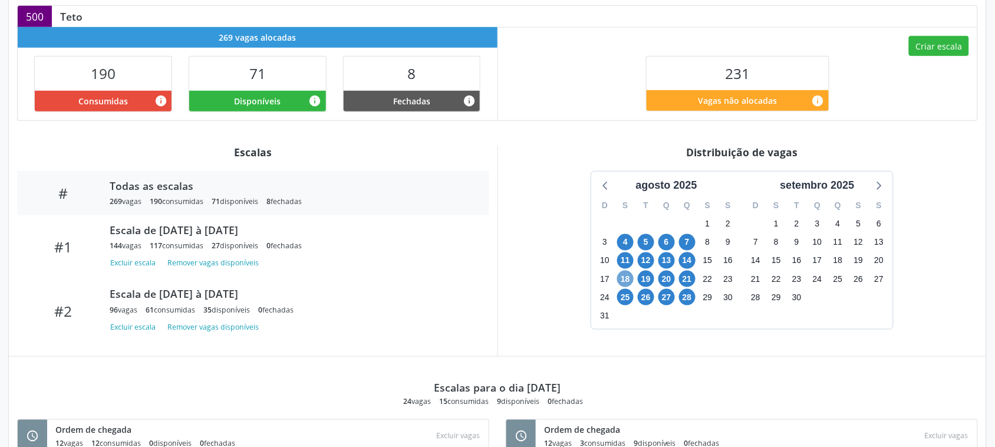
click at [629, 283] on span "18" at bounding box center [625, 279] width 17 height 17
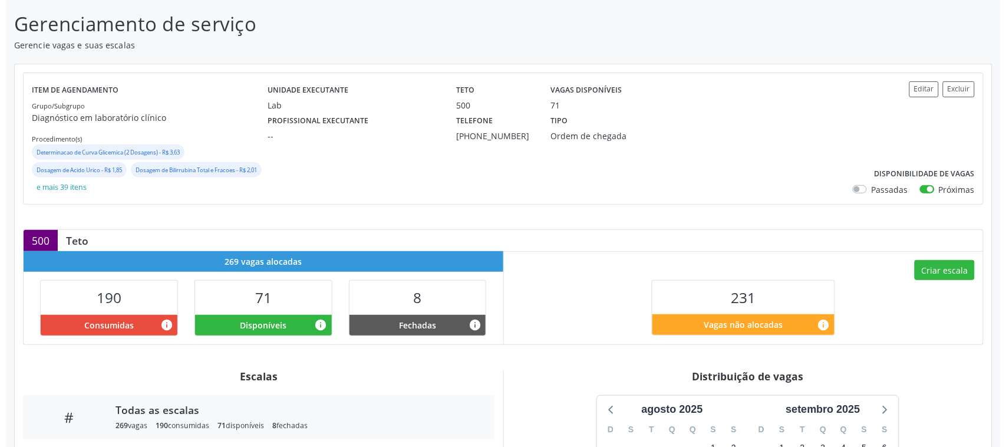
scroll to position [3, 0]
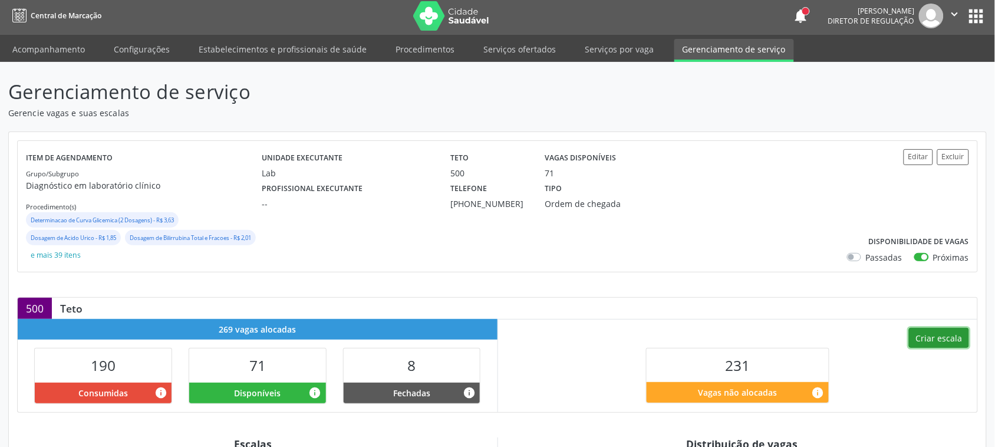
click at [932, 343] on button "Criar escala" at bounding box center [939, 338] width 60 height 20
select select "7"
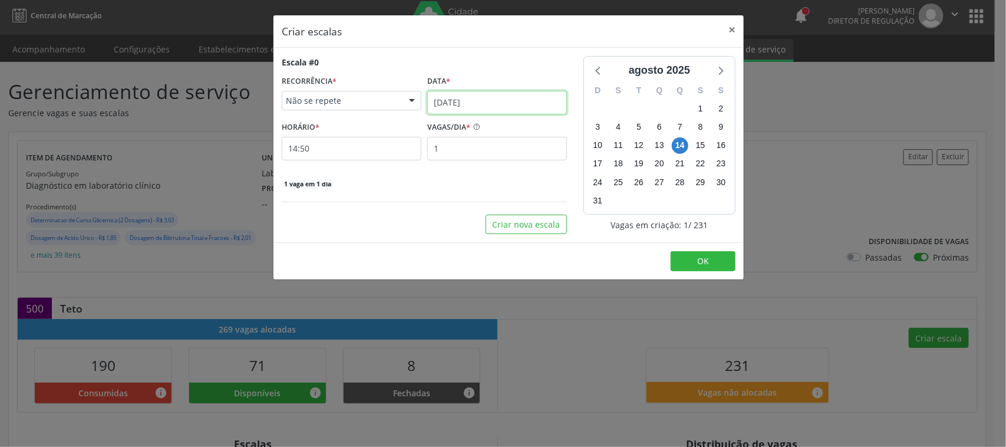
click at [487, 105] on input "[DATE]" at bounding box center [497, 103] width 140 height 24
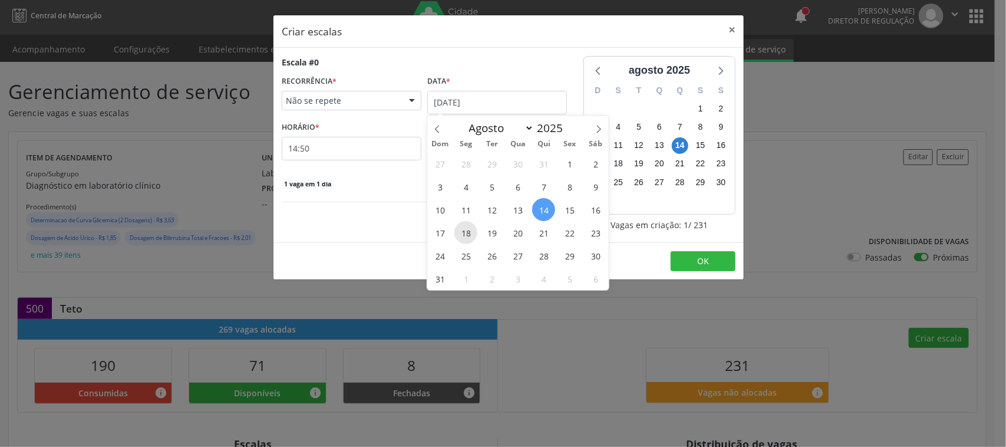
click at [468, 234] on span "18" at bounding box center [466, 232] width 23 height 23
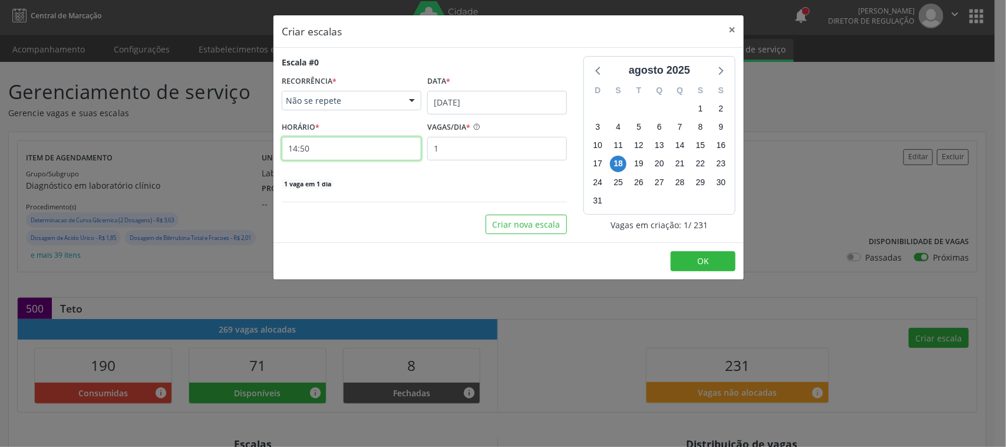
click at [348, 149] on input "14:50" at bounding box center [352, 149] width 140 height 24
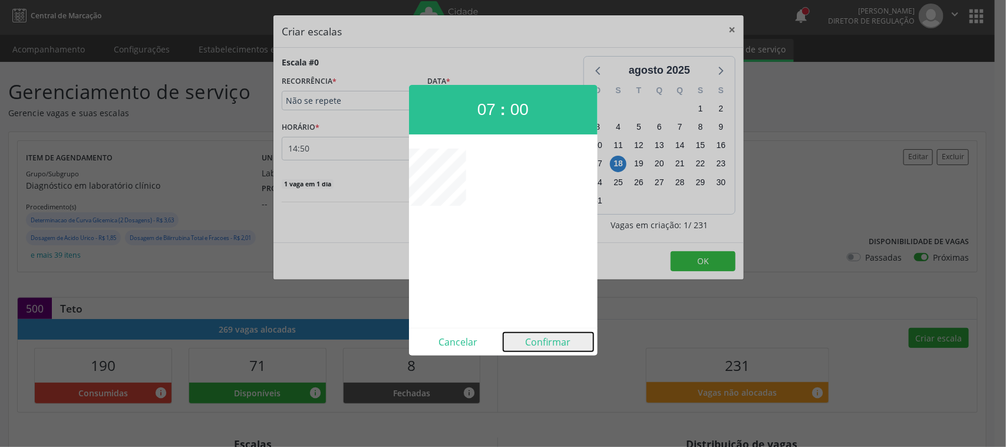
click at [546, 338] on button "Confirmar" at bounding box center [549, 342] width 90 height 19
type input "07:00"
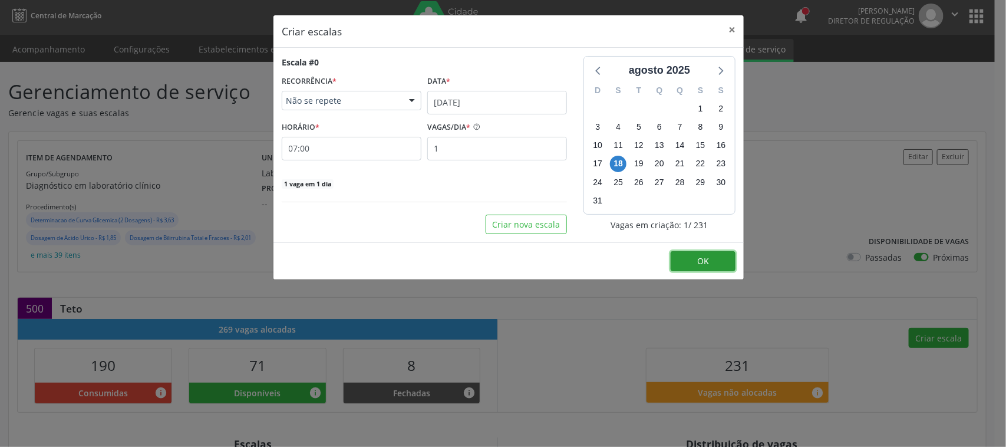
click at [681, 258] on button "OK" at bounding box center [703, 261] width 65 height 20
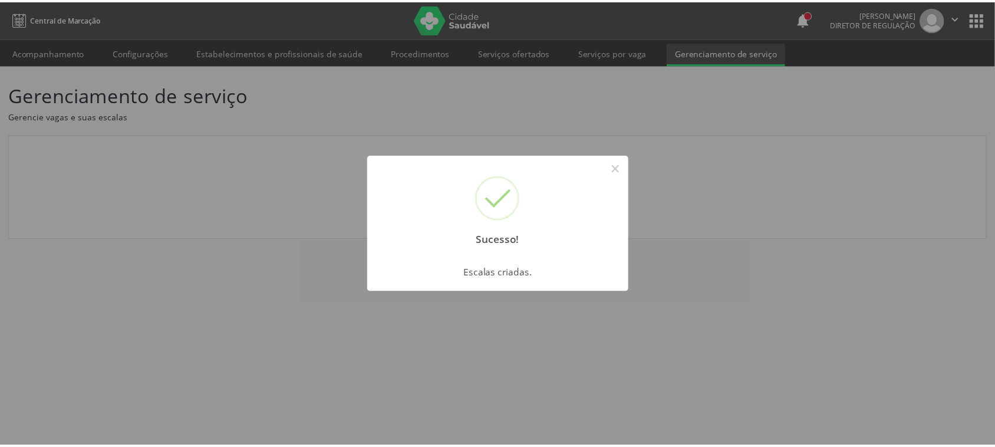
scroll to position [0, 0]
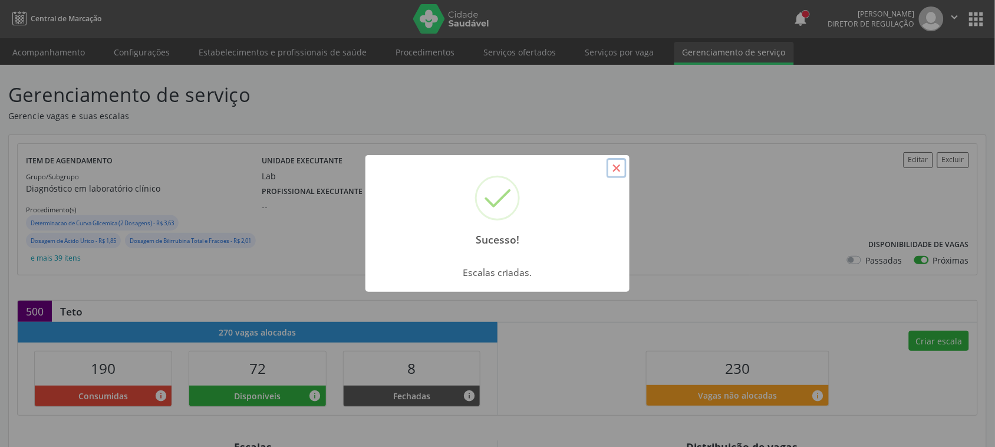
click at [620, 175] on button "×" at bounding box center [617, 168] width 20 height 20
